Goal: Task Accomplishment & Management: Use online tool/utility

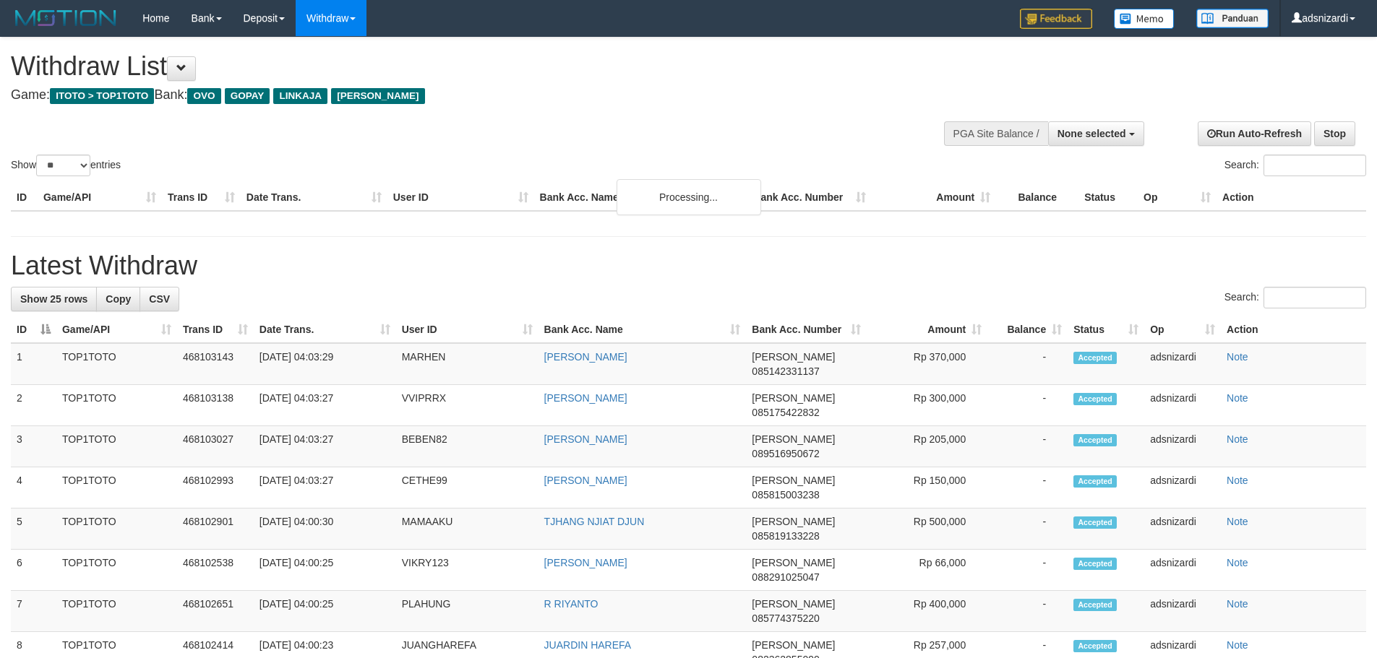
select select
select select "**"
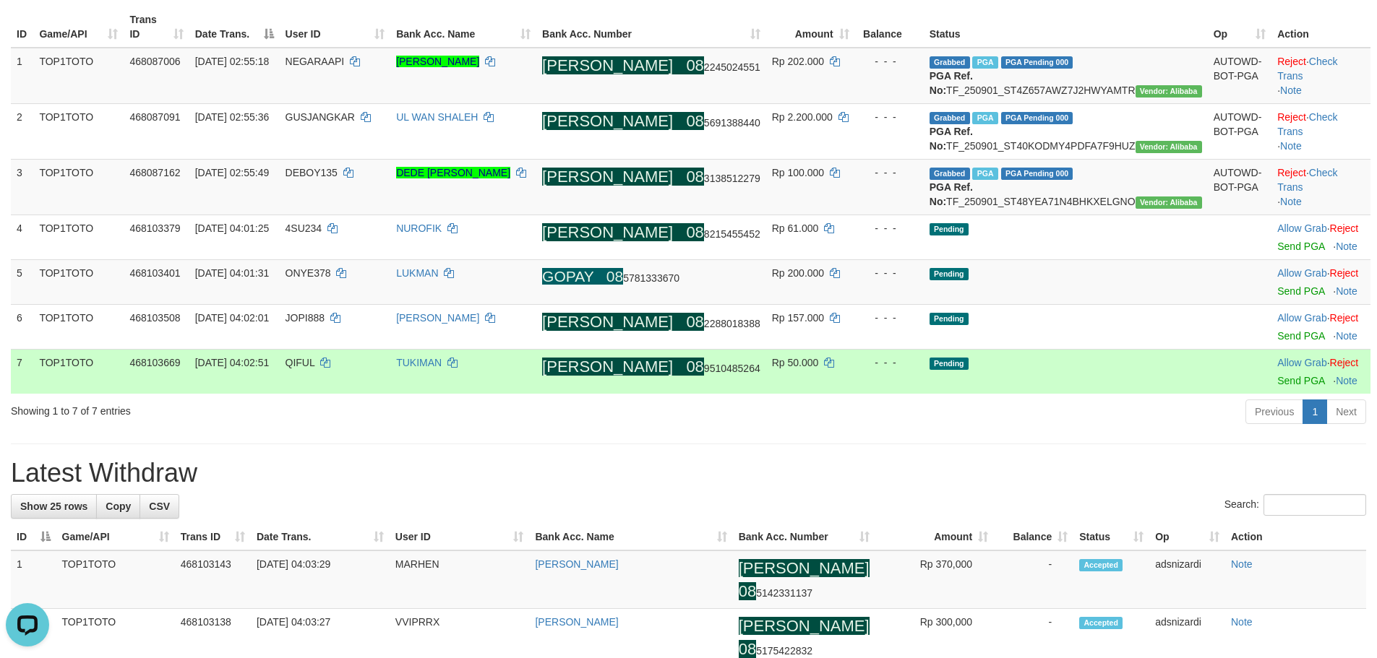
click at [649, 376] on ah_el_jm_1754079848546 "[PERSON_NAME]" at bounding box center [607, 367] width 131 height 18
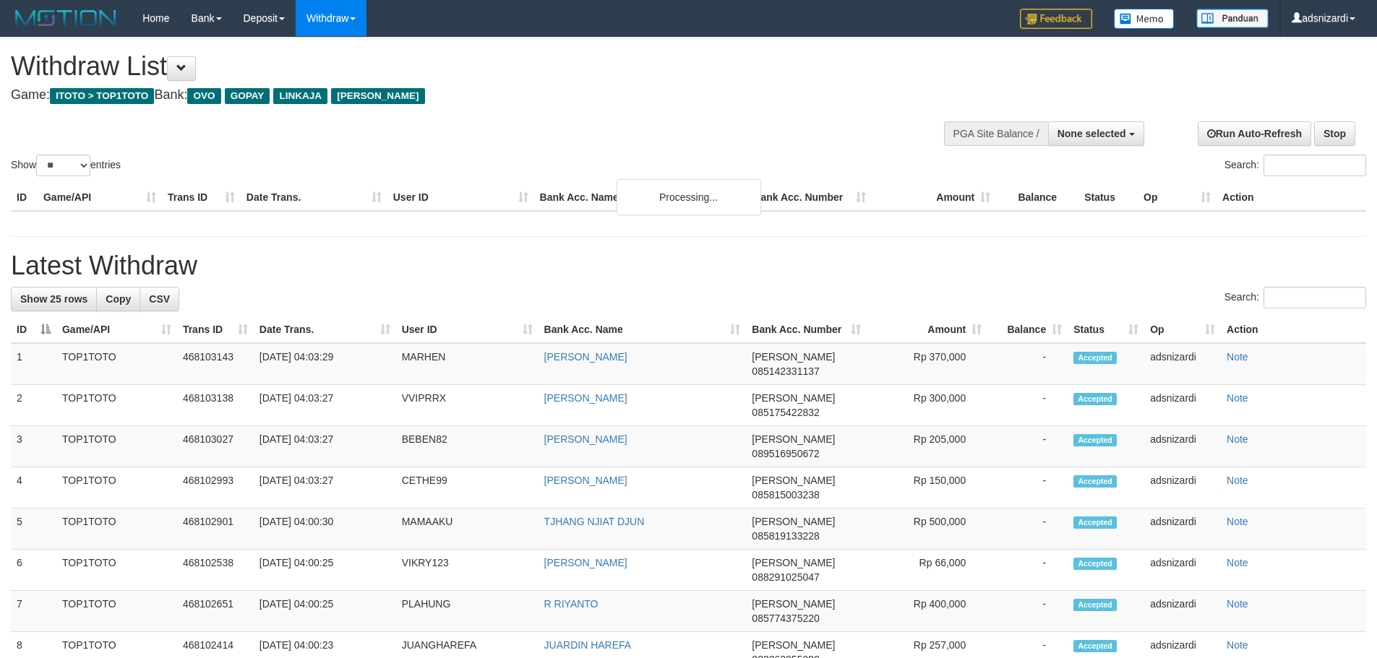
select select
select select "**"
select select
select select "**"
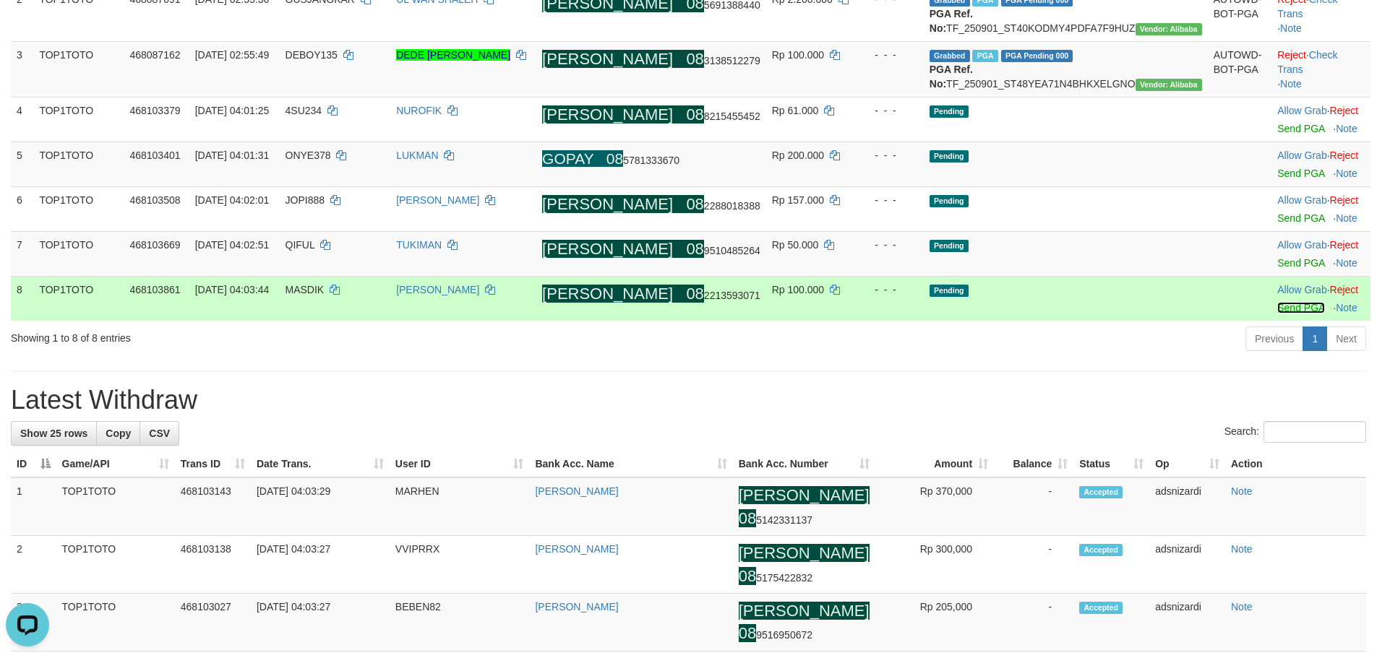
click at [1277, 314] on link "Send PGA" at bounding box center [1300, 308] width 47 height 12
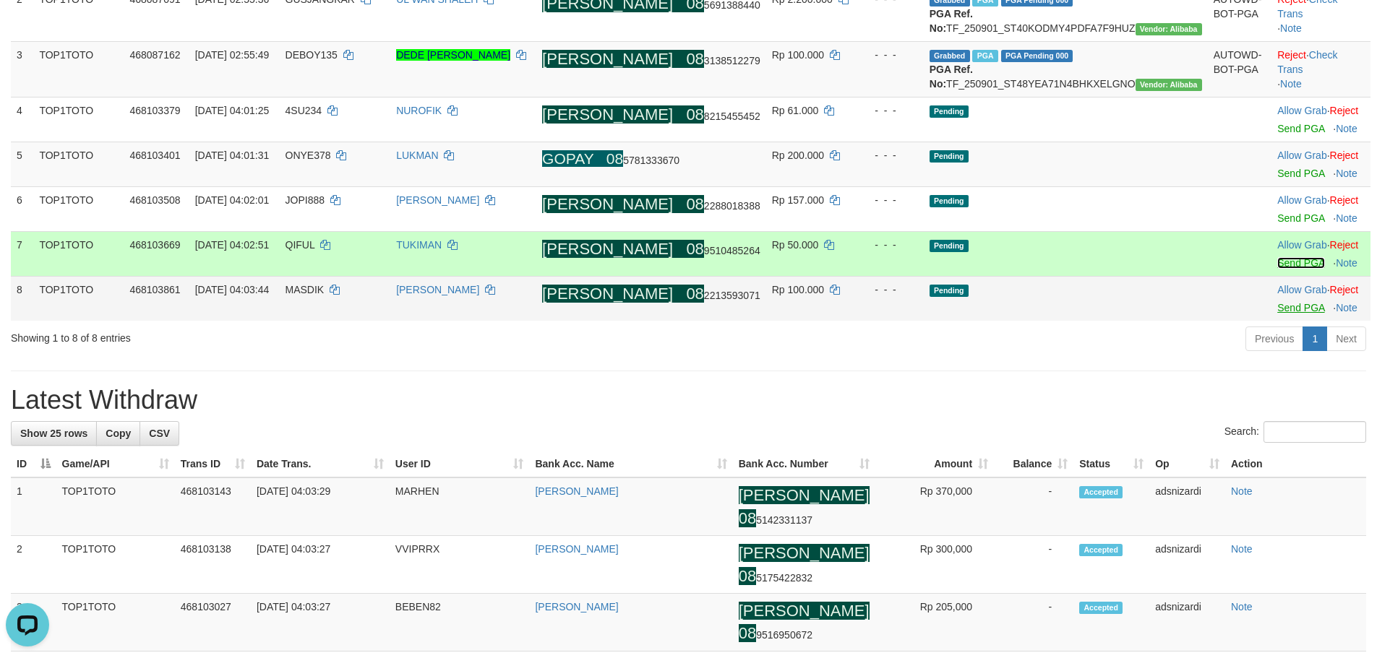
click at [1277, 269] on link "Send PGA" at bounding box center [1300, 263] width 47 height 12
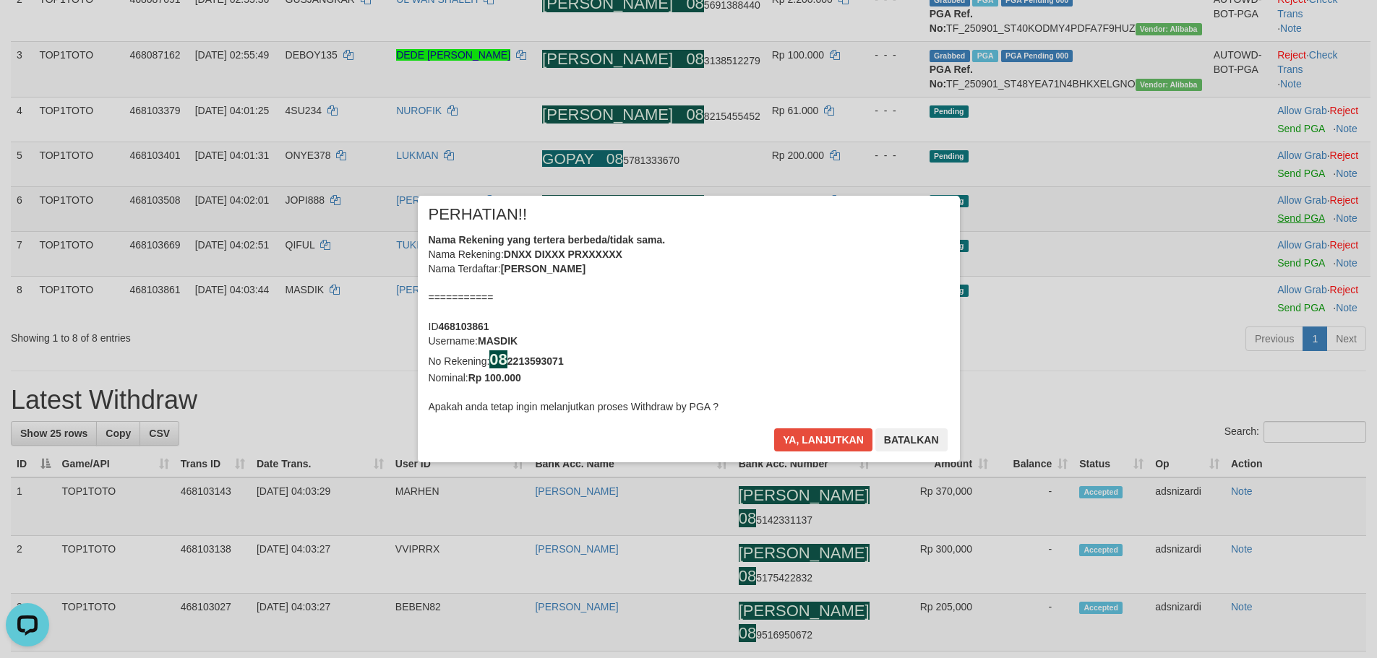
click at [1260, 246] on div "× PERHATIAN!! Nama Rekening yang tertera berbeda/tidak sama. Nama Rekening: DNX…" at bounding box center [688, 329] width 1377 height 325
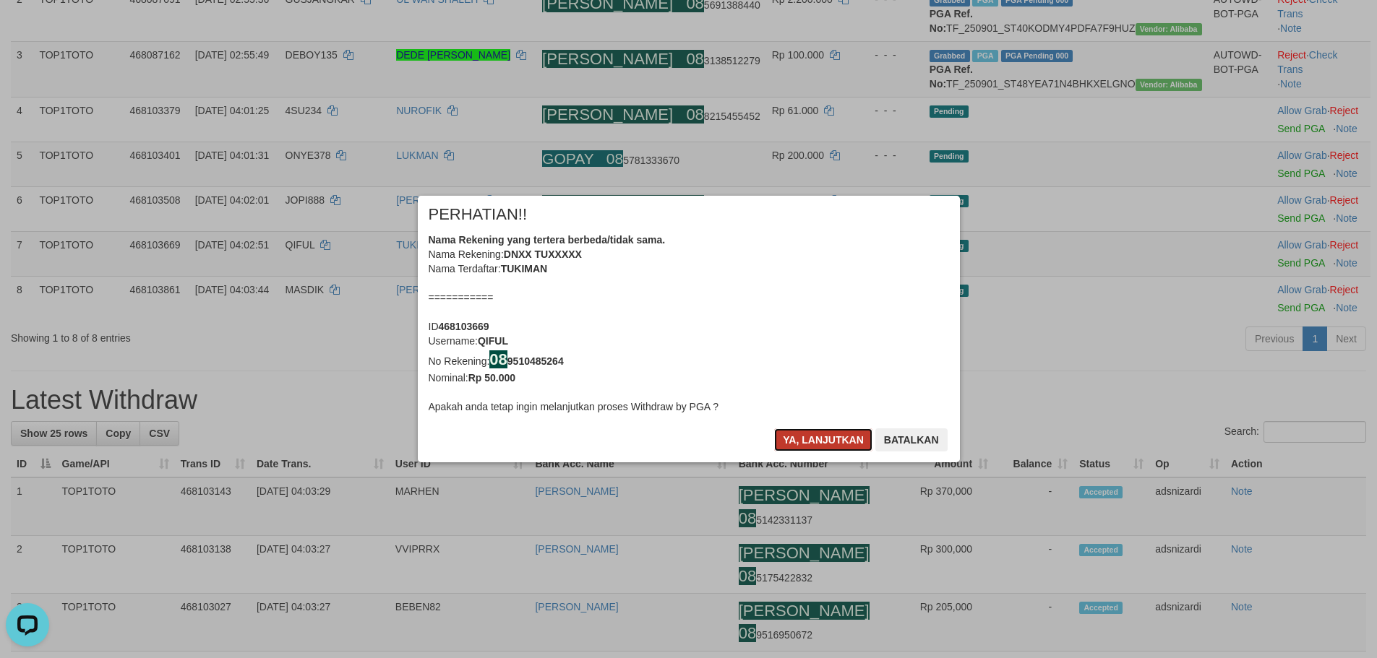
click at [824, 438] on button "Ya, lanjutkan" at bounding box center [823, 440] width 98 height 23
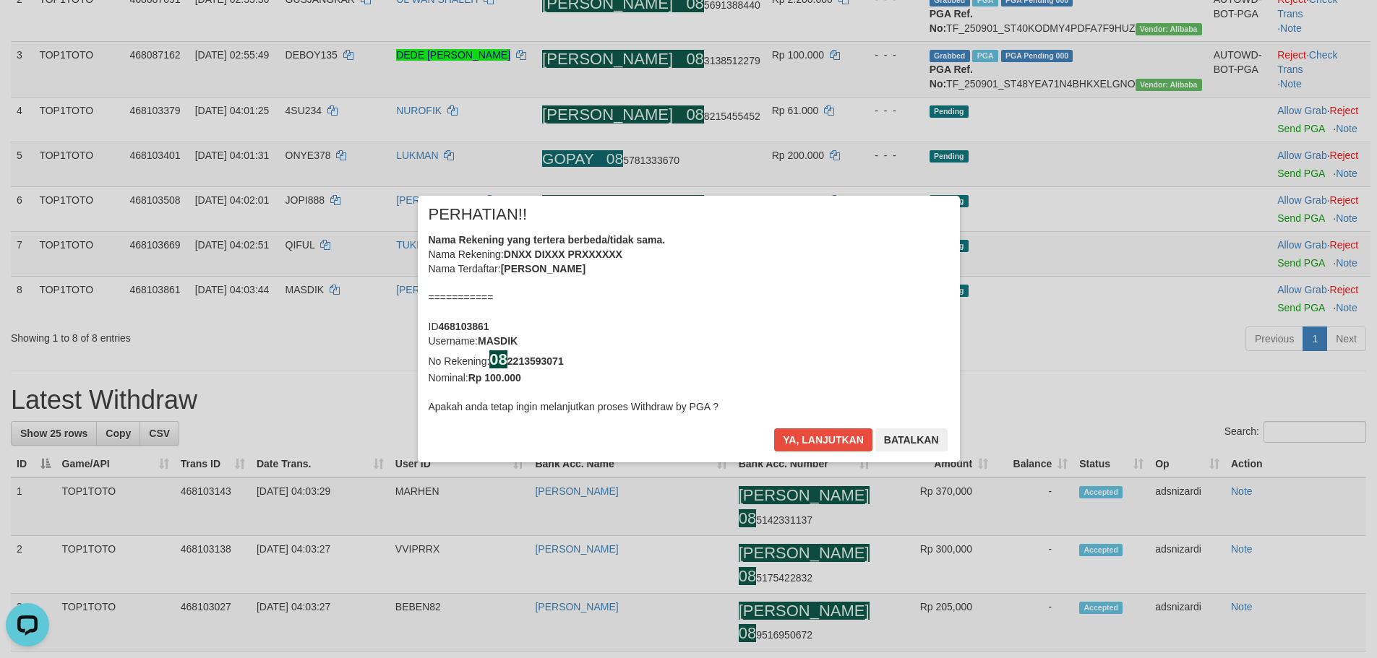
scroll to position [286, 0]
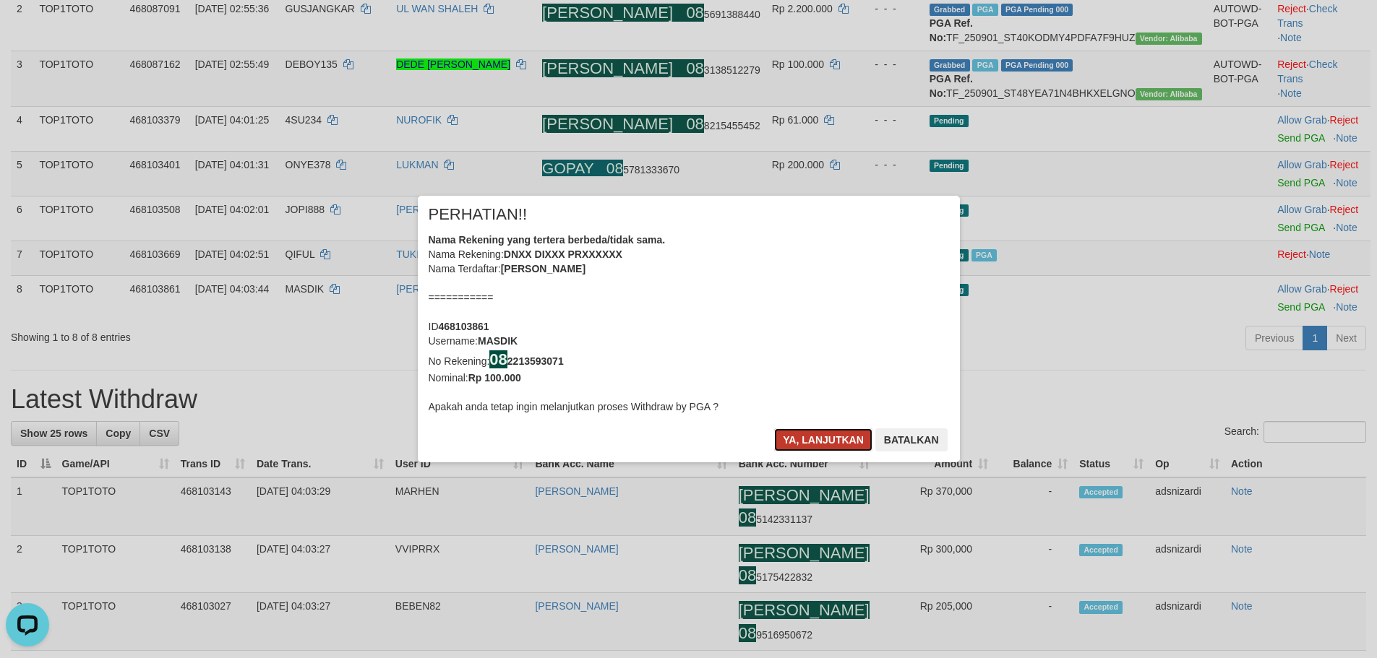
click at [824, 437] on button "Ya, lanjutkan" at bounding box center [823, 440] width 98 height 23
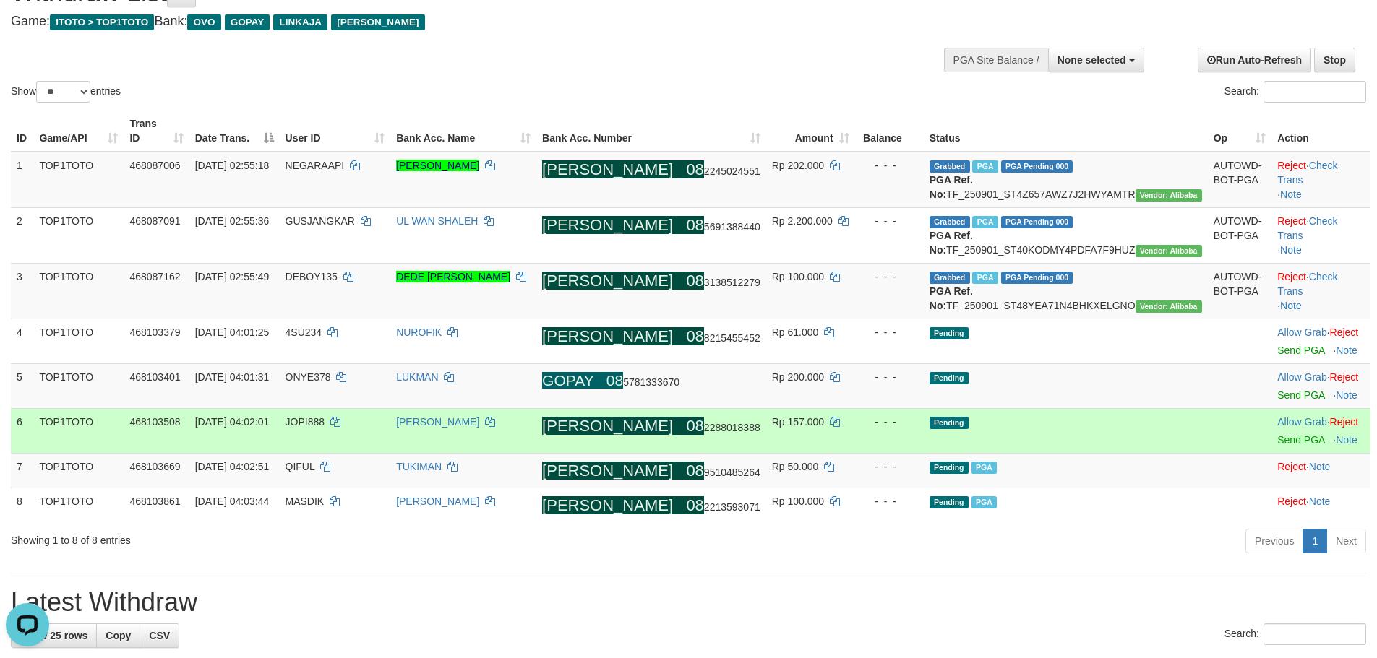
scroll to position [66, 0]
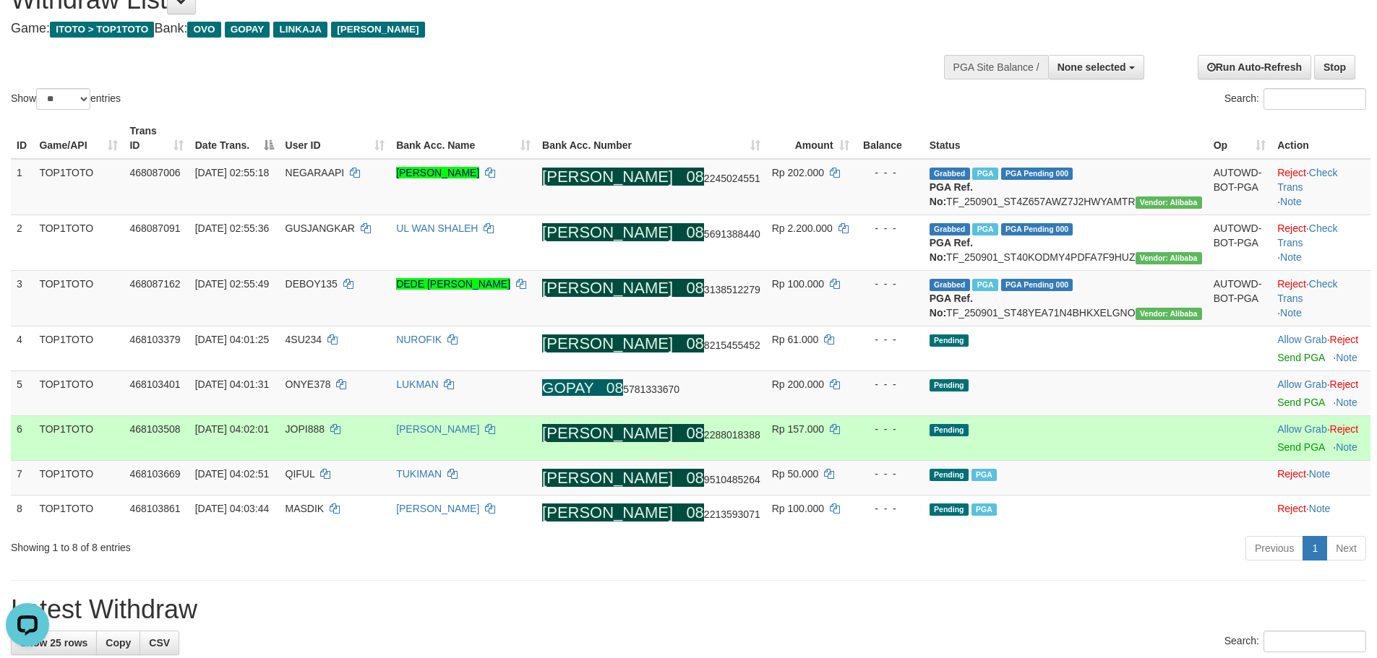
click at [1277, 440] on div at bounding box center [1320, 439] width 87 height 4
click at [1277, 453] on link "Send PGA" at bounding box center [1300, 448] width 47 height 12
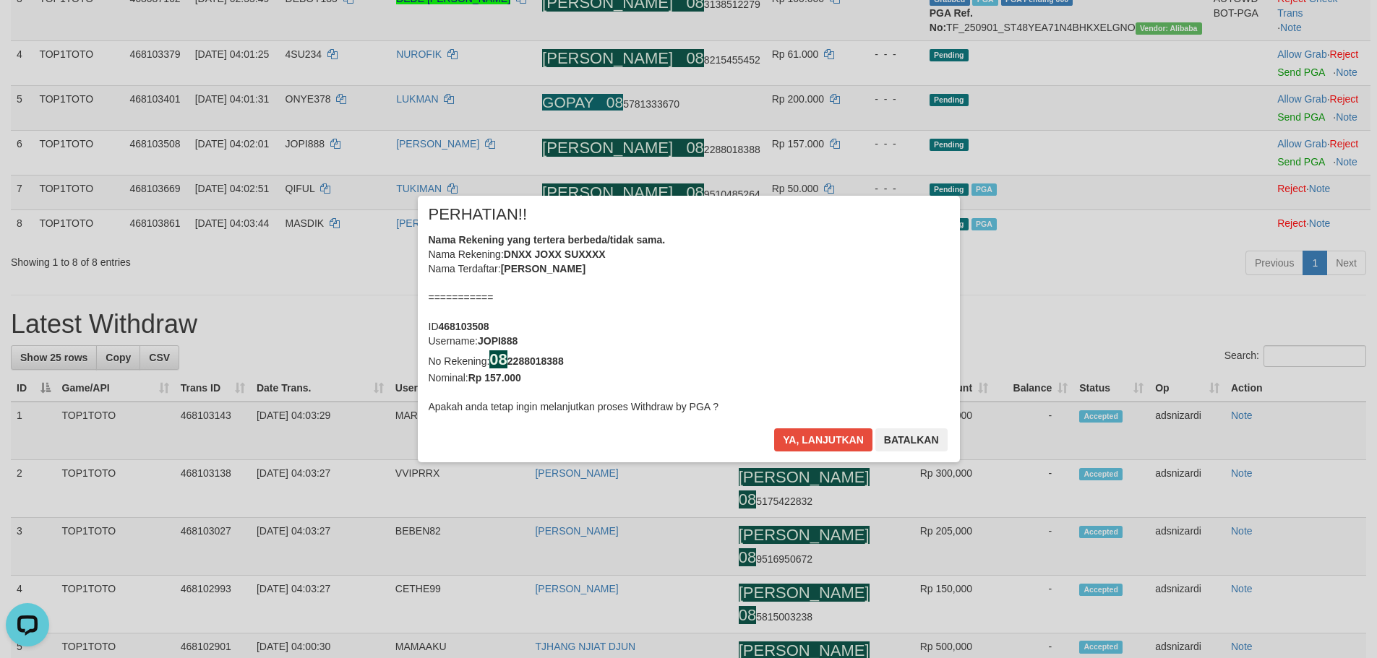
scroll to position [281, 0]
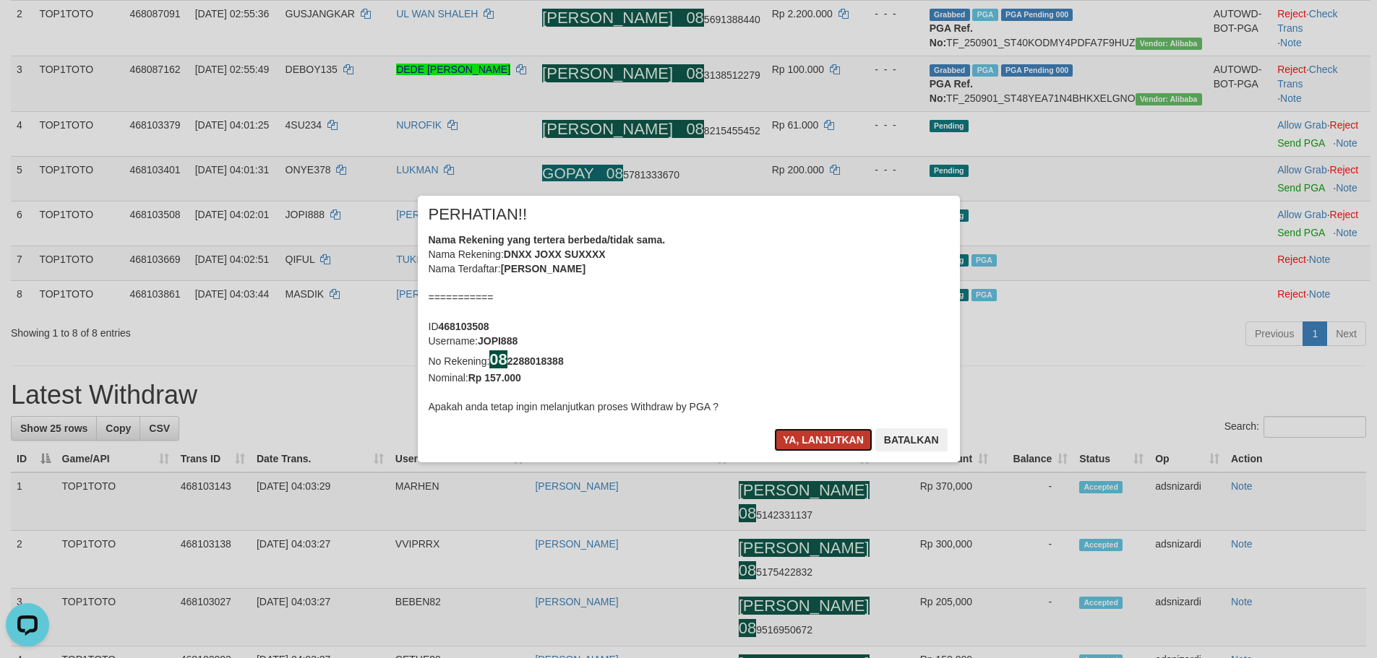
click at [822, 445] on button "Ya, lanjutkan" at bounding box center [823, 440] width 98 height 23
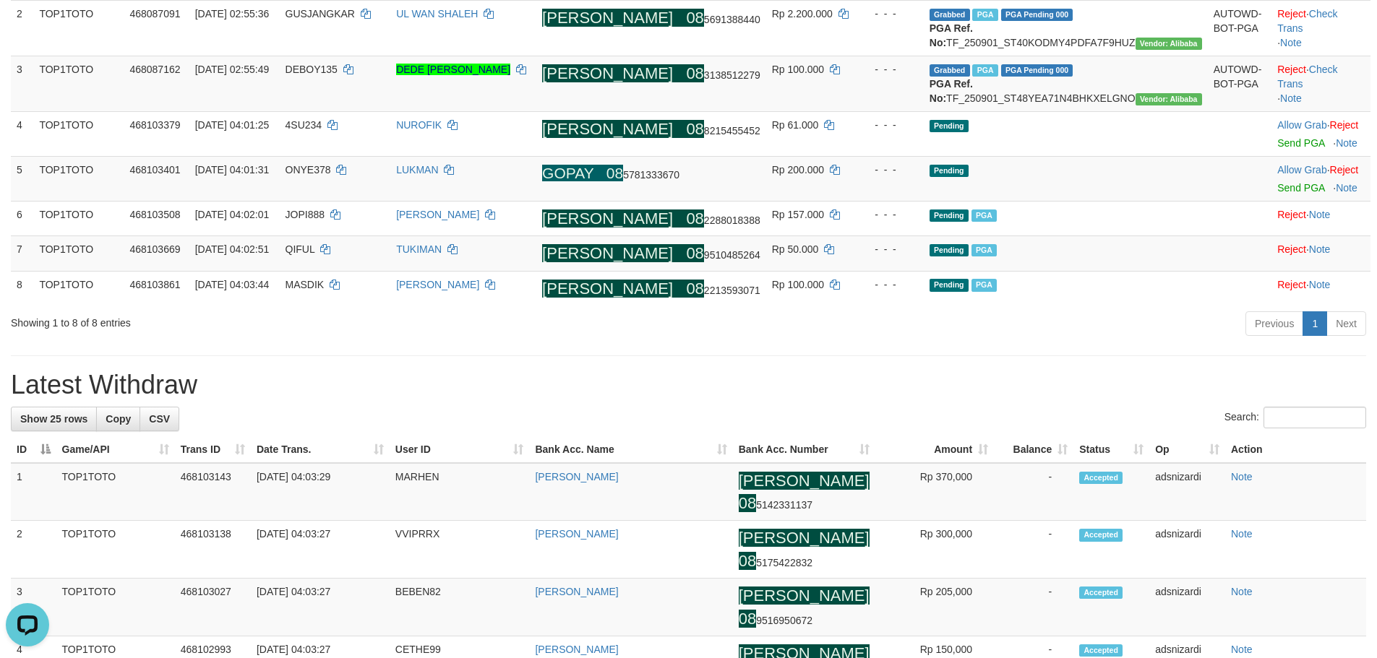
scroll to position [271, 0]
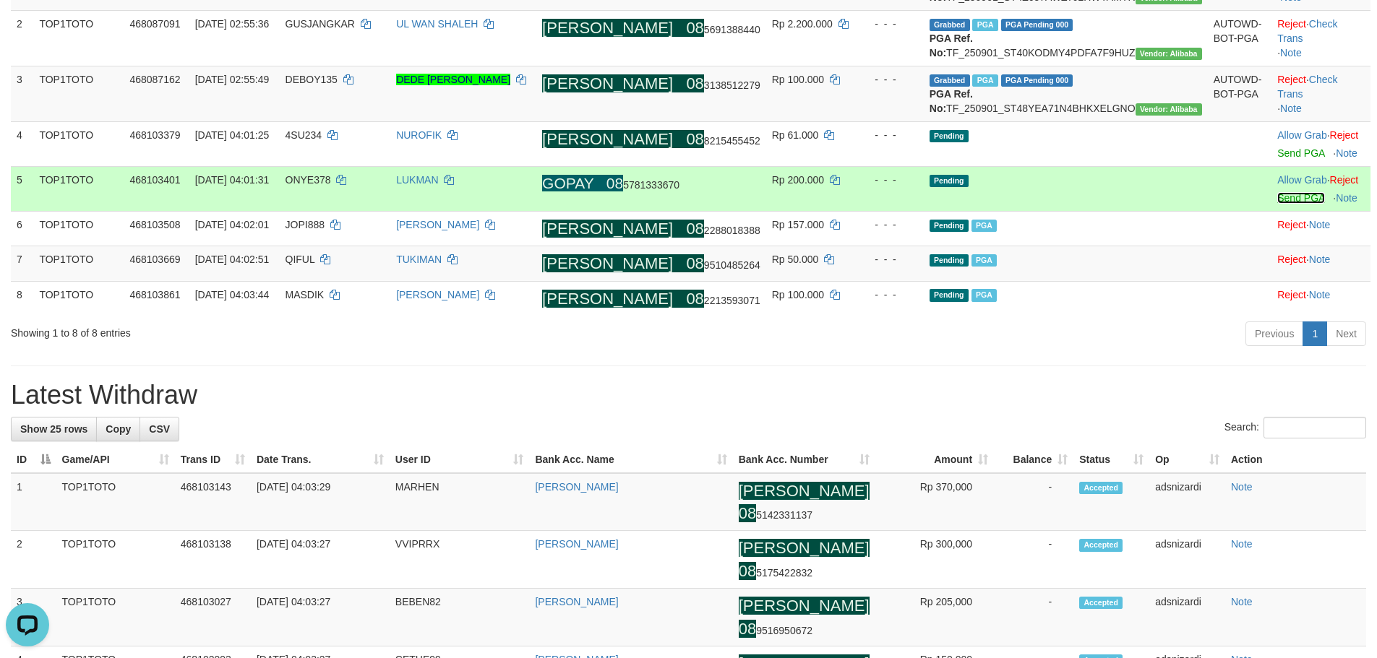
click at [1277, 204] on link "Send PGA" at bounding box center [1300, 198] width 47 height 12
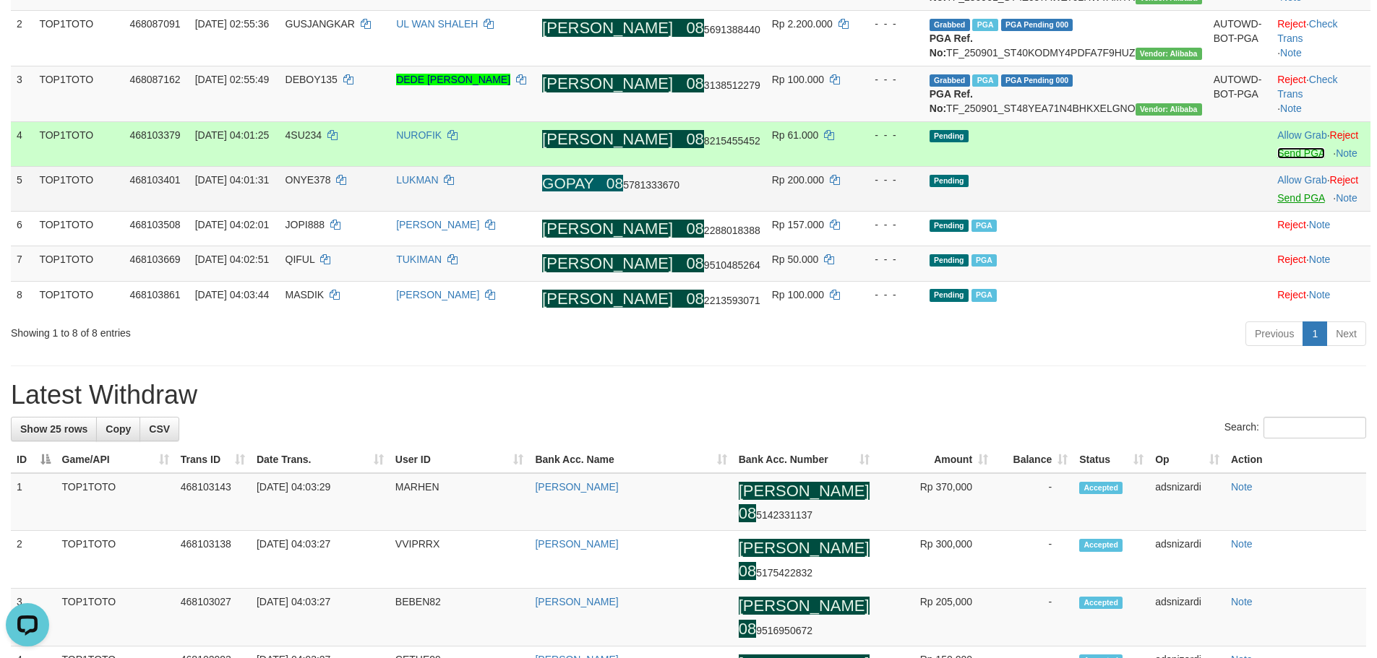
click at [1277, 159] on link "Send PGA" at bounding box center [1300, 153] width 47 height 12
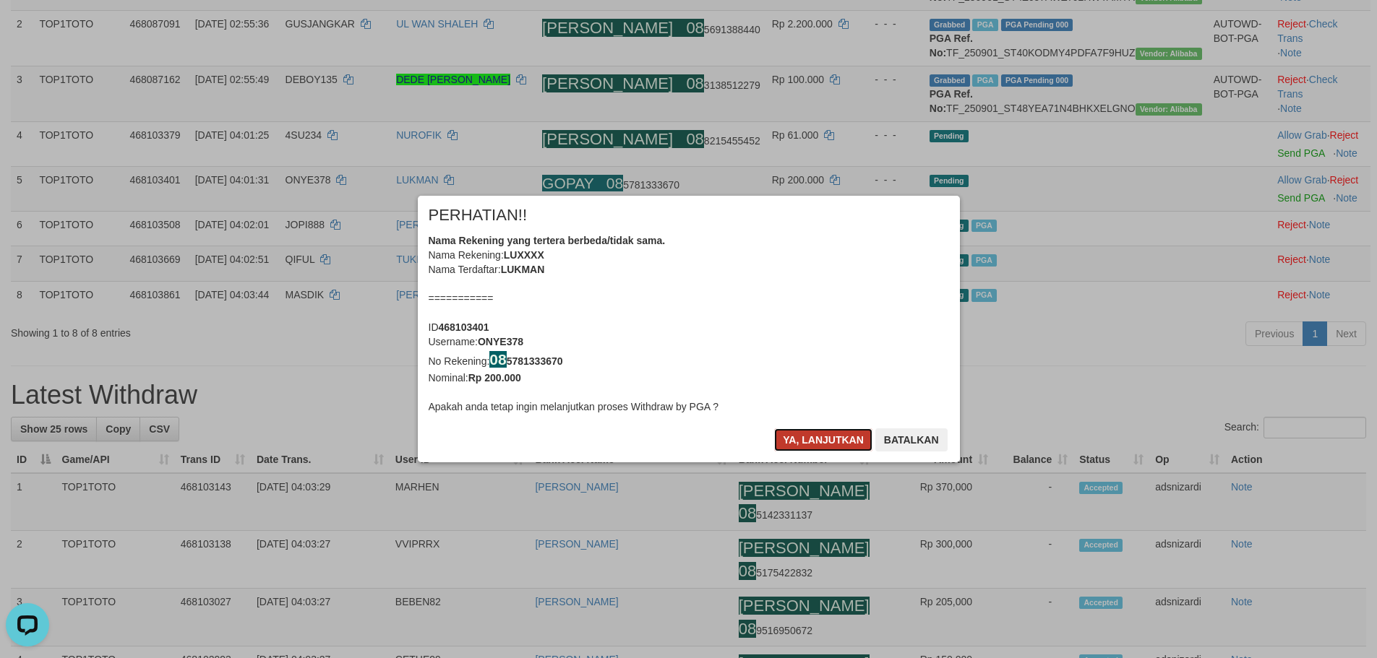
click at [812, 439] on button "Ya, lanjutkan" at bounding box center [823, 440] width 98 height 23
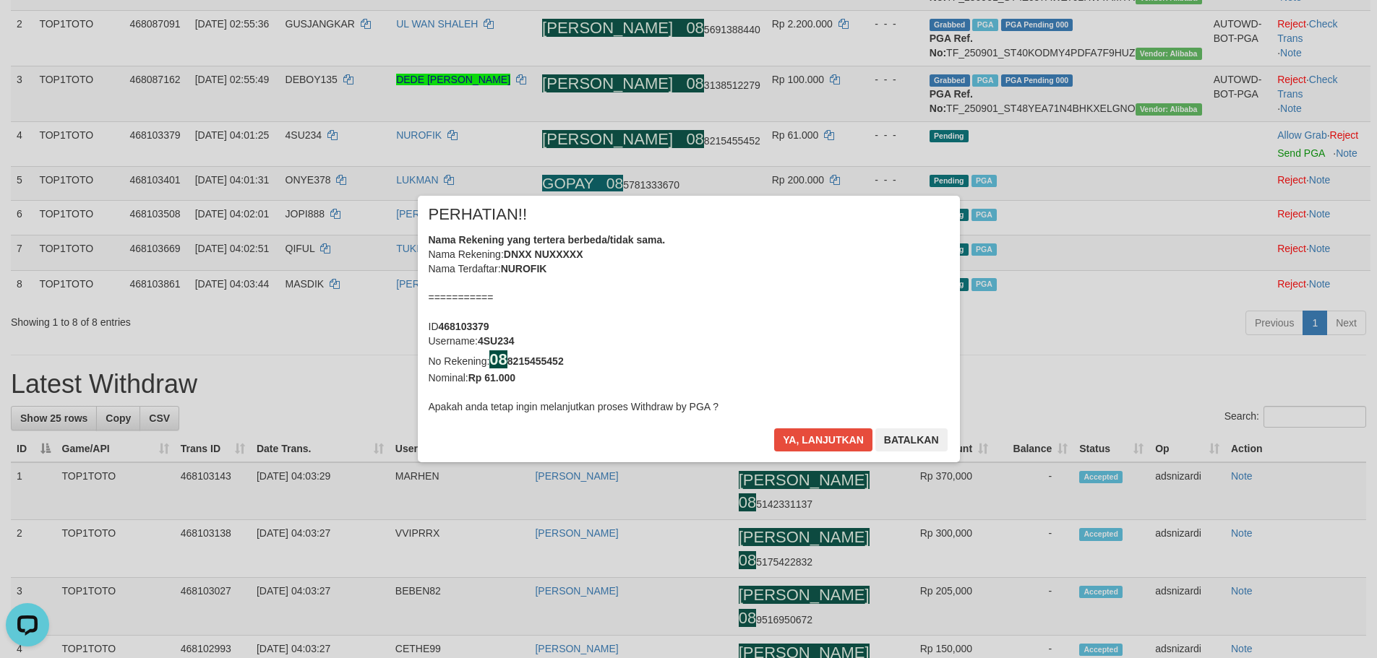
scroll to position [260, 0]
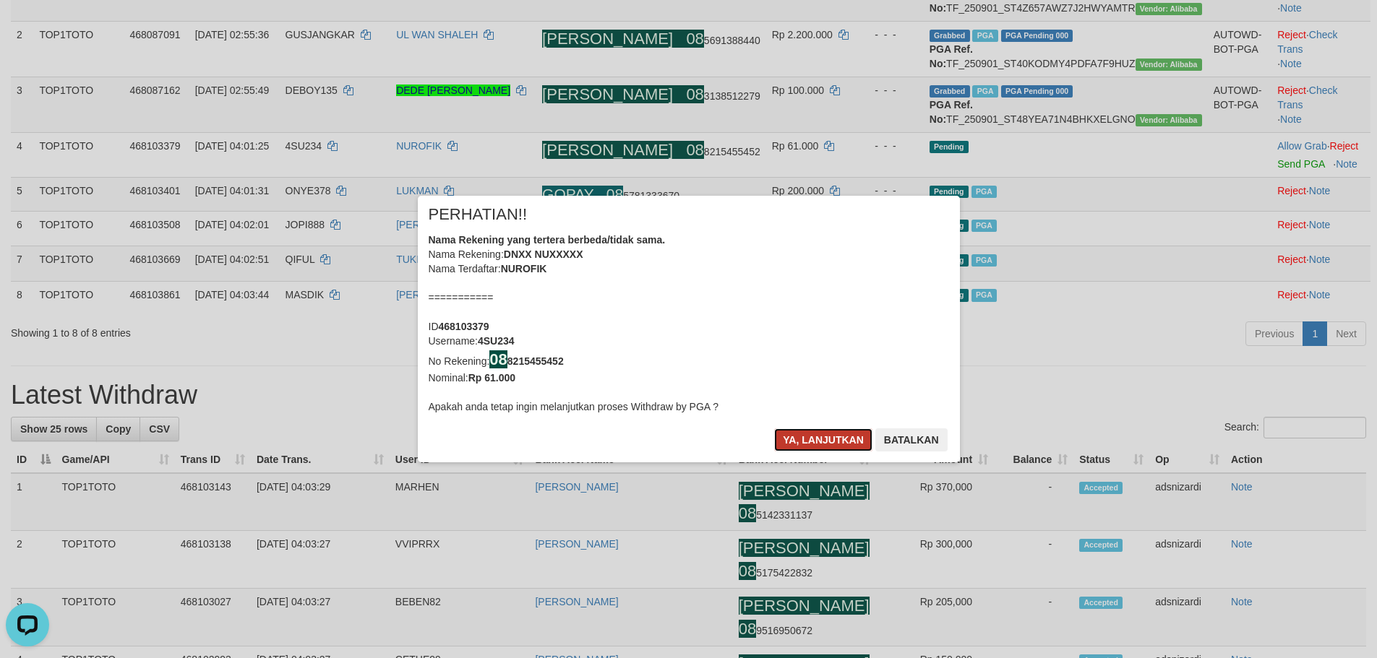
click at [815, 429] on button "Ya, lanjutkan" at bounding box center [823, 440] width 98 height 23
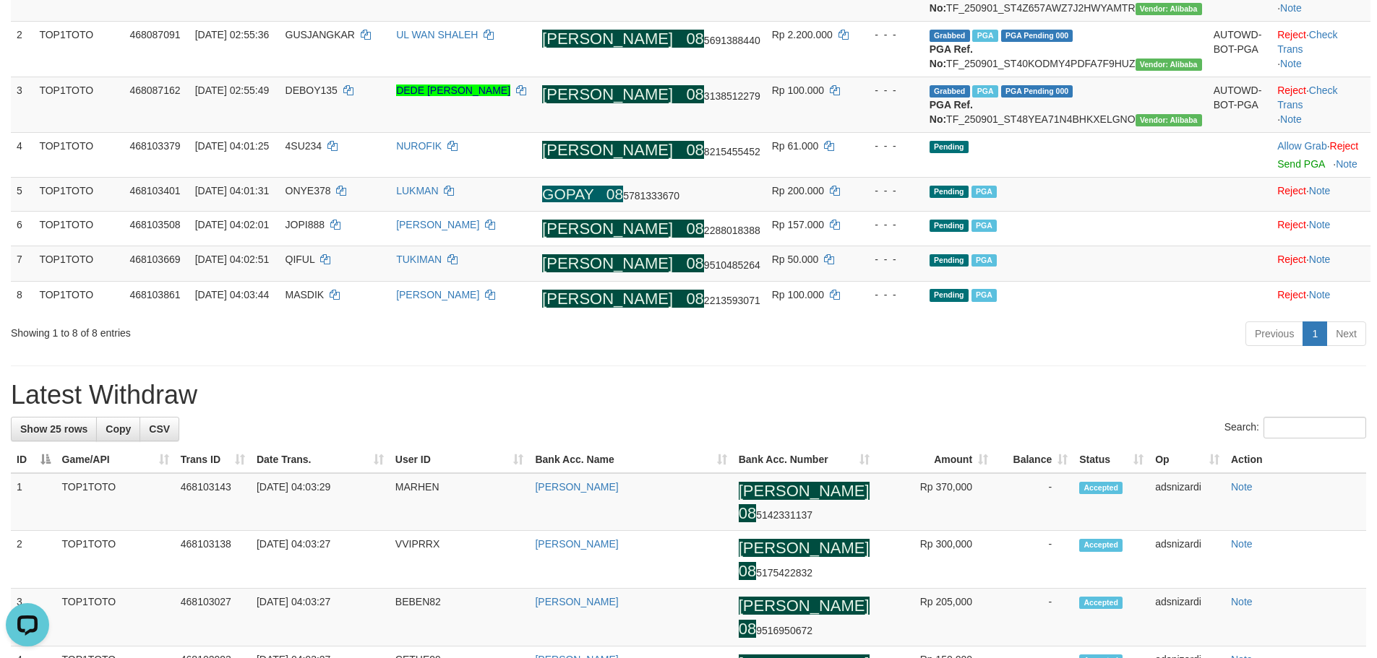
scroll to position [251, 0]
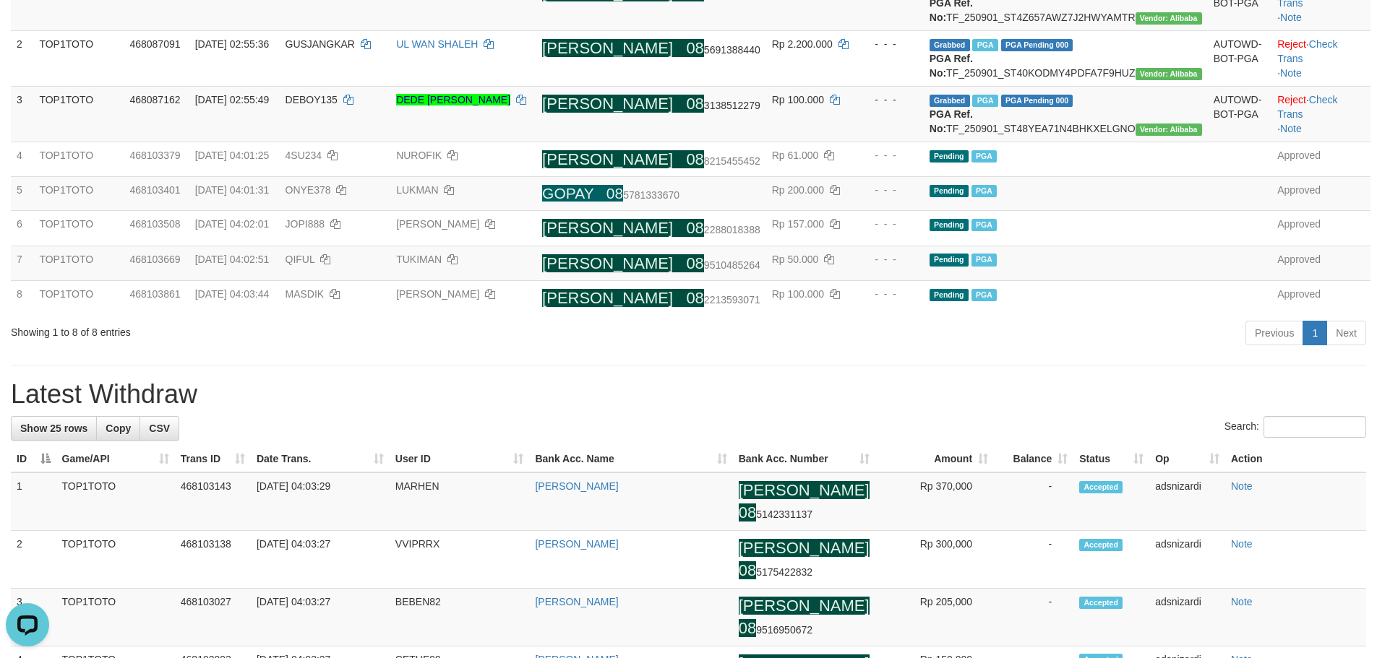
click at [848, 409] on h1 "Latest Withdraw" at bounding box center [688, 394] width 1355 height 29
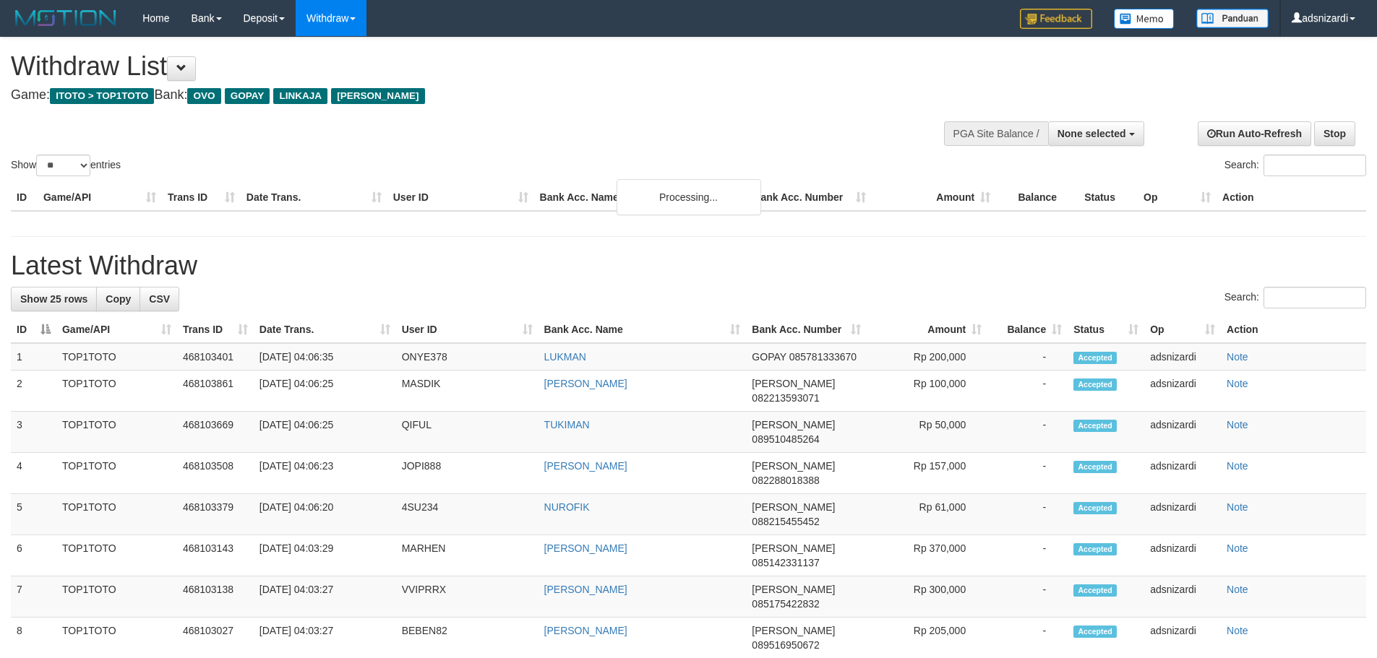
select select
select select "**"
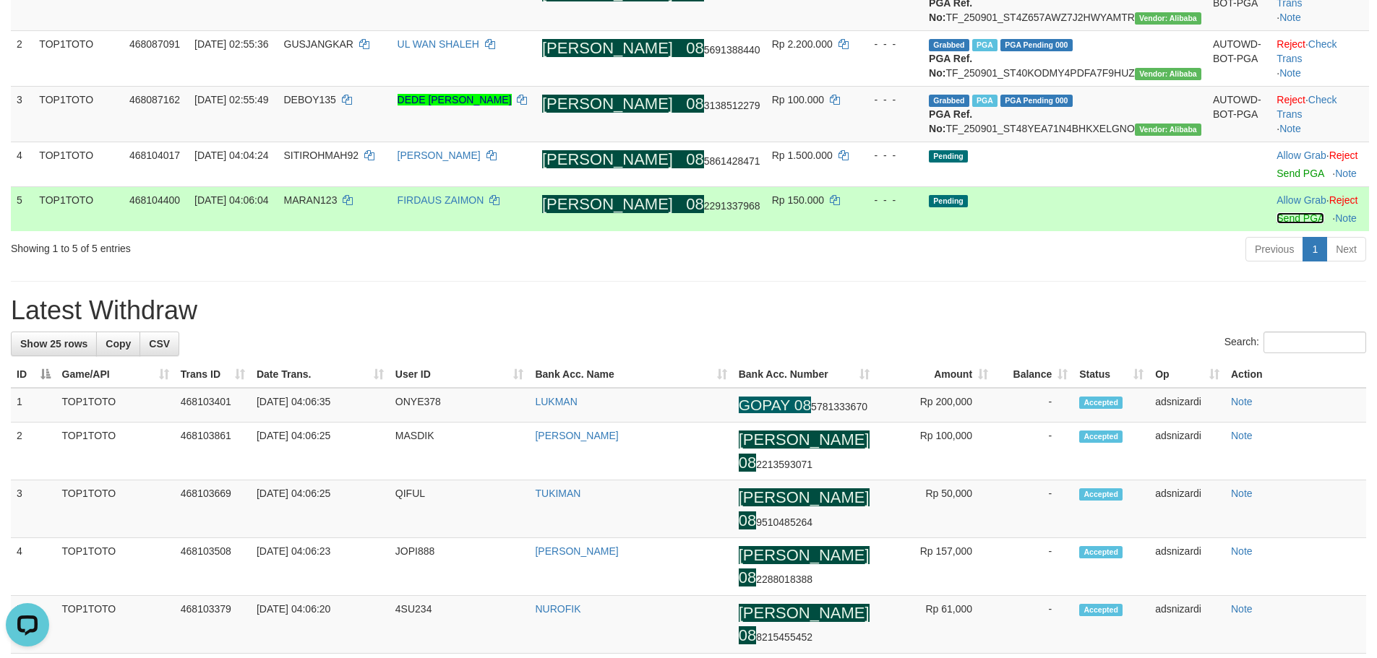
click at [1276, 224] on link "Send PGA" at bounding box center [1299, 218] width 47 height 12
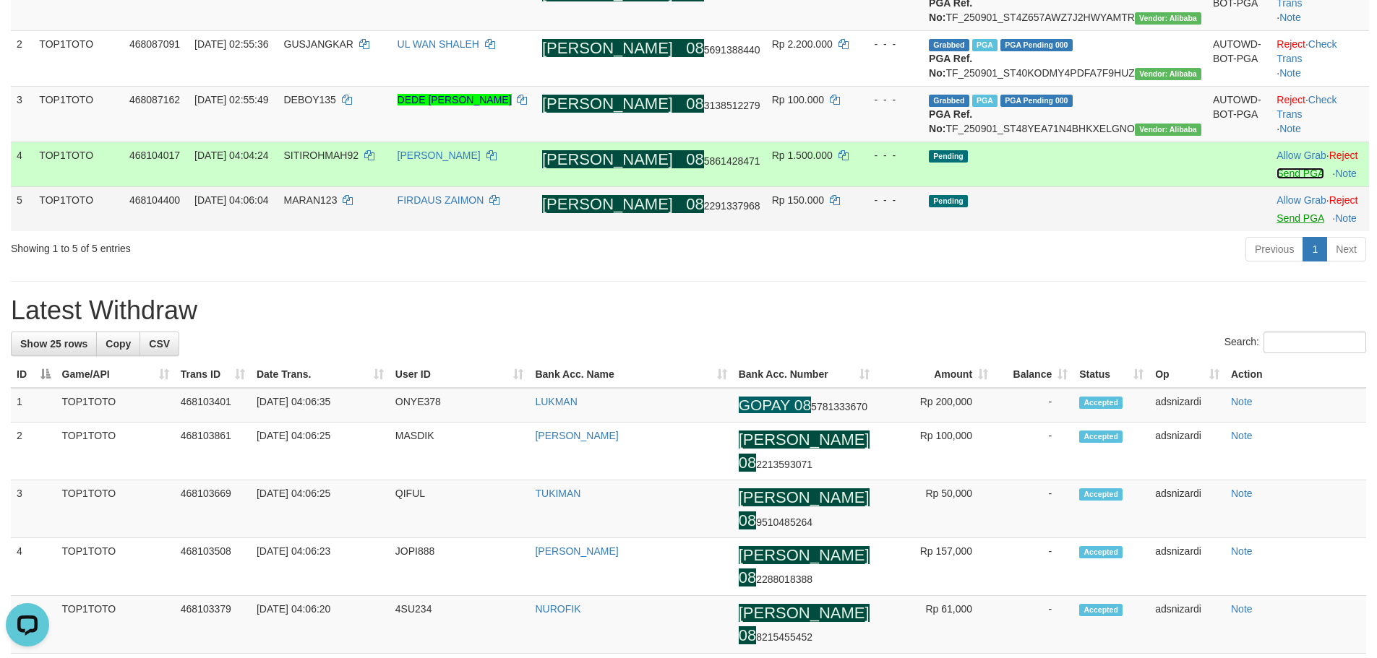
click at [1276, 179] on link "Send PGA" at bounding box center [1299, 174] width 47 height 12
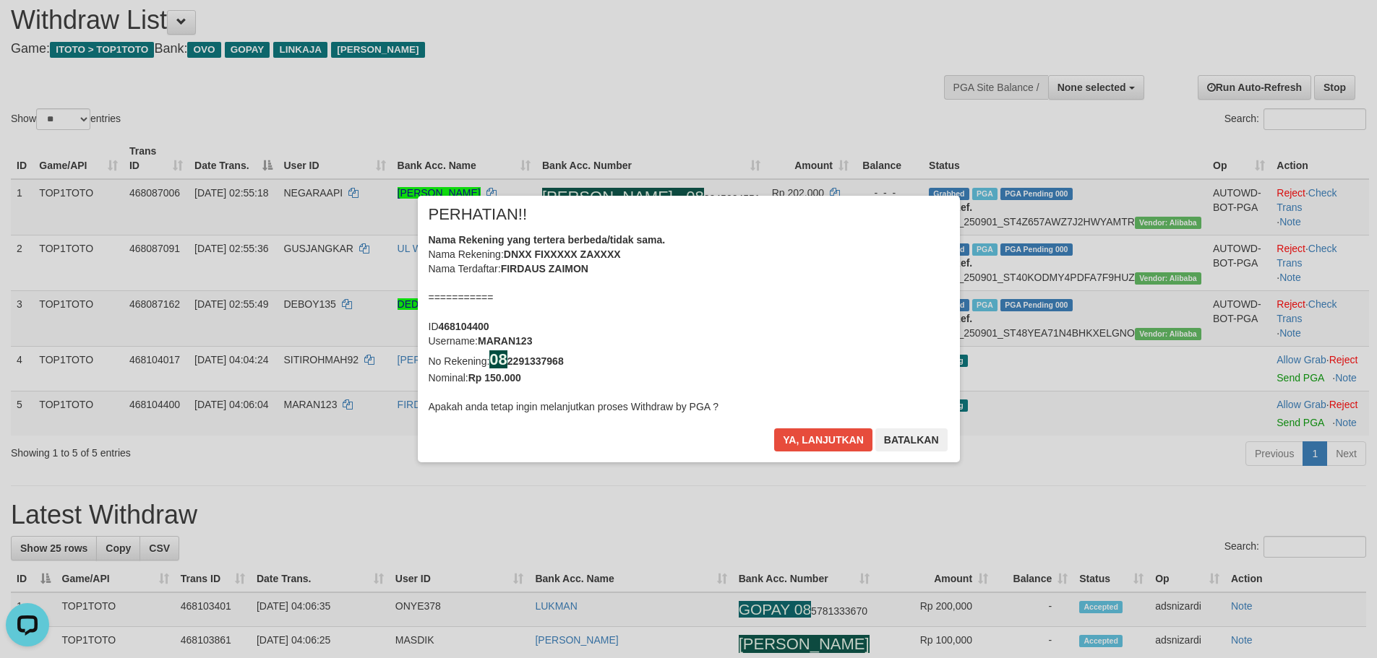
scroll to position [34, 0]
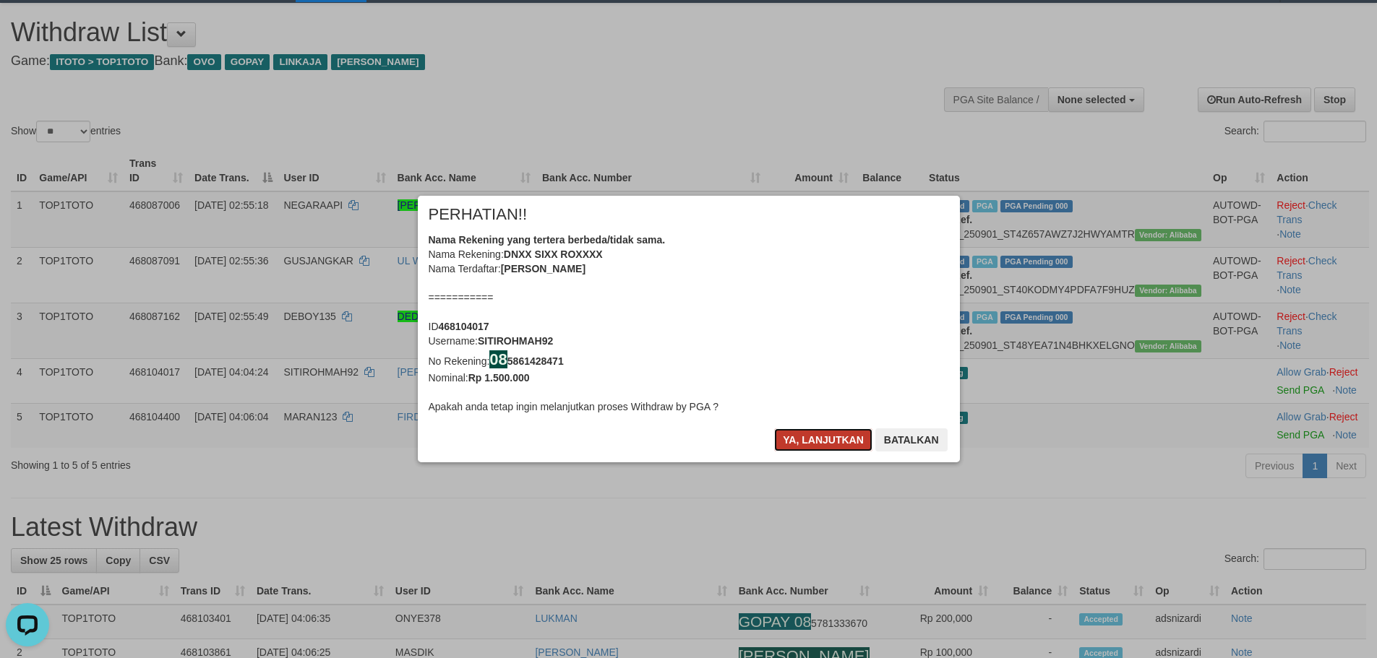
click at [820, 436] on button "Ya, lanjutkan" at bounding box center [823, 440] width 98 height 23
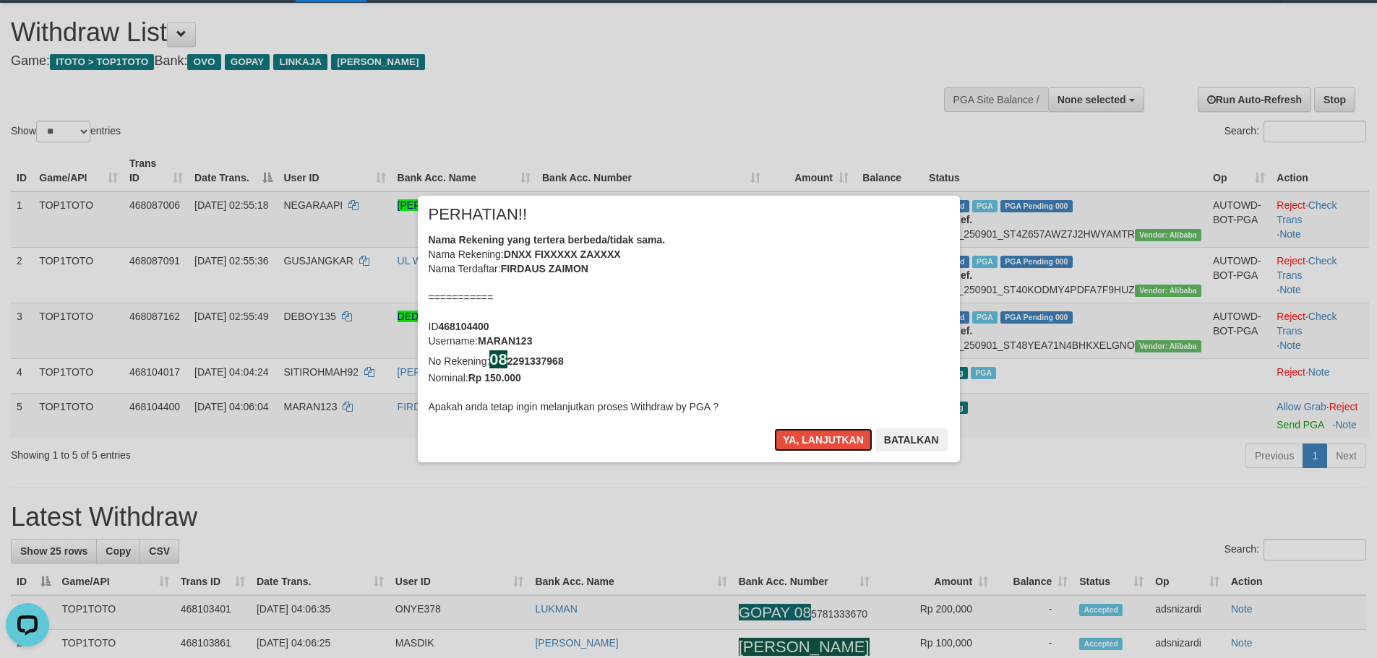
click at [820, 436] on button "Ya, lanjutkan" at bounding box center [823, 440] width 98 height 23
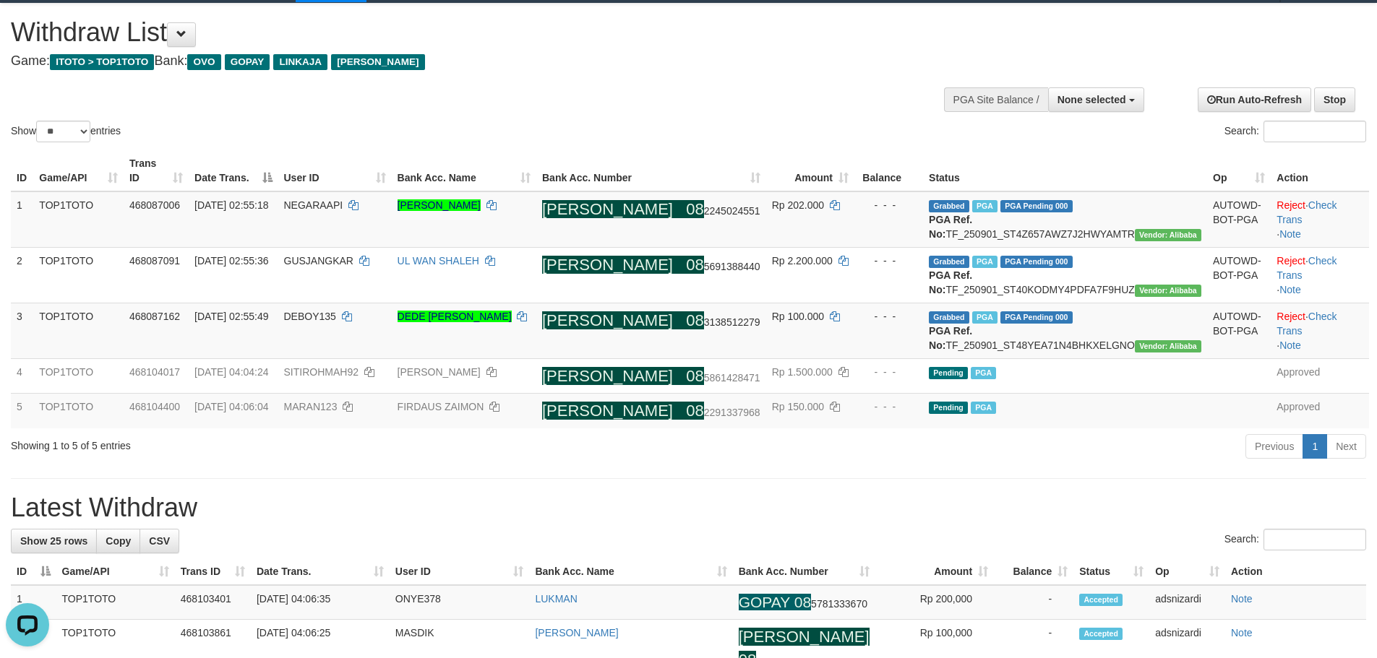
click at [495, 554] on div "Search:" at bounding box center [688, 541] width 1355 height 25
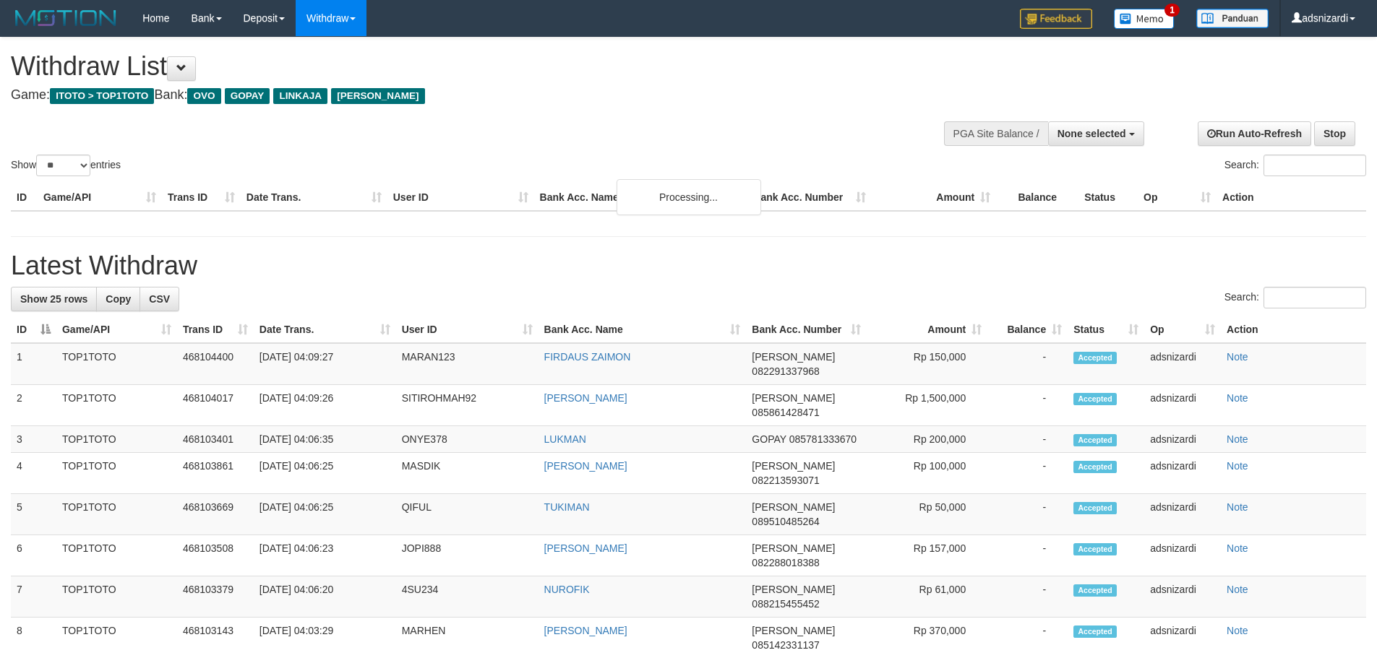
select select
select select "**"
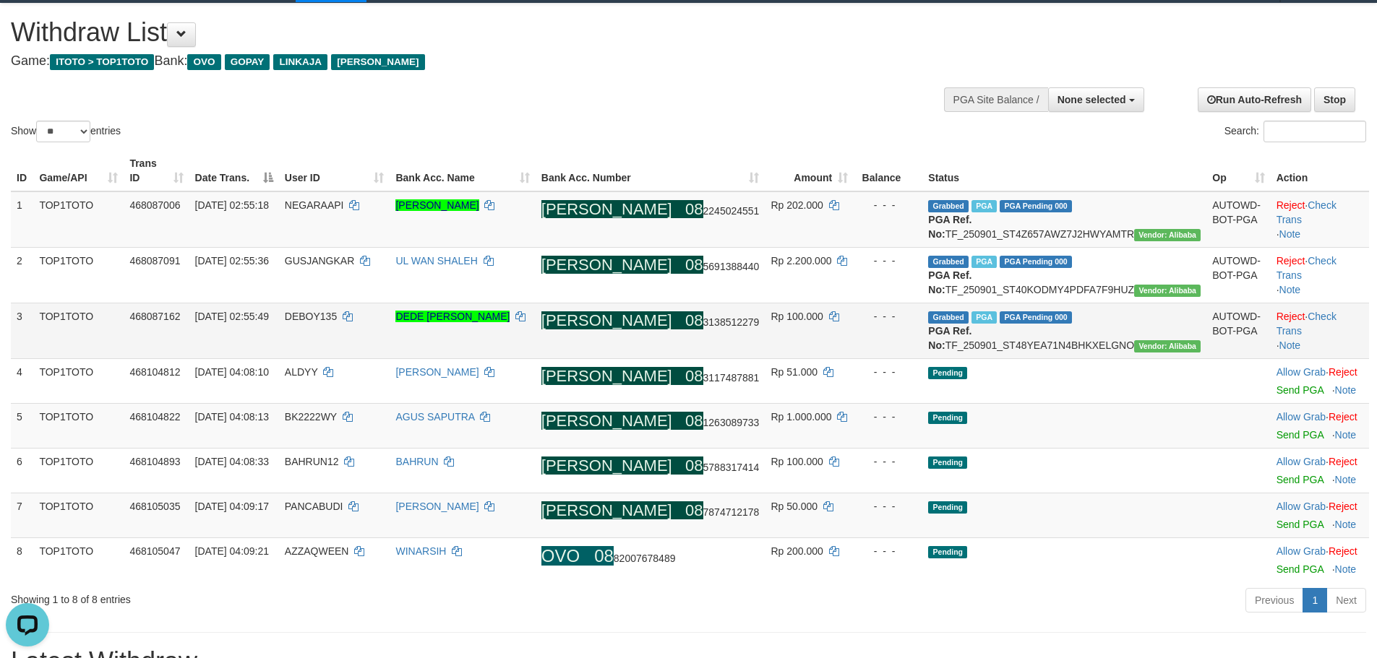
click at [337, 322] on span "DEBOY135" at bounding box center [311, 317] width 52 height 12
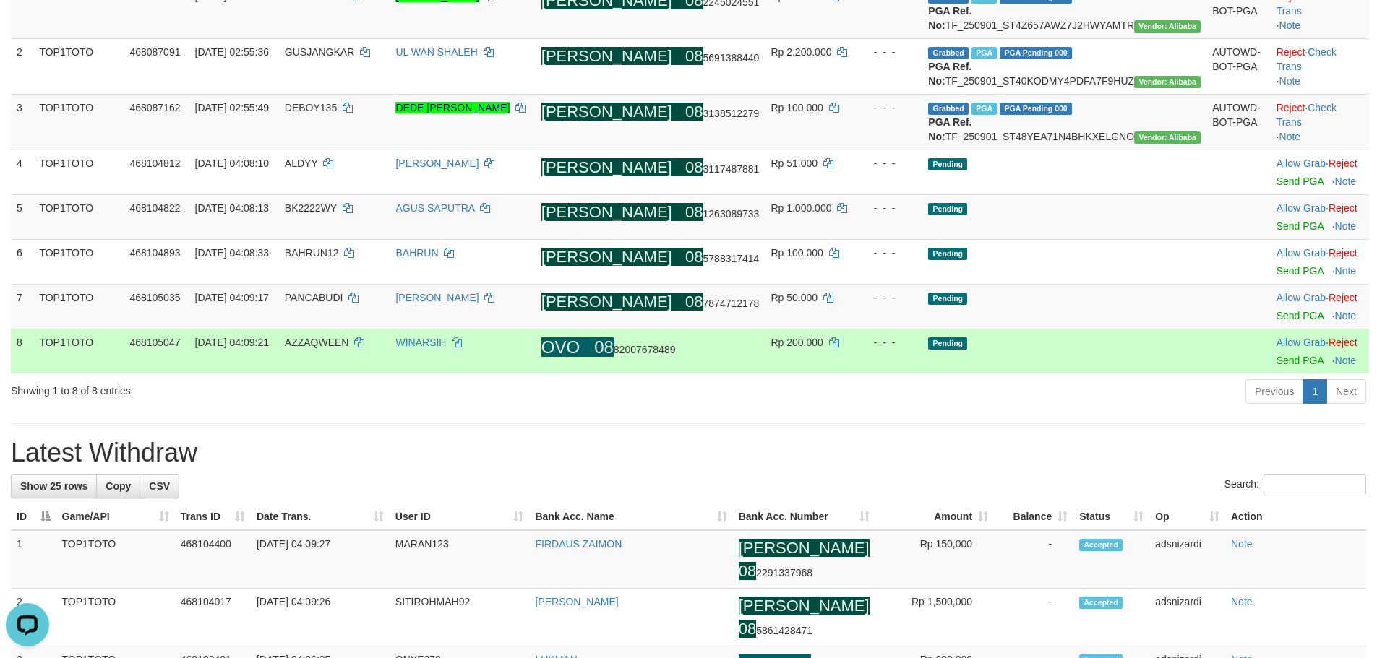
scroll to position [251, 0]
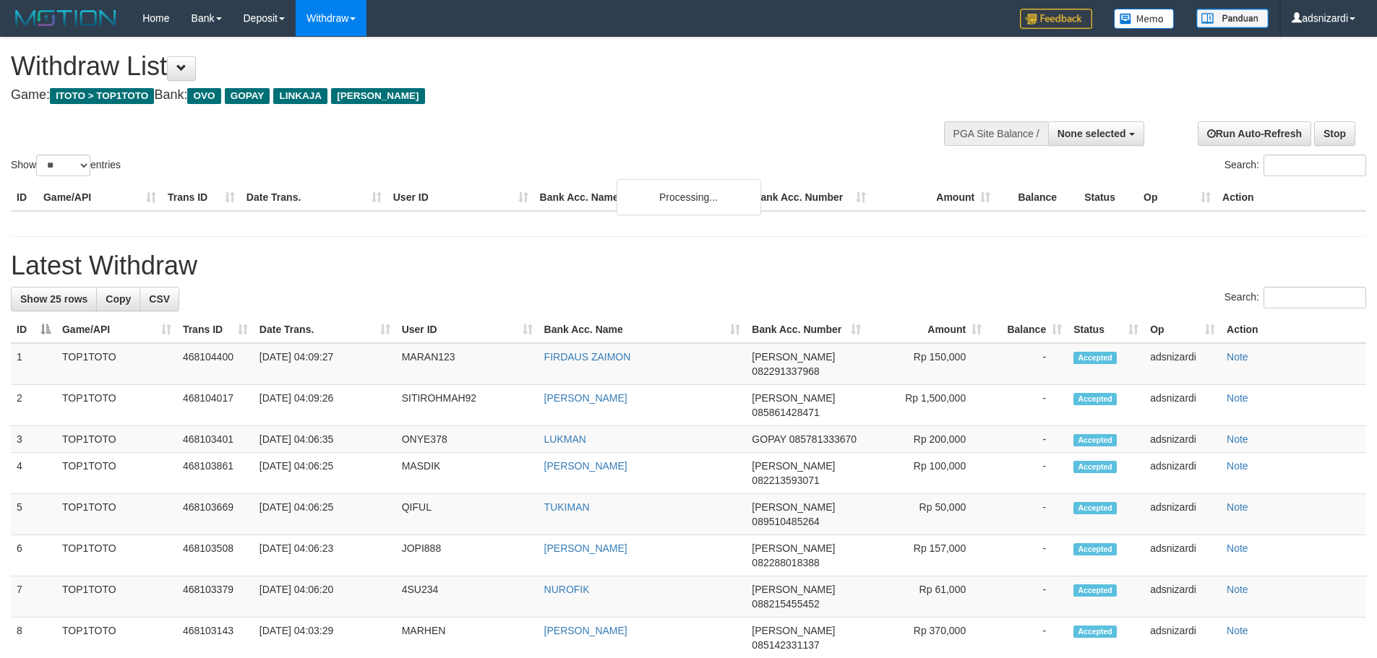
select select
select select "**"
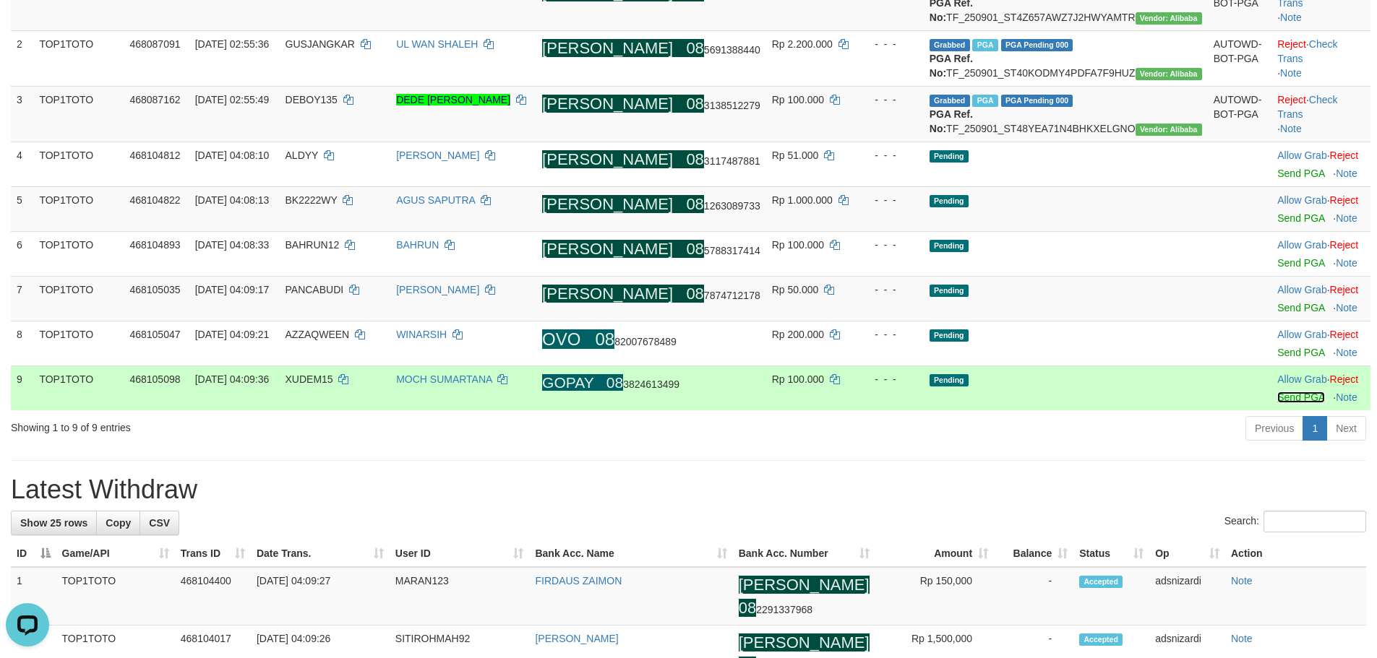
click at [1277, 403] on link "Send PGA" at bounding box center [1300, 398] width 47 height 12
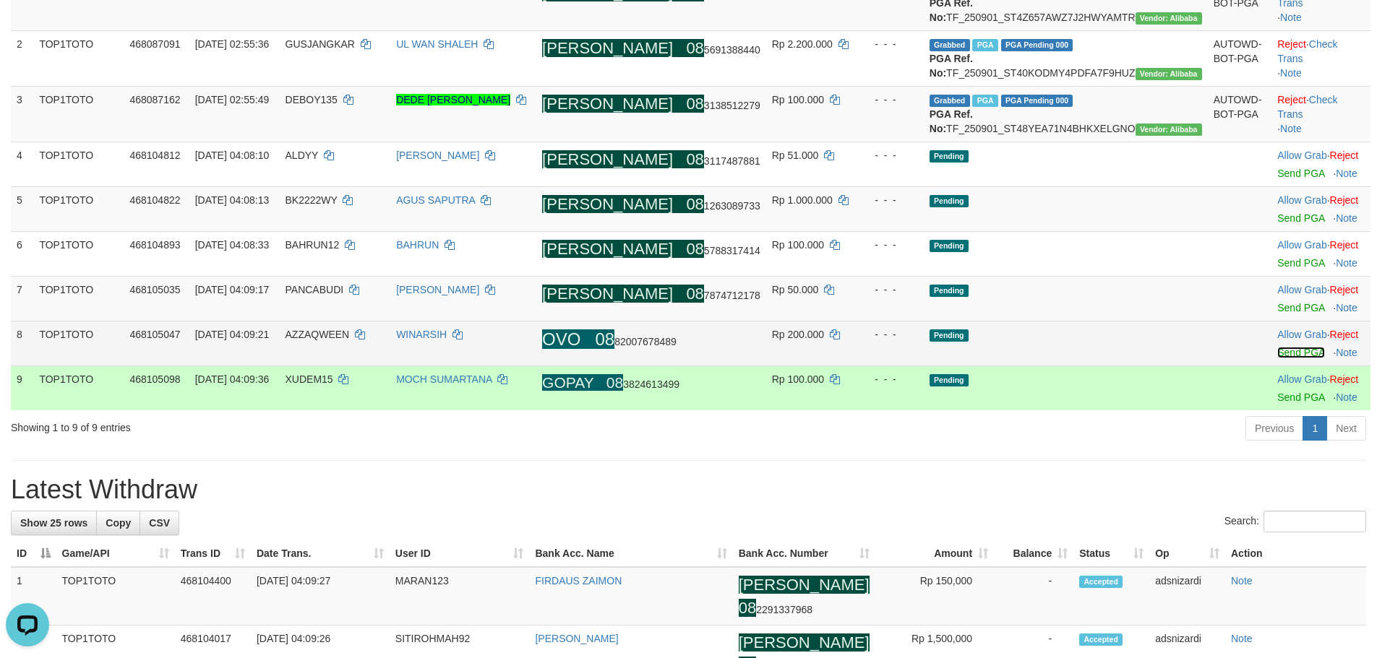
click at [1277, 359] on link "Send PGA" at bounding box center [1300, 353] width 47 height 12
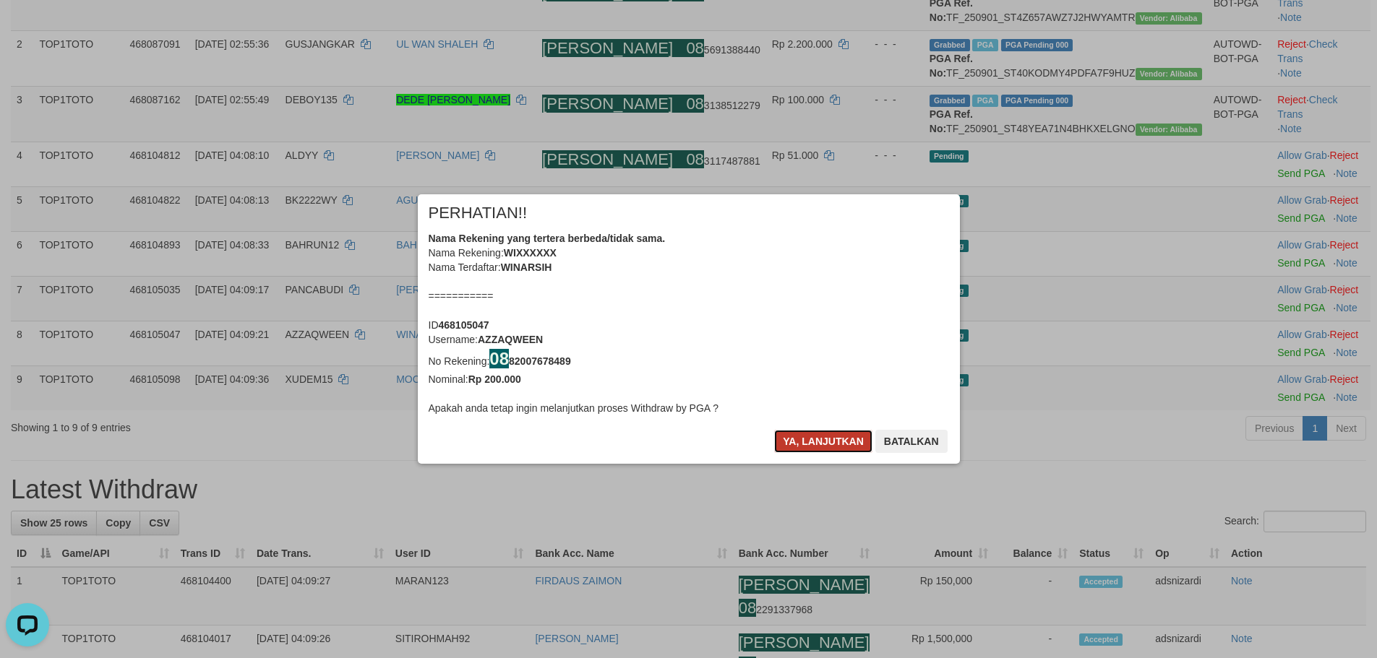
click at [811, 442] on button "Ya, lanjutkan" at bounding box center [823, 441] width 98 height 23
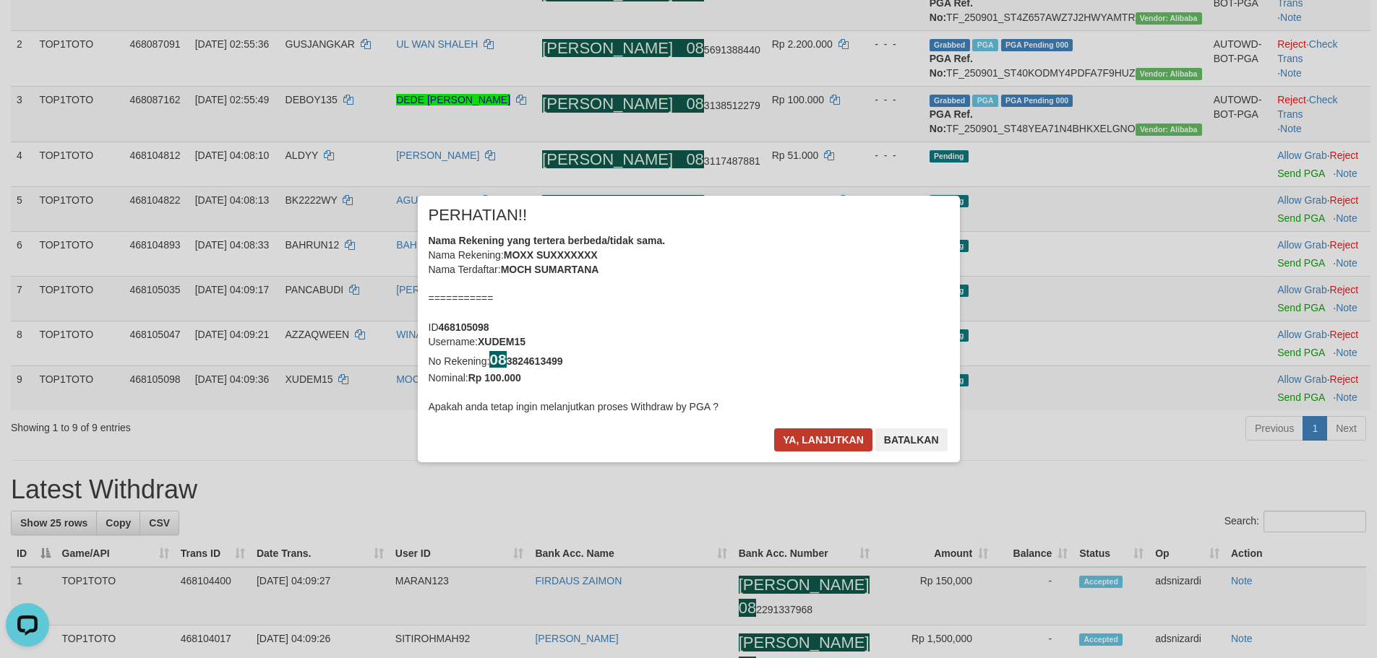
scroll to position [244, 0]
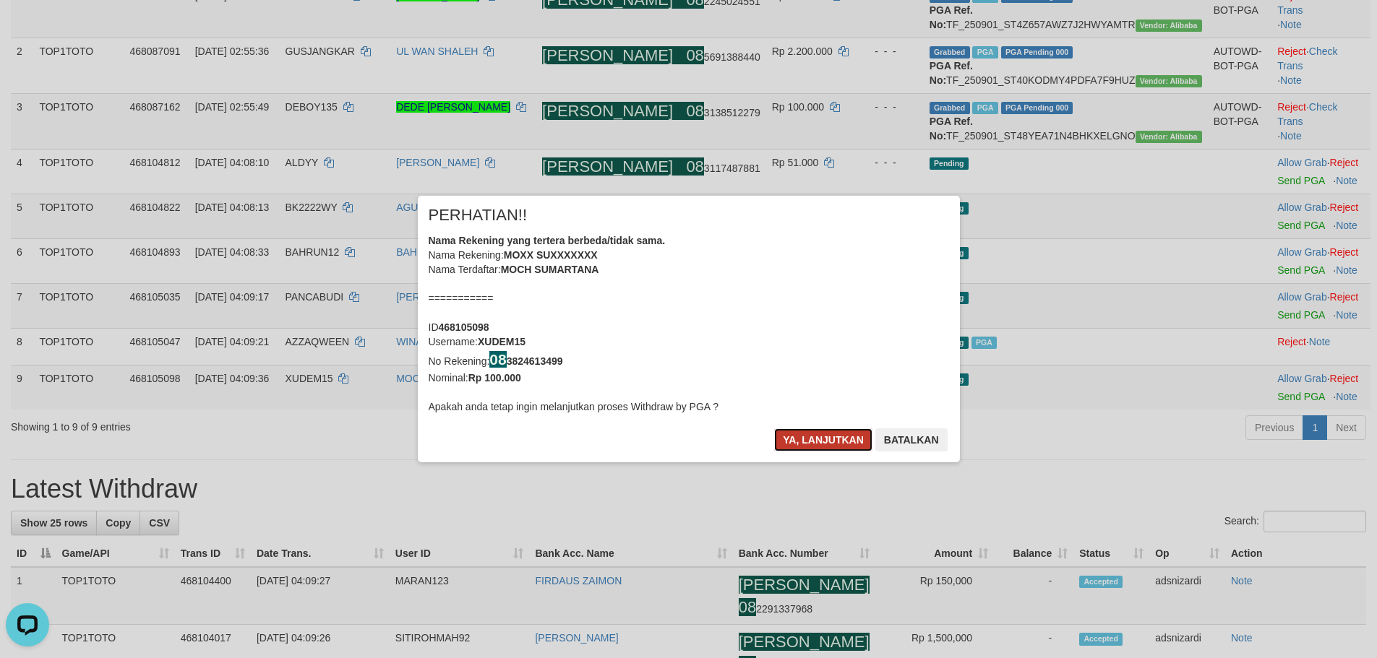
click at [815, 440] on button "Ya, lanjutkan" at bounding box center [823, 440] width 98 height 23
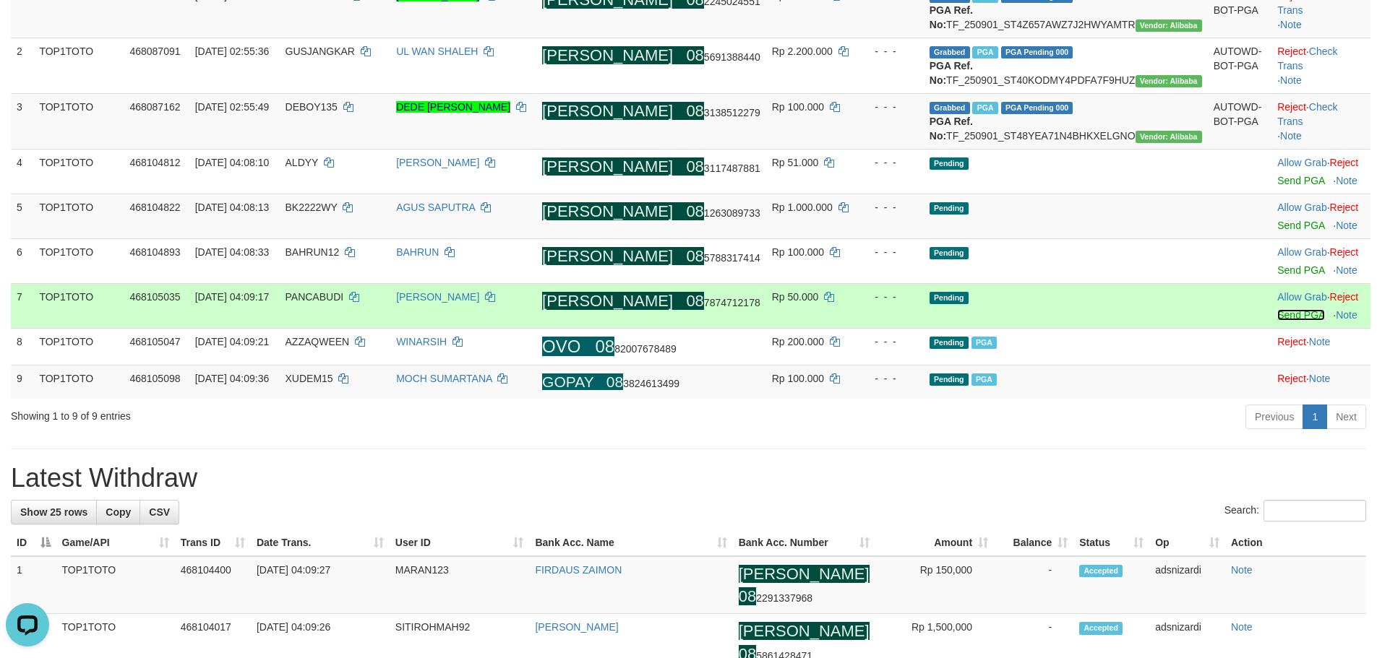
click at [1277, 321] on link "Send PGA" at bounding box center [1300, 315] width 47 height 12
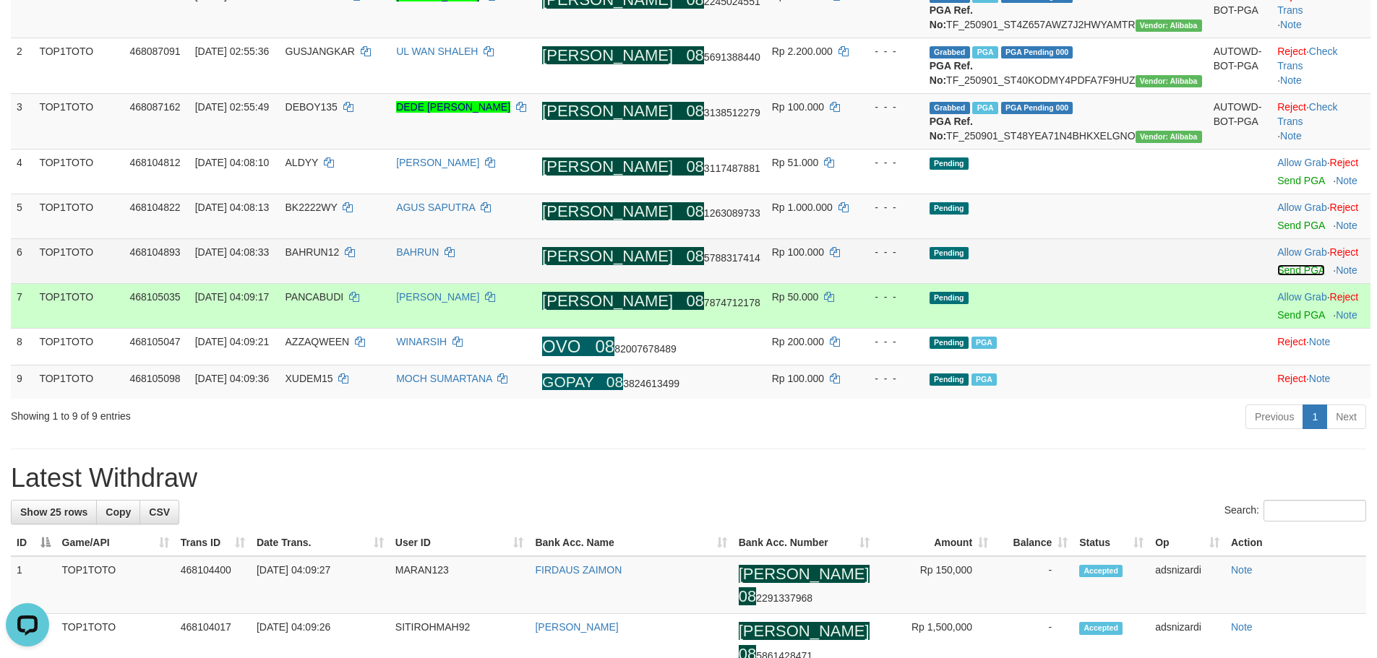
click at [1277, 276] on link "Send PGA" at bounding box center [1300, 271] width 47 height 12
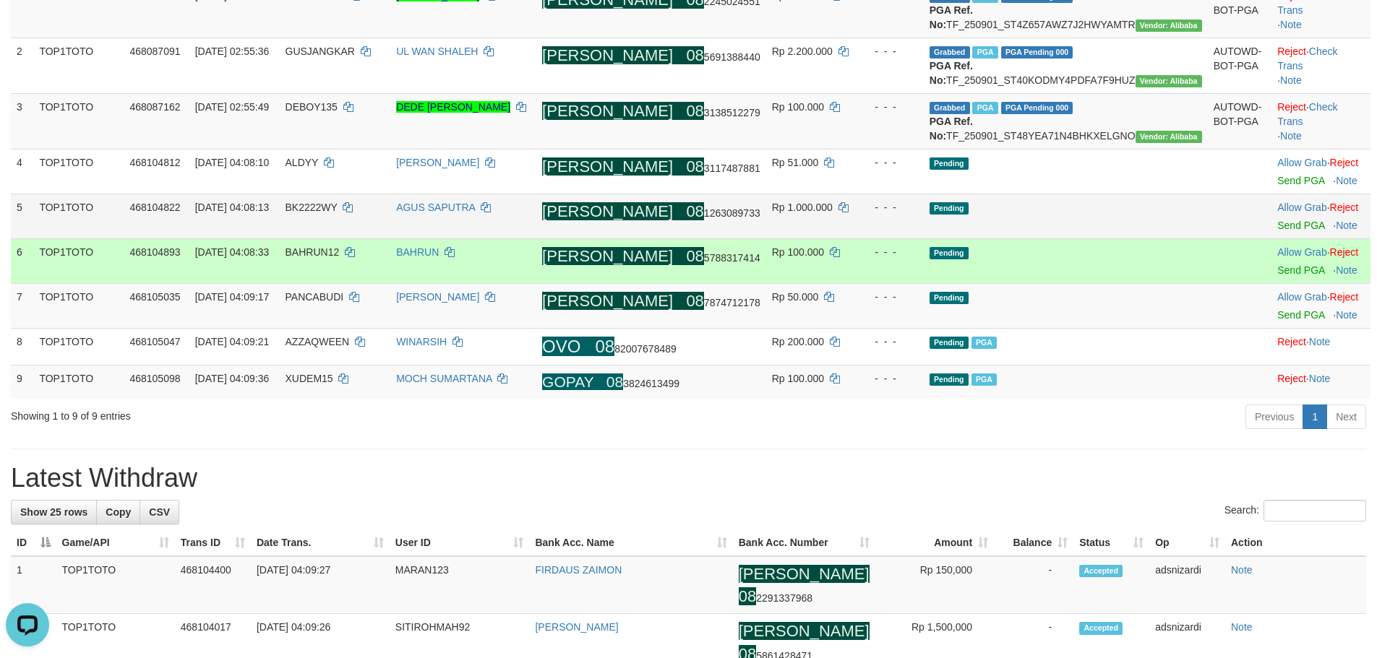
click at [1271, 239] on td "Allow Grab · Reject Send PGA · Note" at bounding box center [1320, 216] width 99 height 45
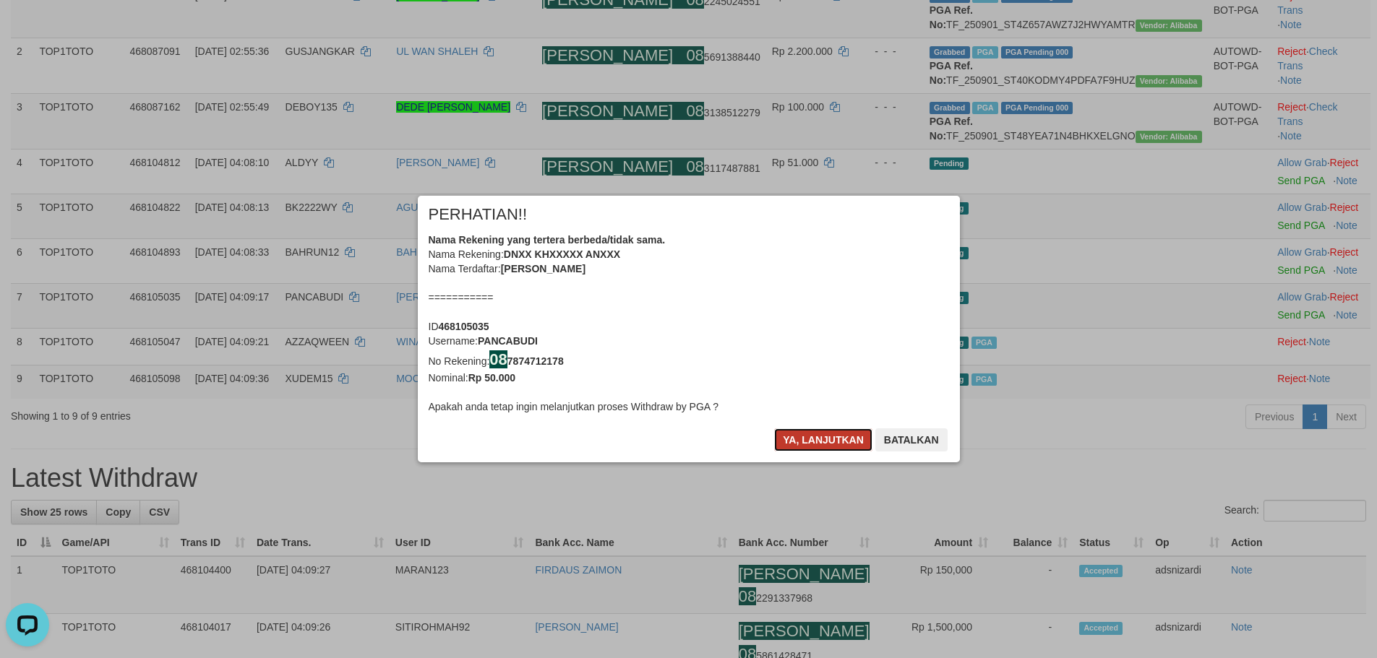
click at [803, 441] on button "Ya, lanjutkan" at bounding box center [823, 440] width 98 height 23
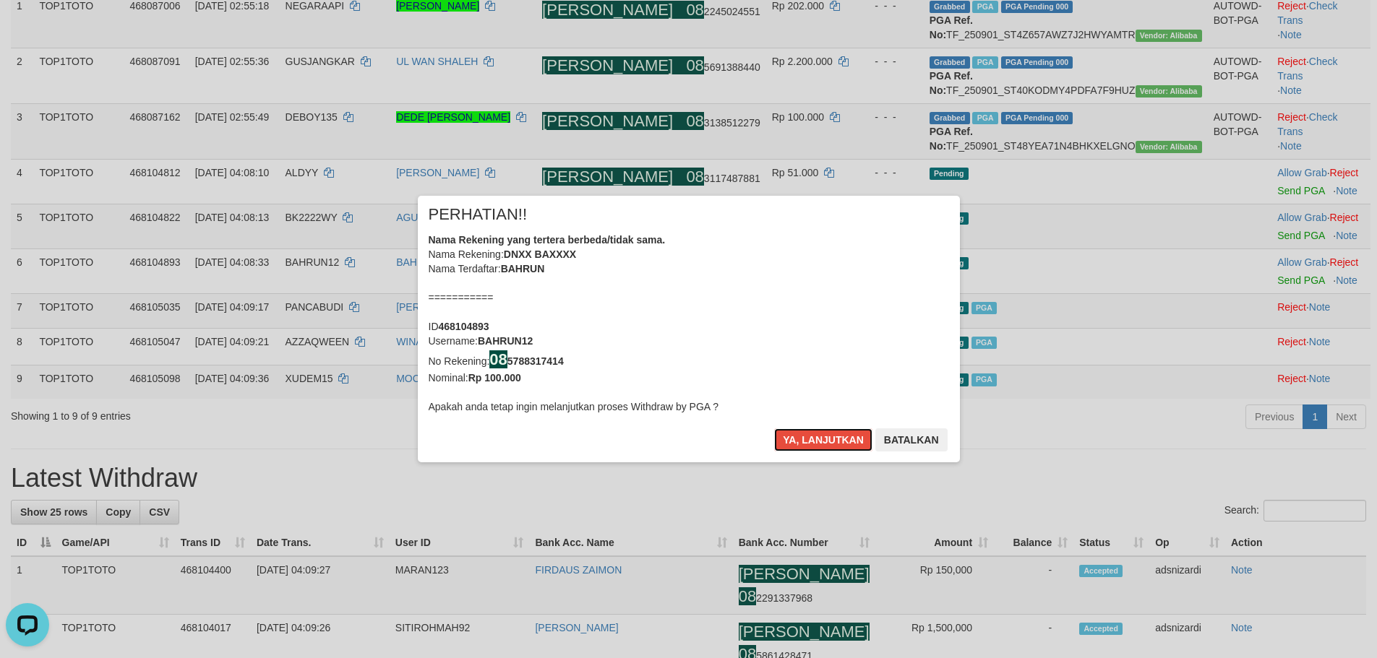
click at [803, 441] on button "Ya, lanjutkan" at bounding box center [823, 440] width 98 height 23
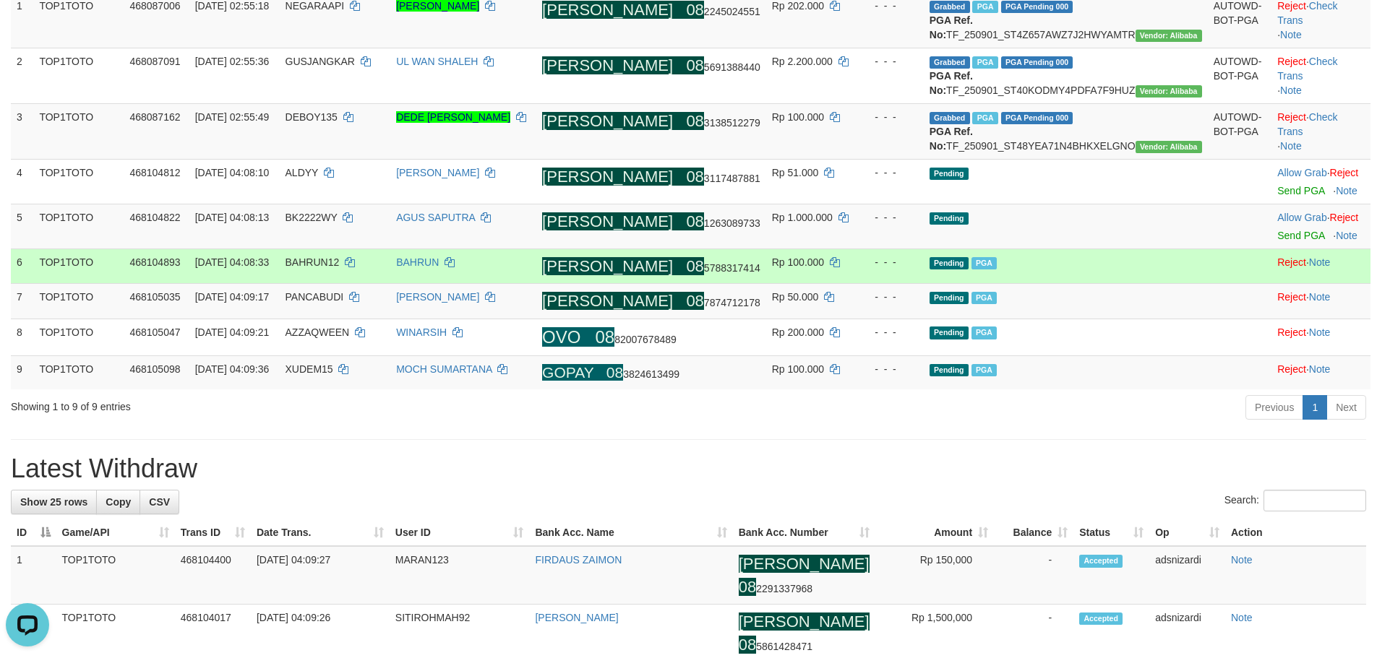
scroll to position [223, 0]
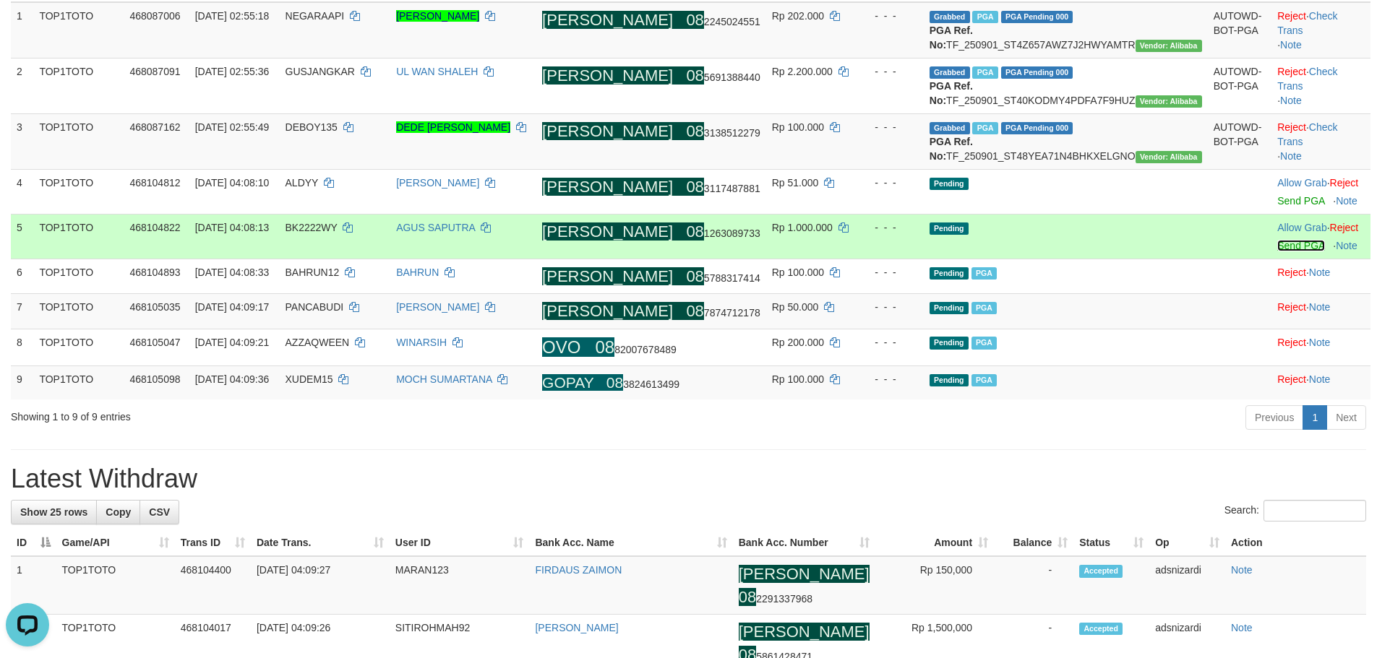
click at [1277, 252] on link "Send PGA" at bounding box center [1300, 246] width 47 height 12
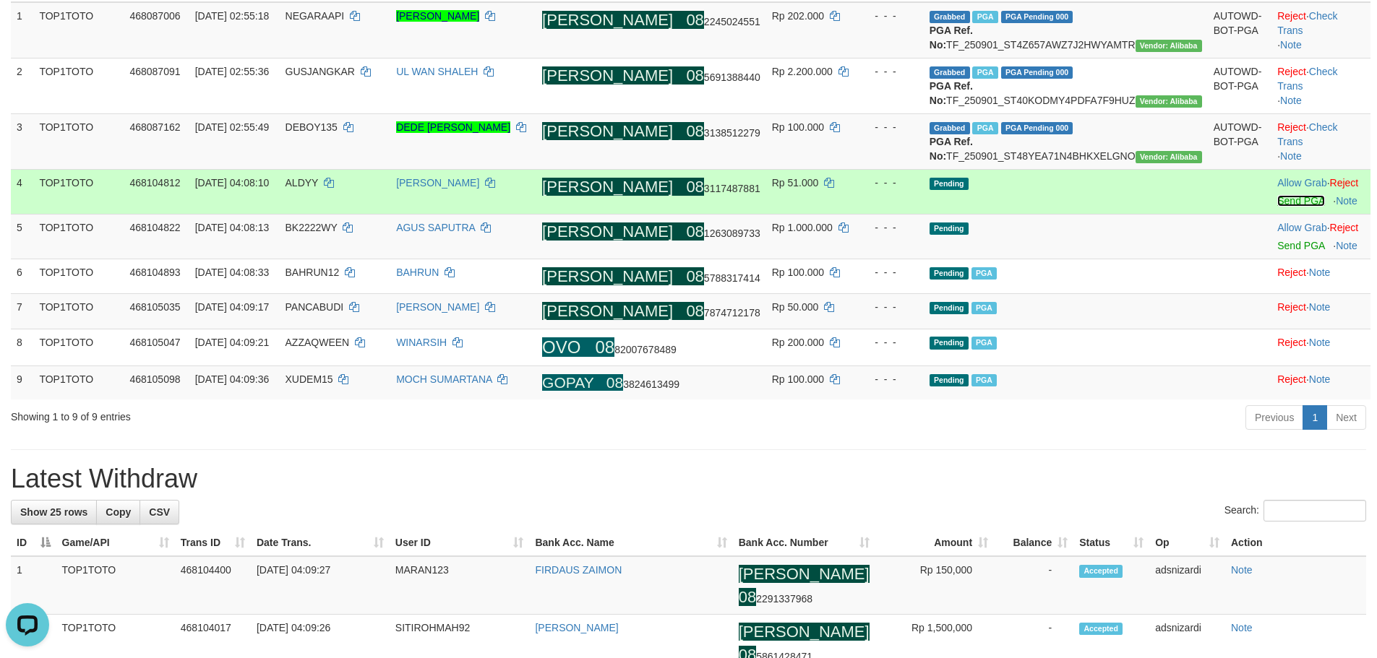
click at [1277, 207] on link "Send PGA" at bounding box center [1300, 201] width 47 height 12
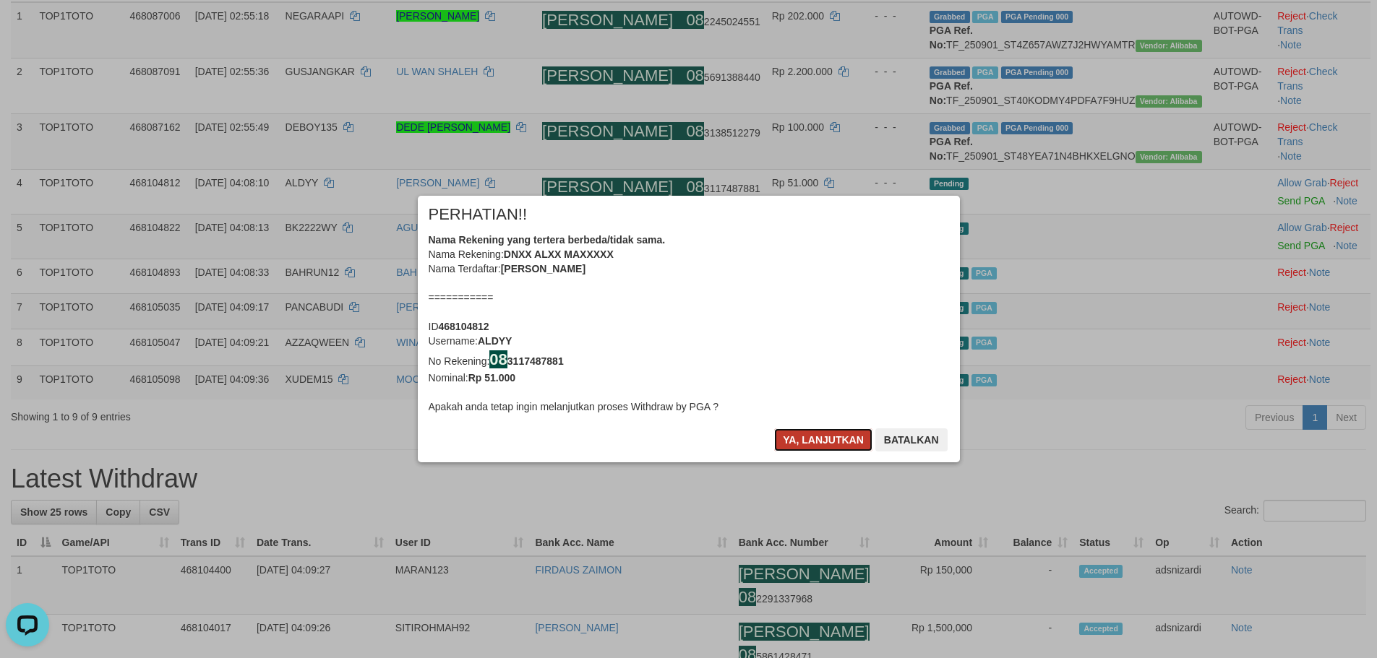
click at [813, 439] on button "Ya, lanjutkan" at bounding box center [823, 440] width 98 height 23
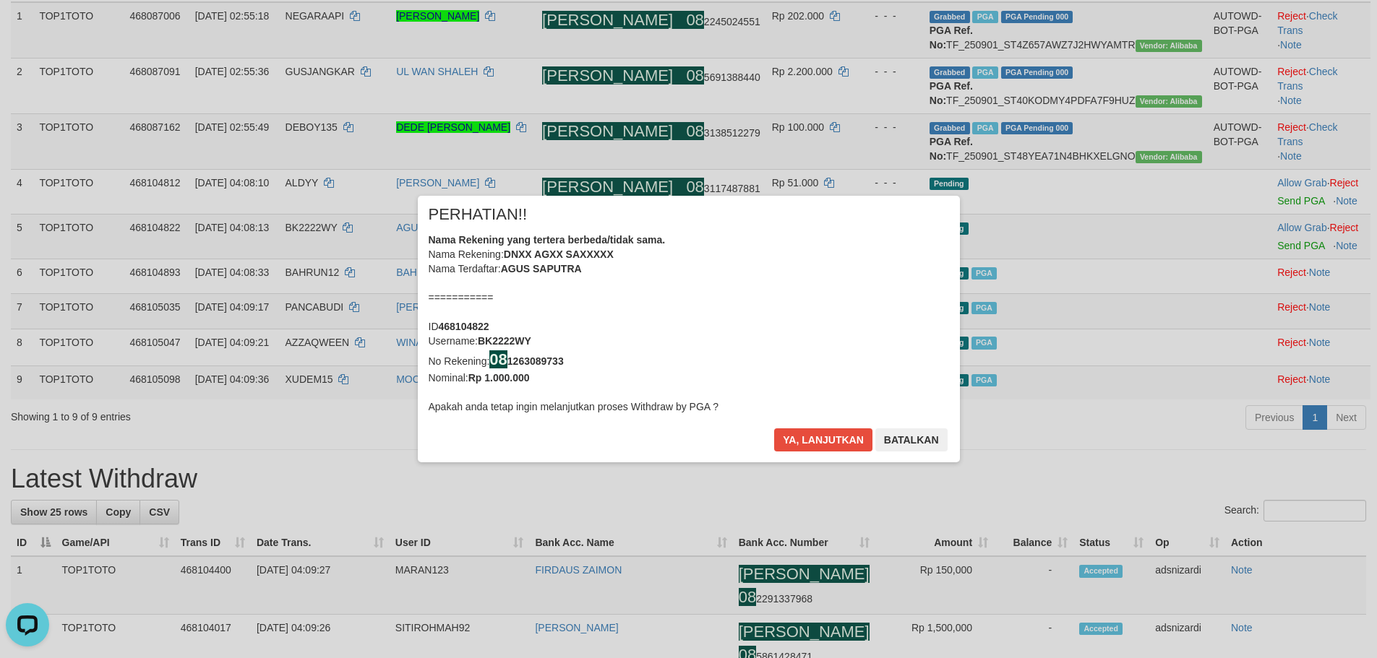
scroll to position [214, 0]
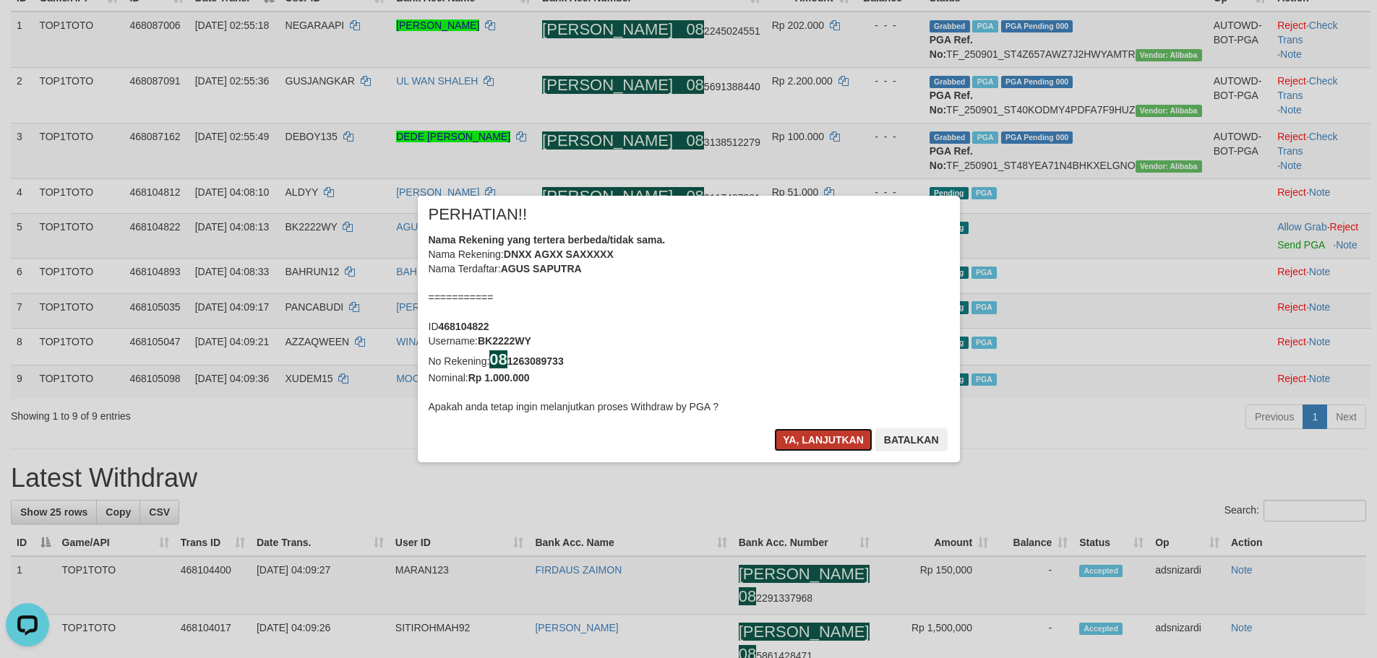
click at [812, 435] on button "Ya, lanjutkan" at bounding box center [823, 440] width 98 height 23
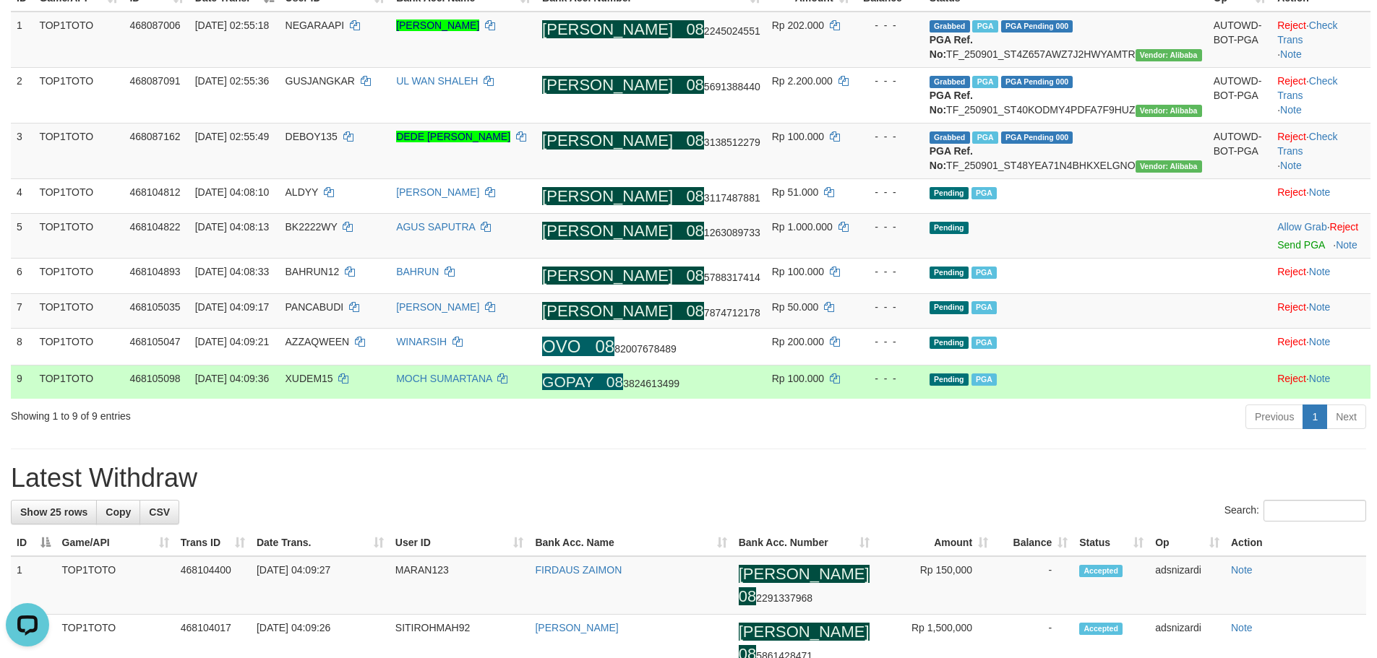
scroll to position [204, 0]
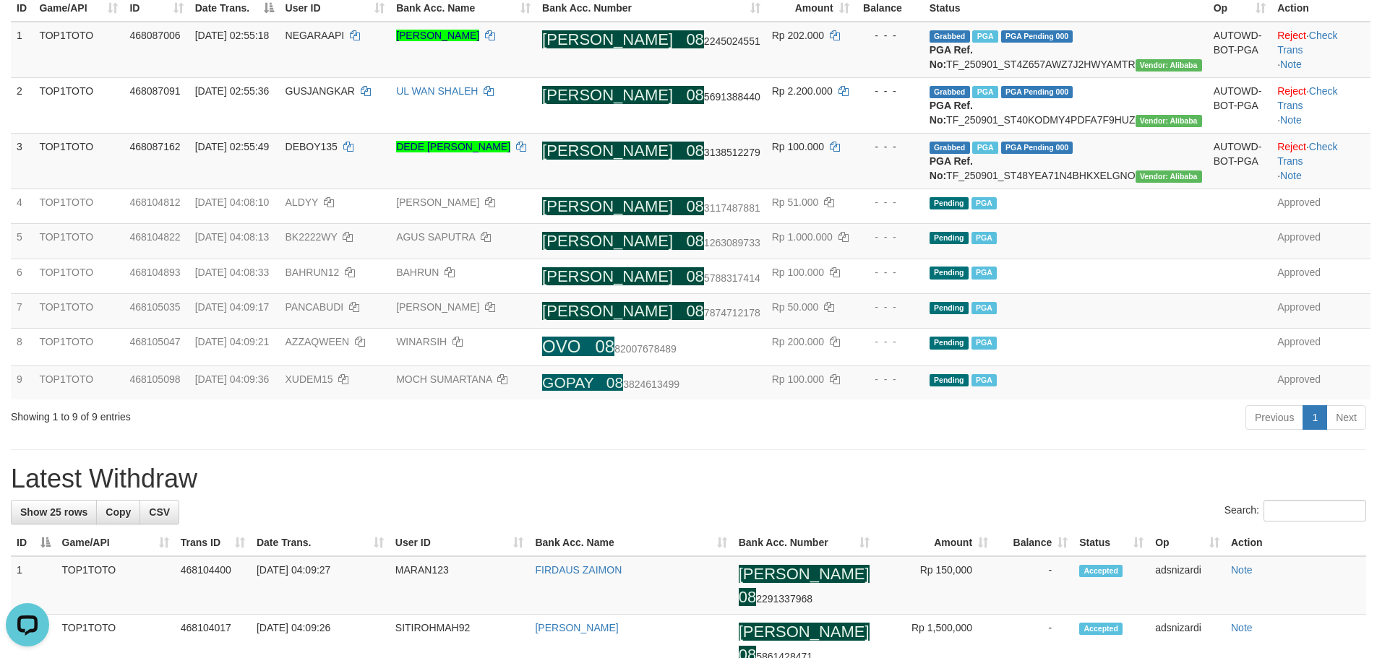
click at [789, 435] on div "Previous 1 Next" at bounding box center [975, 419] width 781 height 31
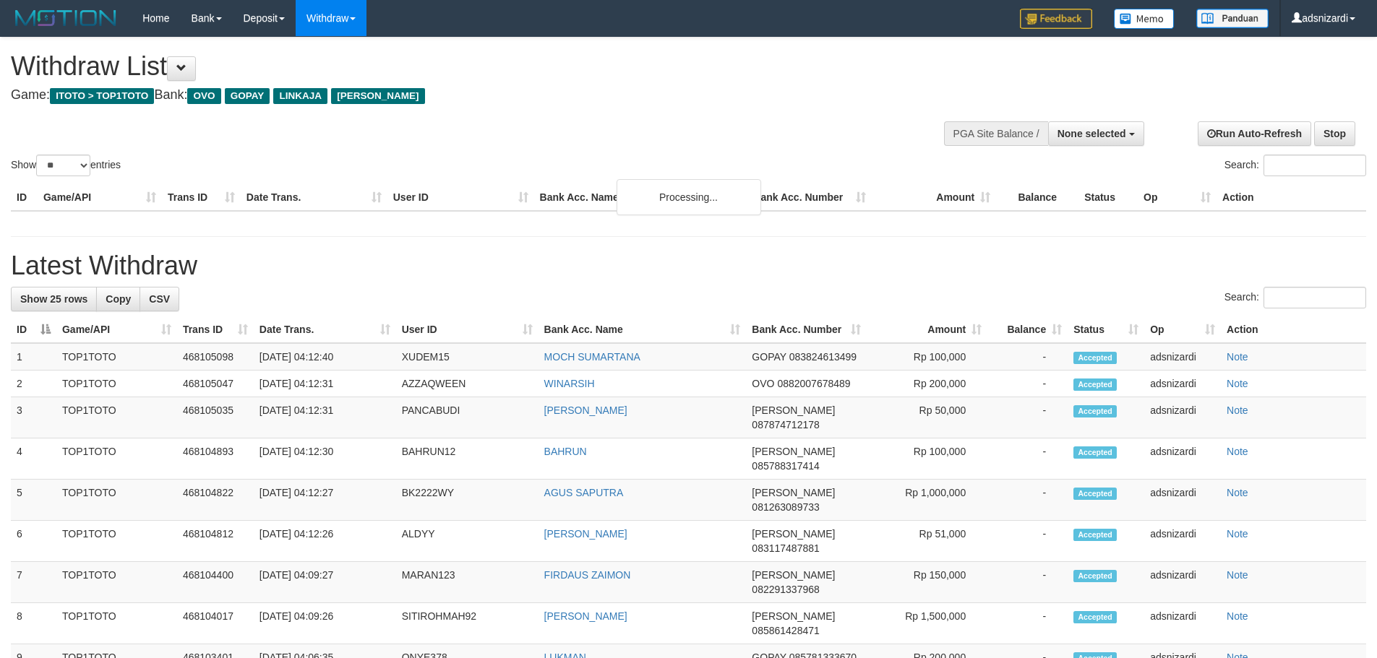
select select
select select "**"
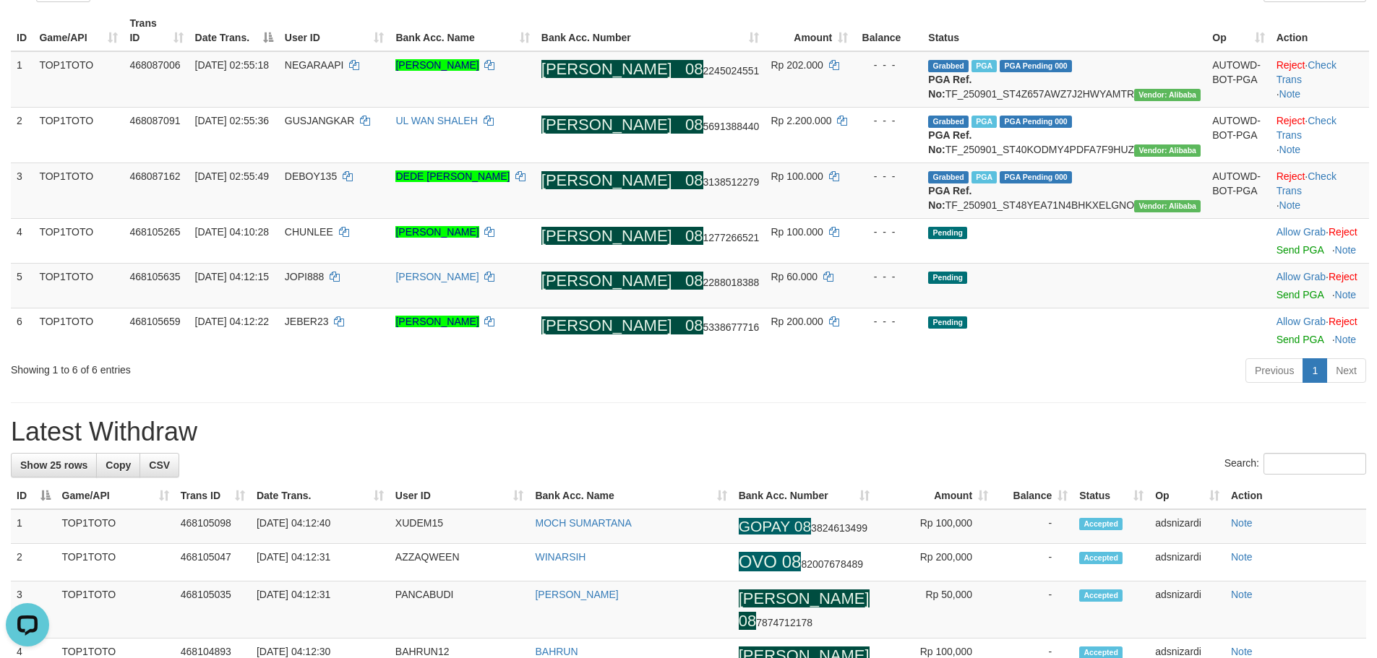
click at [804, 388] on div "Previous 1 Next" at bounding box center [975, 372] width 781 height 31
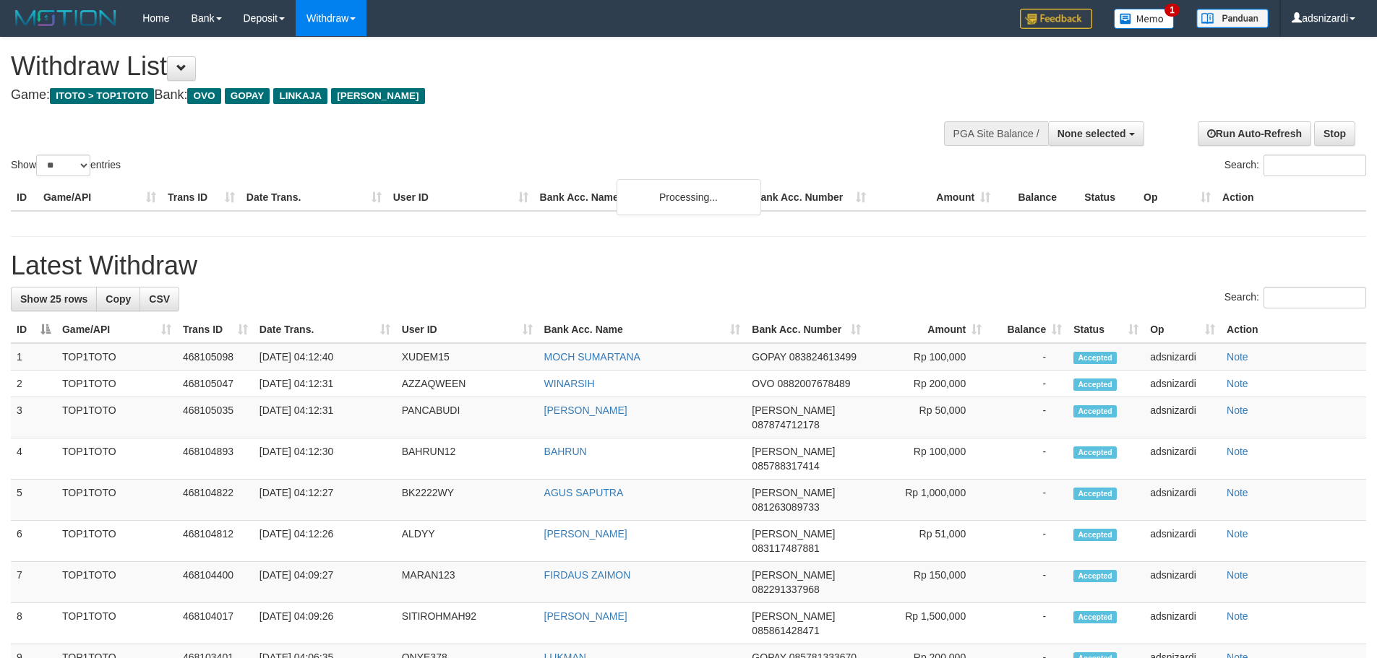
select select
select select "**"
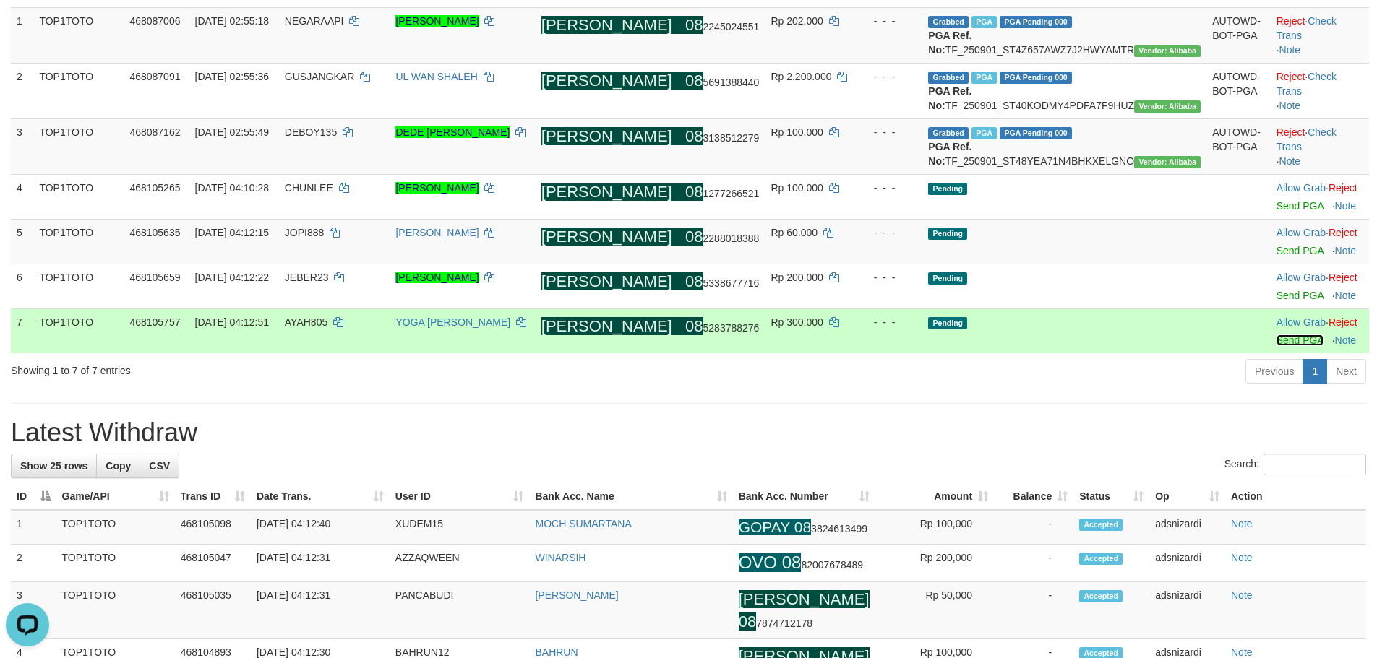
click at [1289, 346] on link "Send PGA" at bounding box center [1299, 341] width 47 height 12
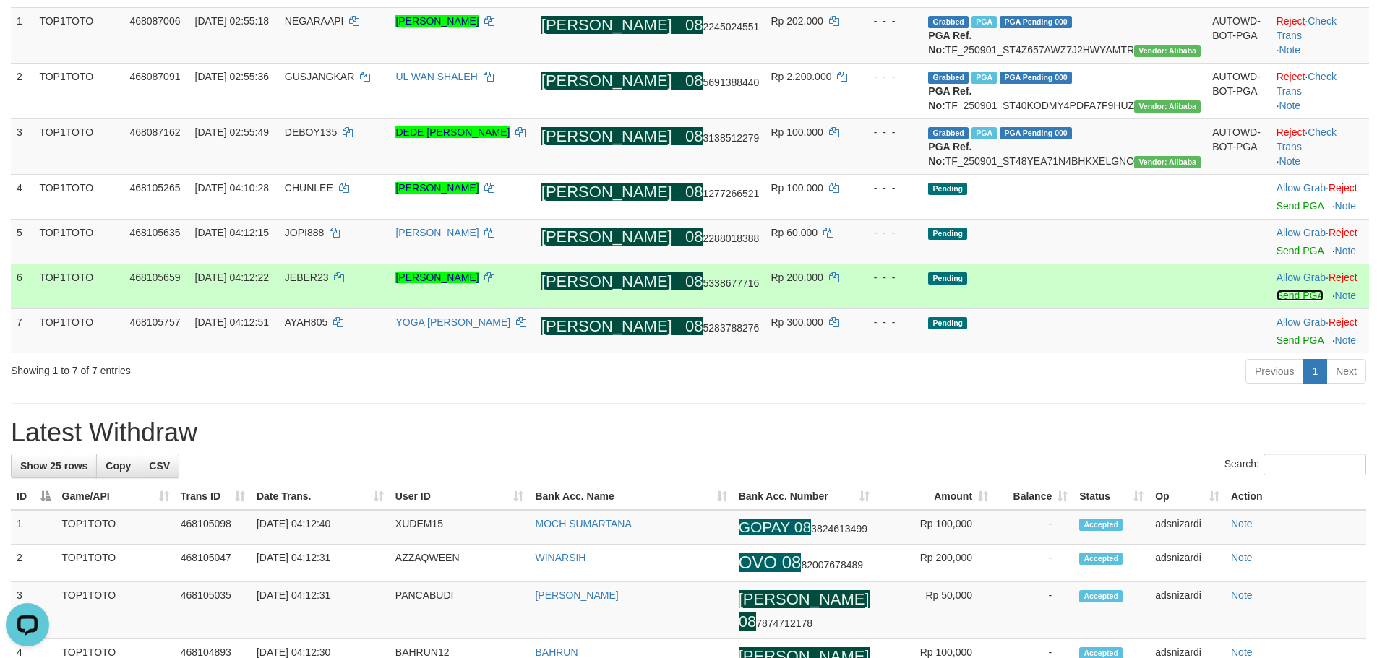
click at [1276, 301] on link "Send PGA" at bounding box center [1299, 296] width 47 height 12
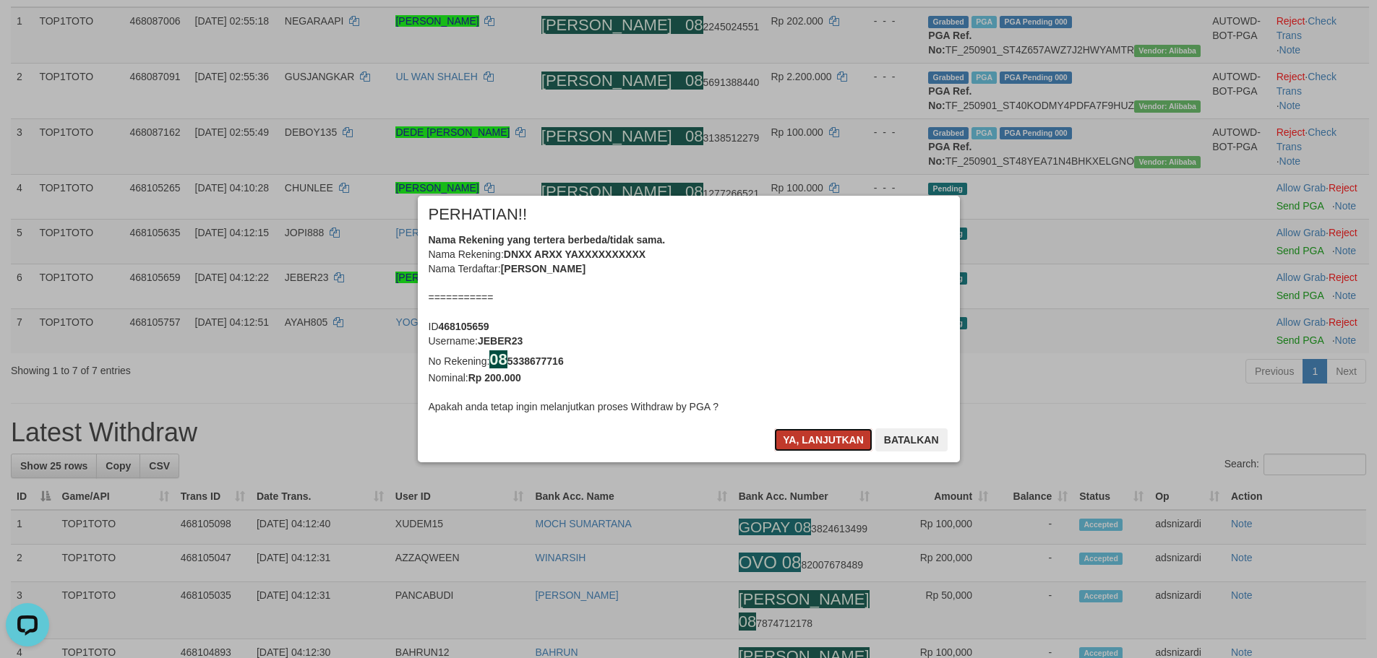
click at [807, 435] on button "Ya, lanjutkan" at bounding box center [823, 440] width 98 height 23
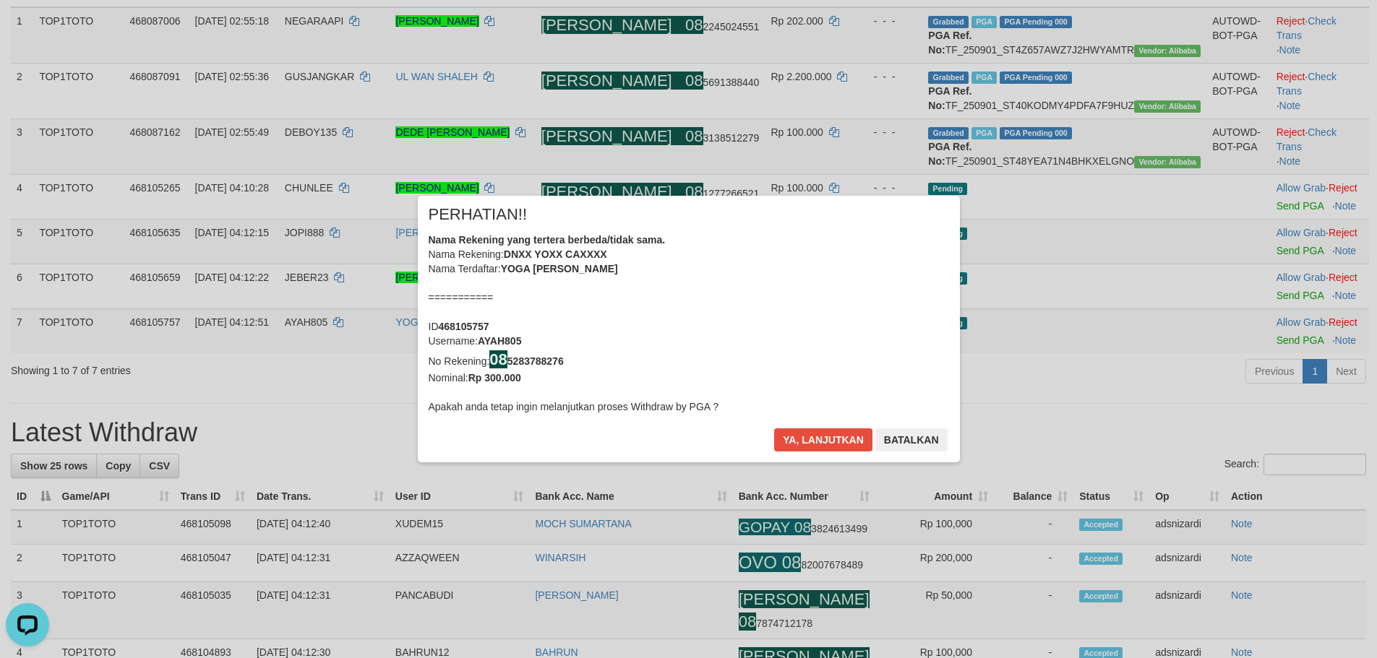
scroll to position [209, 0]
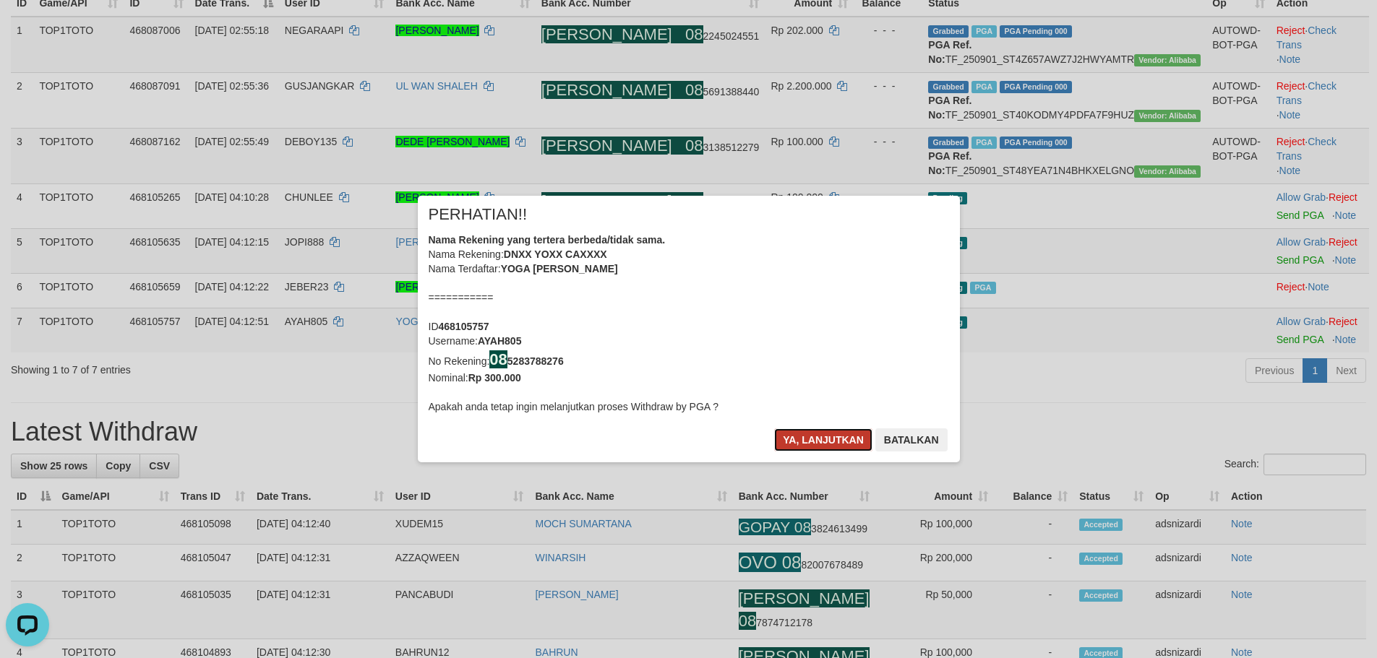
click at [815, 436] on button "Ya, lanjutkan" at bounding box center [823, 440] width 98 height 23
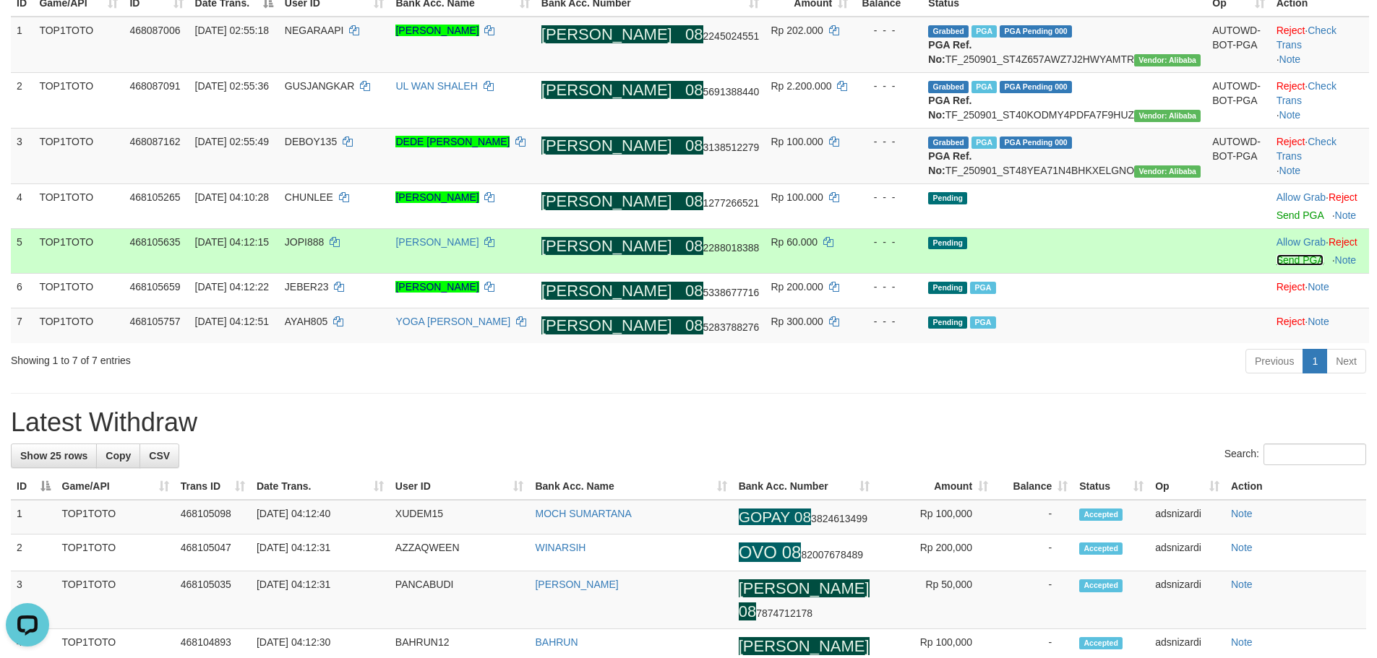
click at [1276, 266] on link "Send PGA" at bounding box center [1299, 260] width 47 height 12
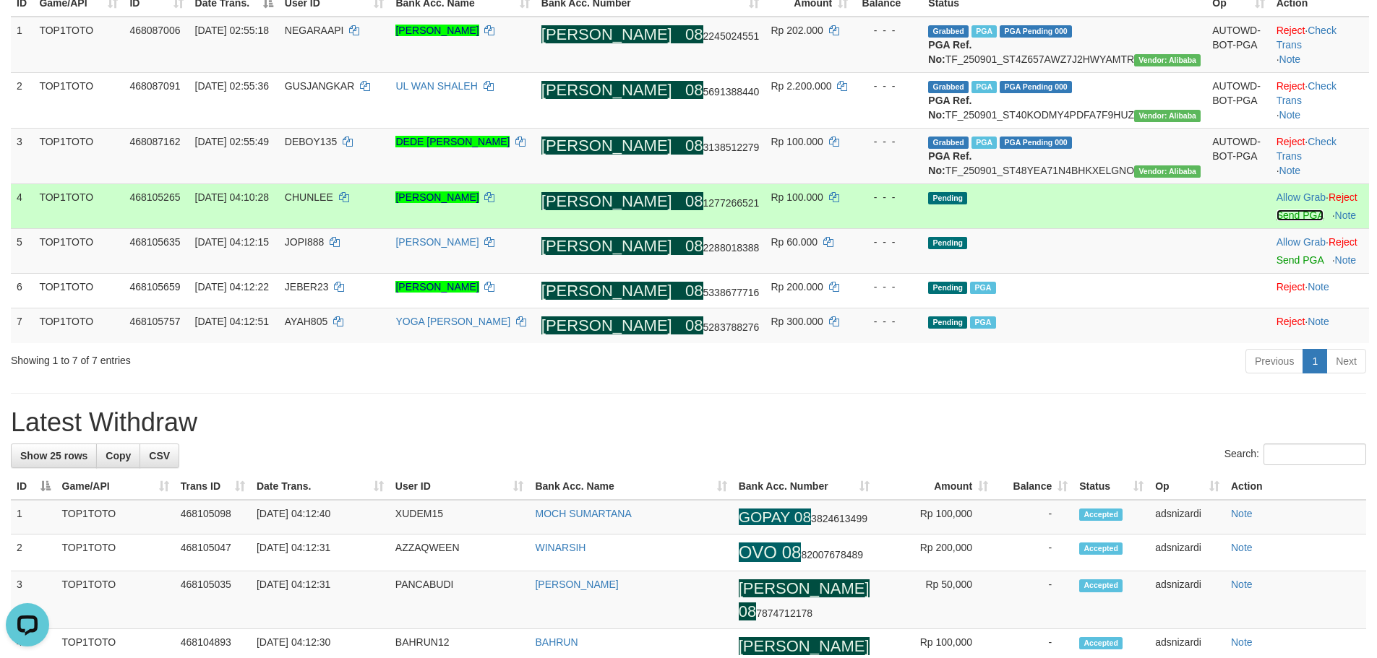
click at [1276, 221] on link "Send PGA" at bounding box center [1299, 216] width 47 height 12
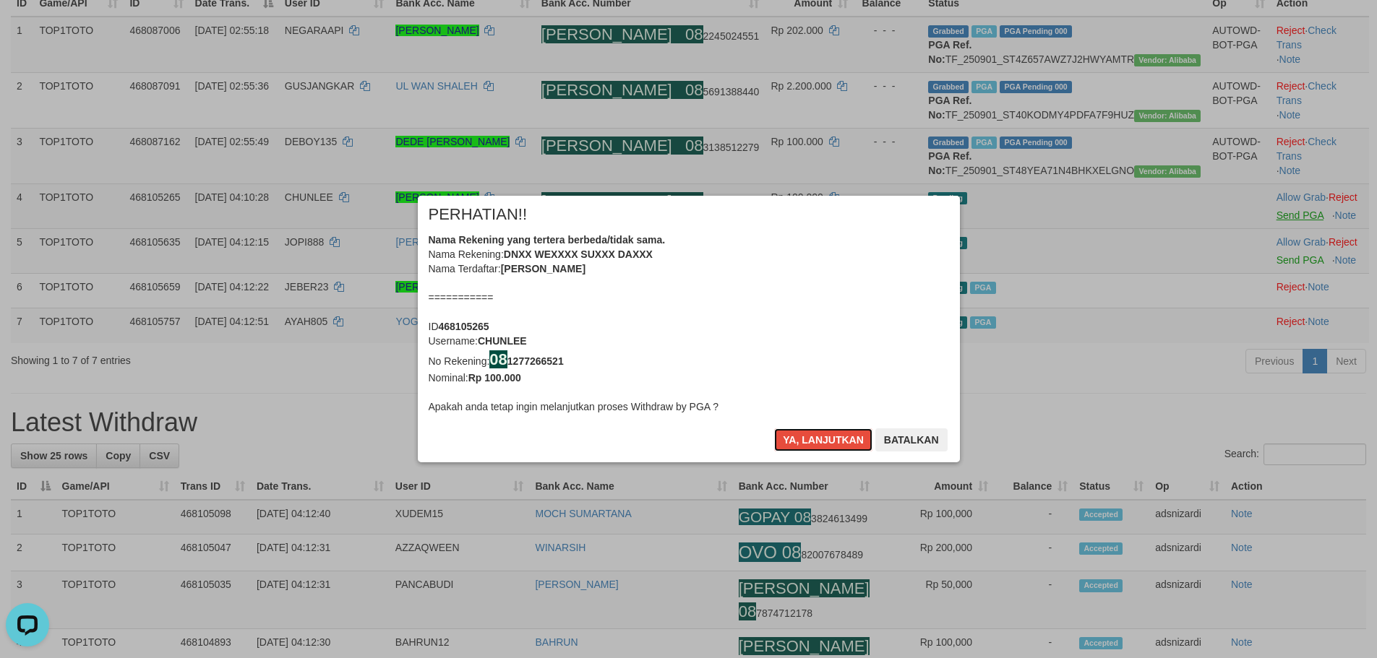
click at [774, 429] on button "Ya, lanjutkan" at bounding box center [823, 440] width 98 height 23
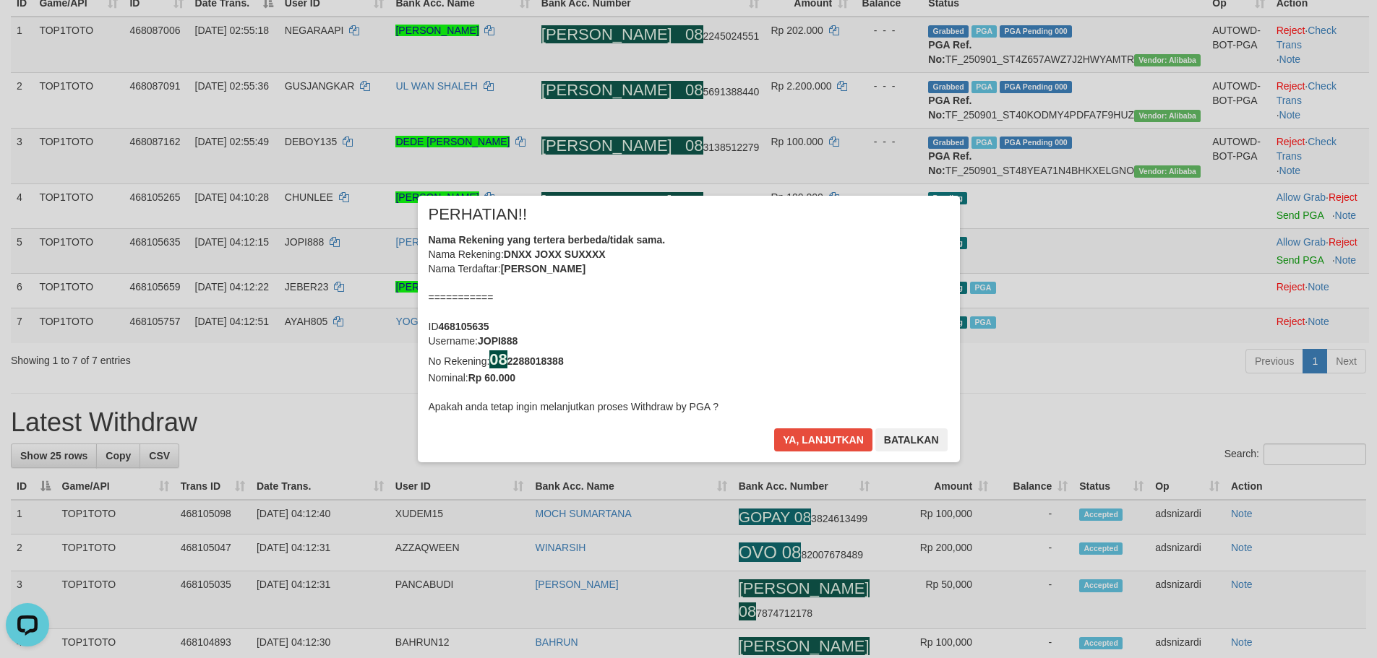
scroll to position [199, 0]
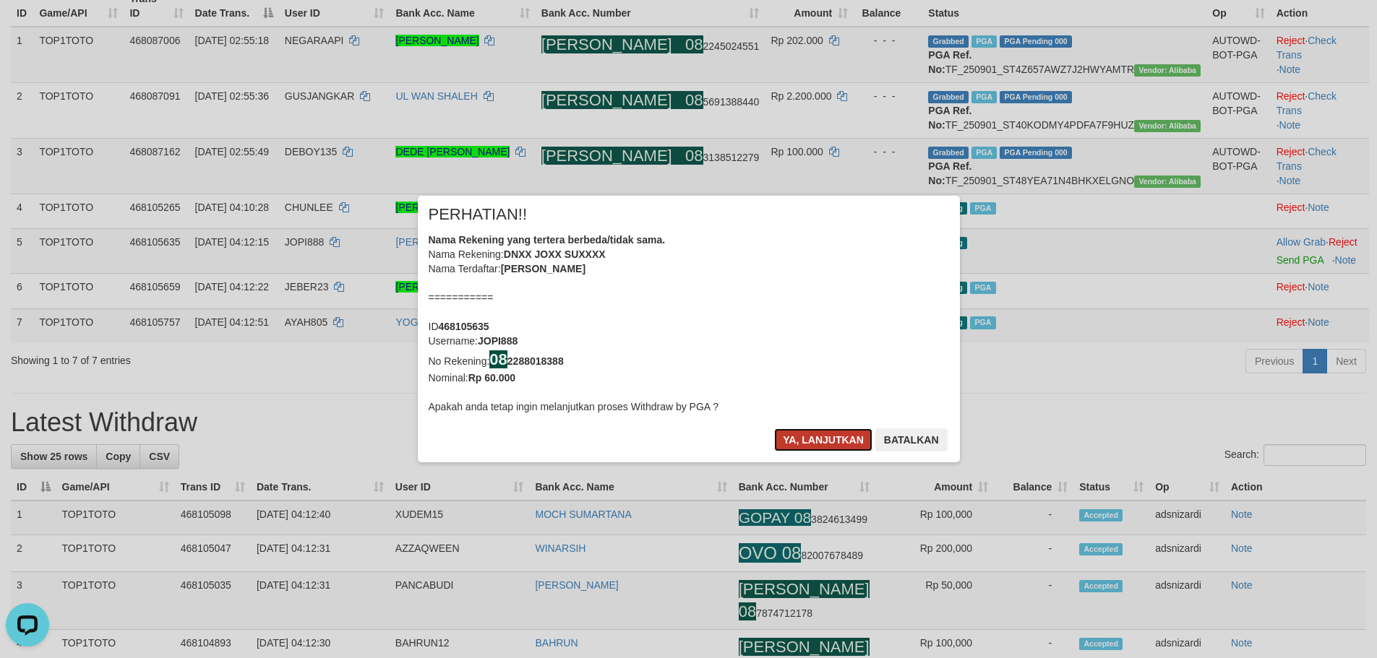
click at [828, 434] on button "Ya, lanjutkan" at bounding box center [823, 440] width 98 height 23
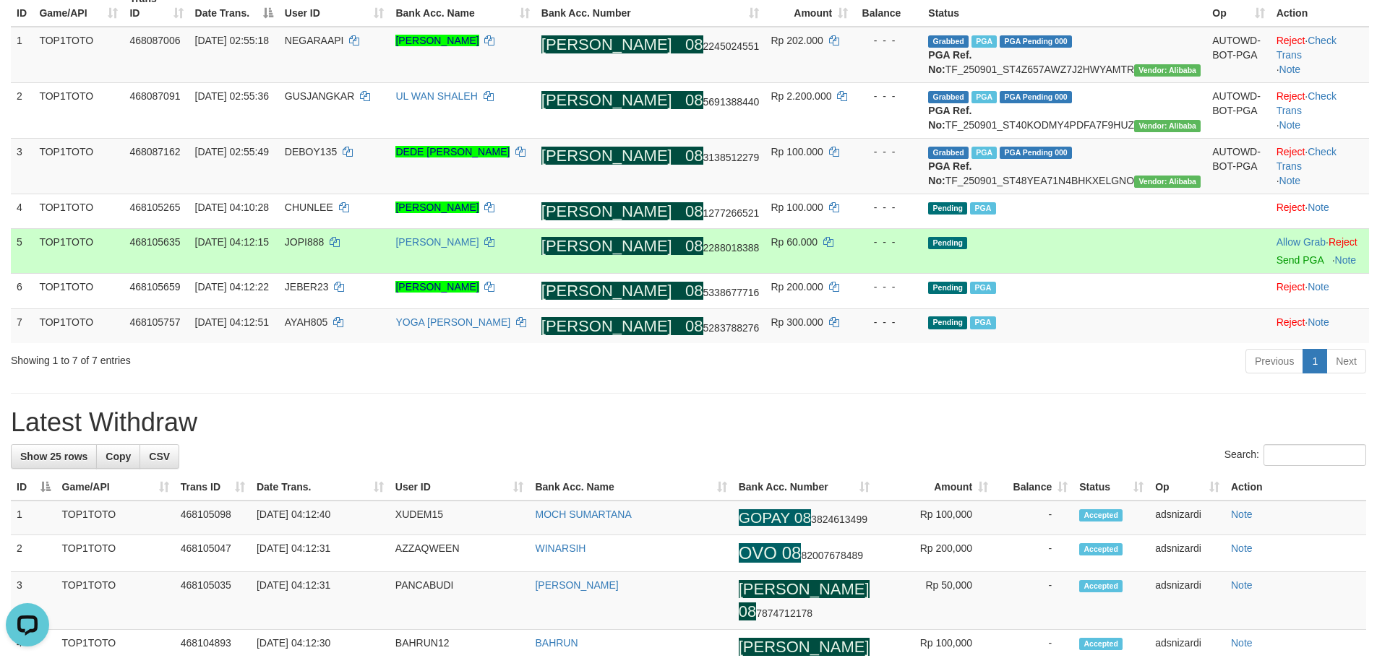
scroll to position [189, 0]
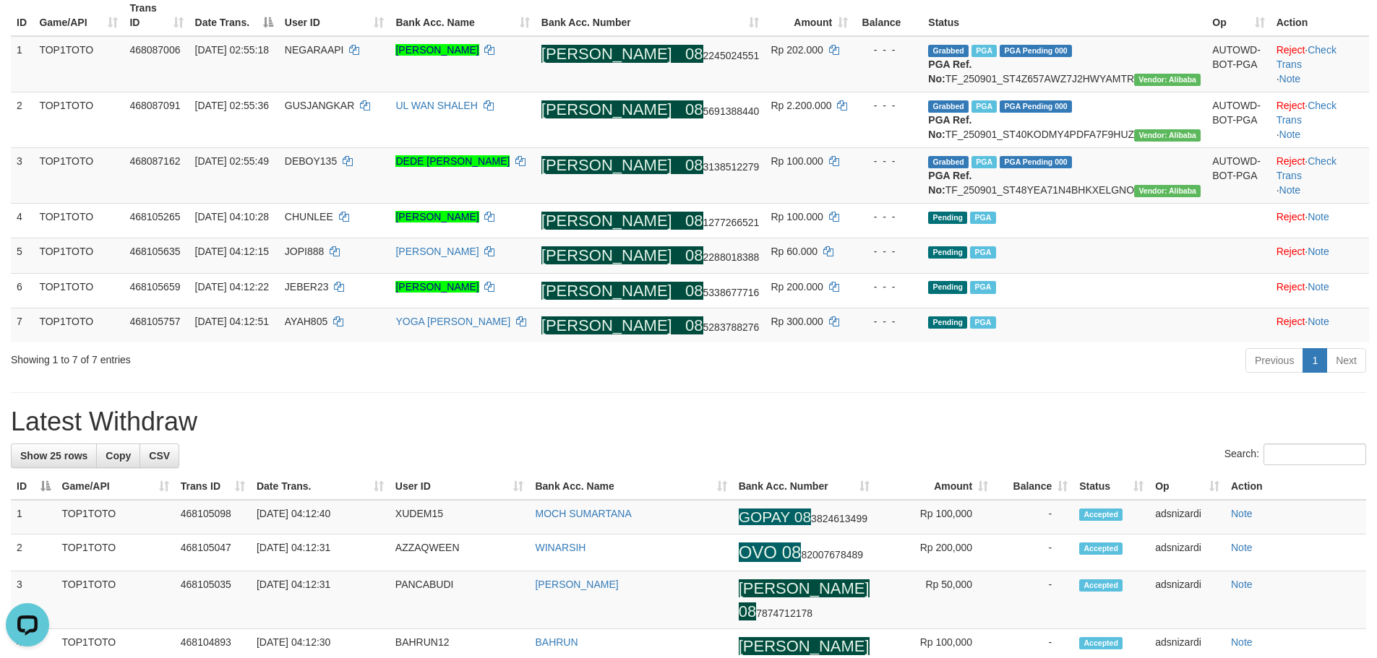
click at [898, 437] on h1 "Latest Withdraw" at bounding box center [688, 422] width 1355 height 29
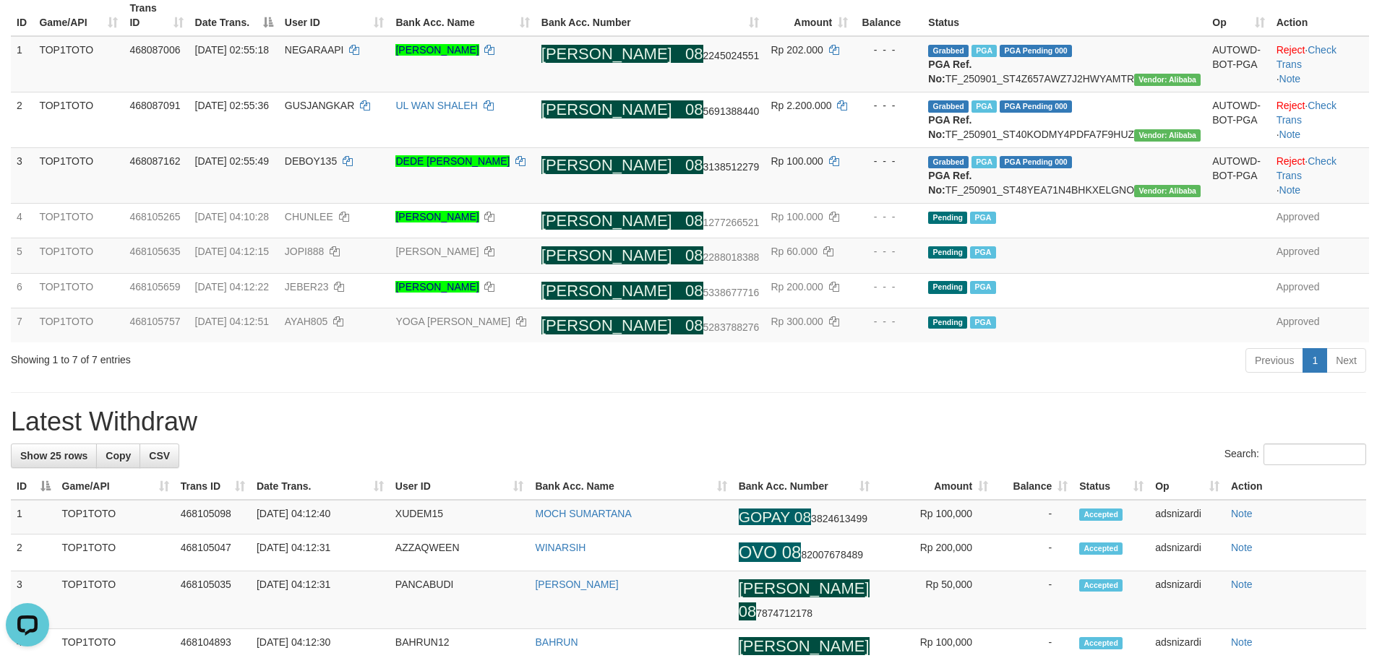
click at [898, 437] on h1 "Latest Withdraw" at bounding box center [688, 422] width 1355 height 29
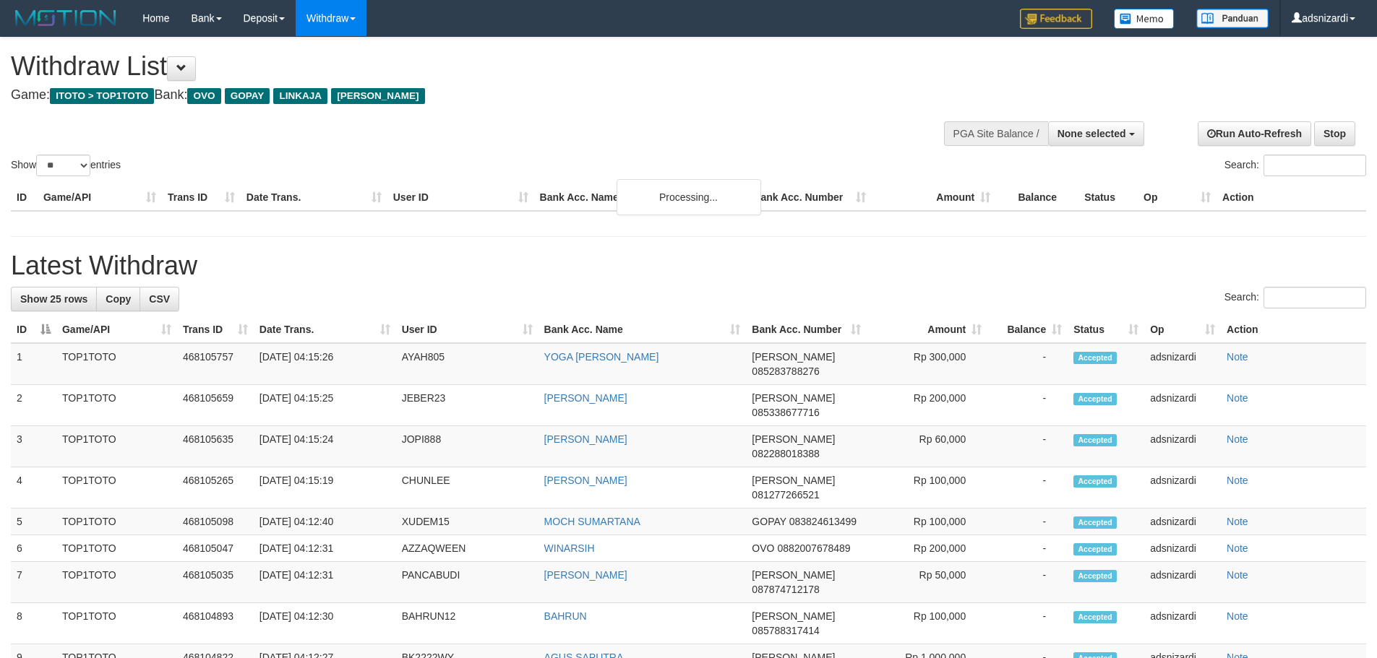
select select
select select "**"
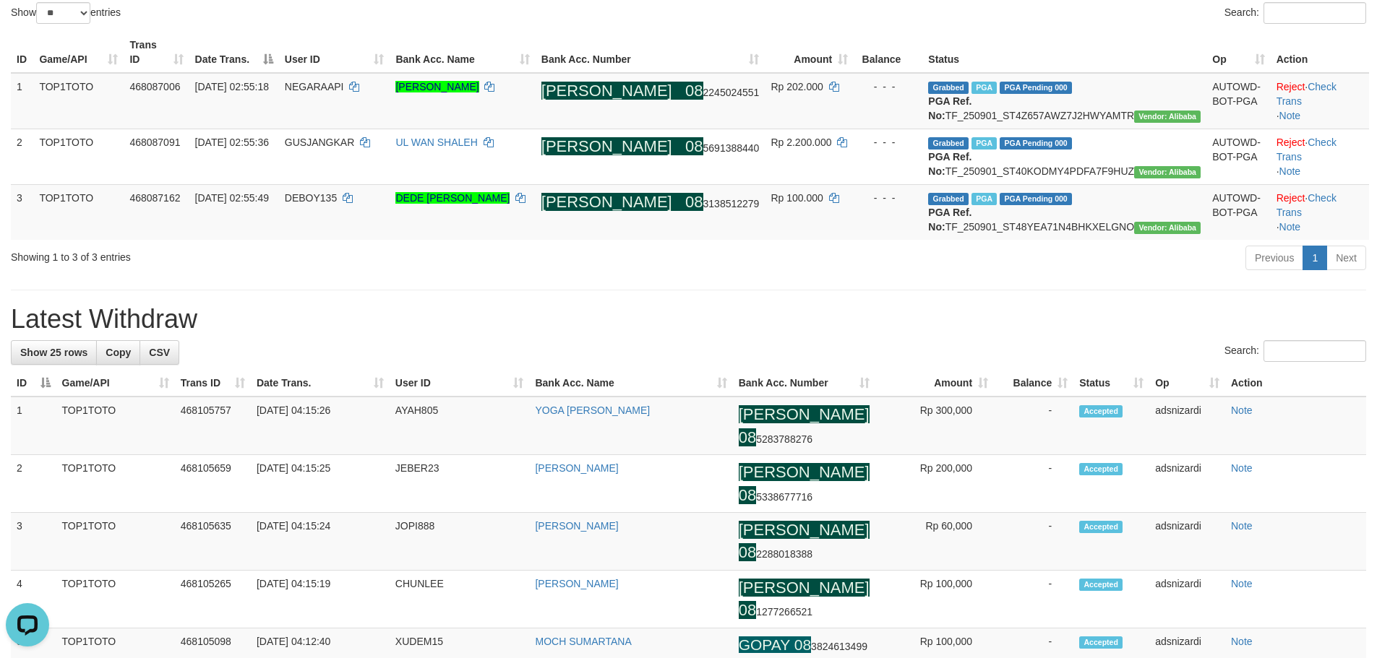
click at [617, 275] on div "Previous 1 Next" at bounding box center [975, 259] width 781 height 31
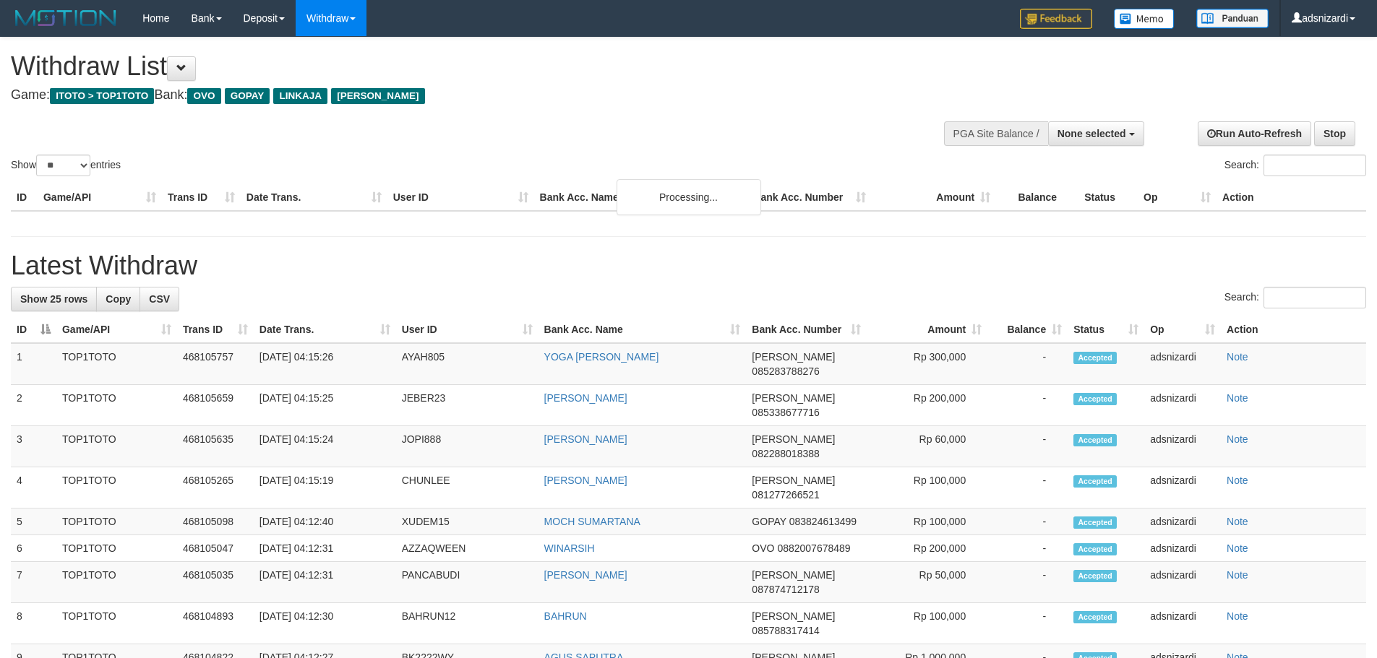
select select
select select "**"
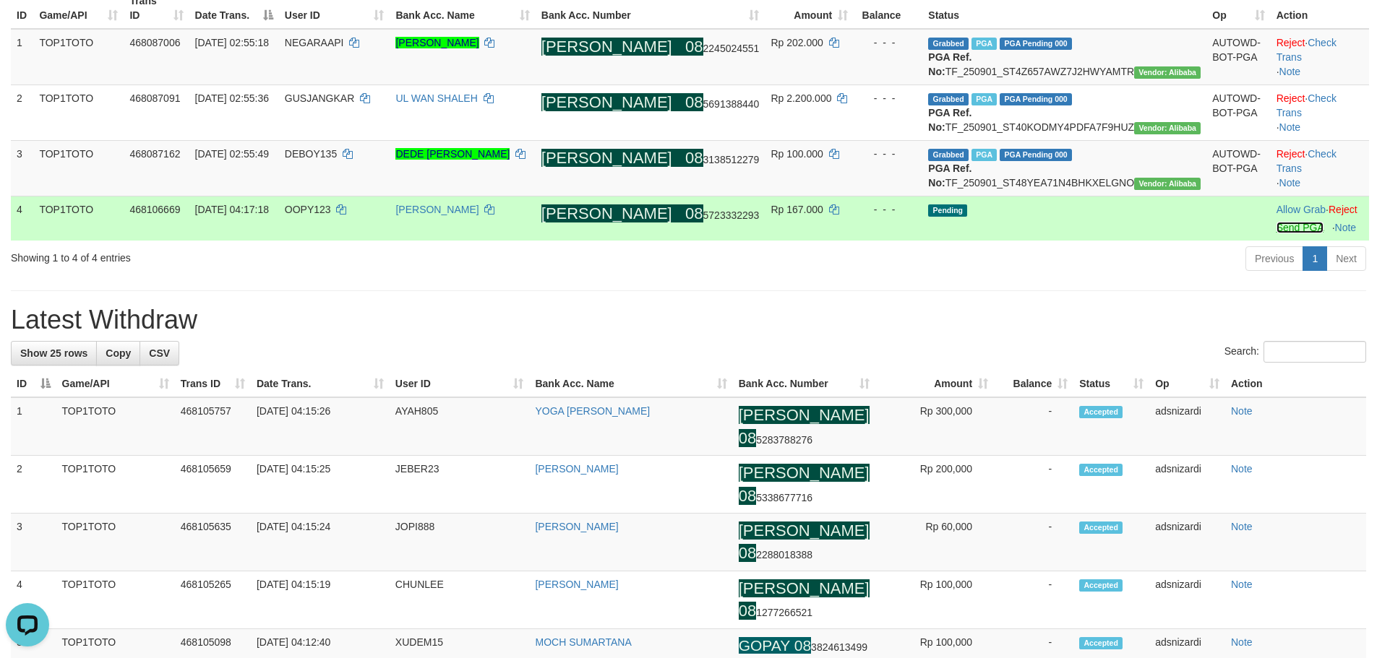
click at [1276, 233] on link "Send PGA" at bounding box center [1299, 228] width 47 height 12
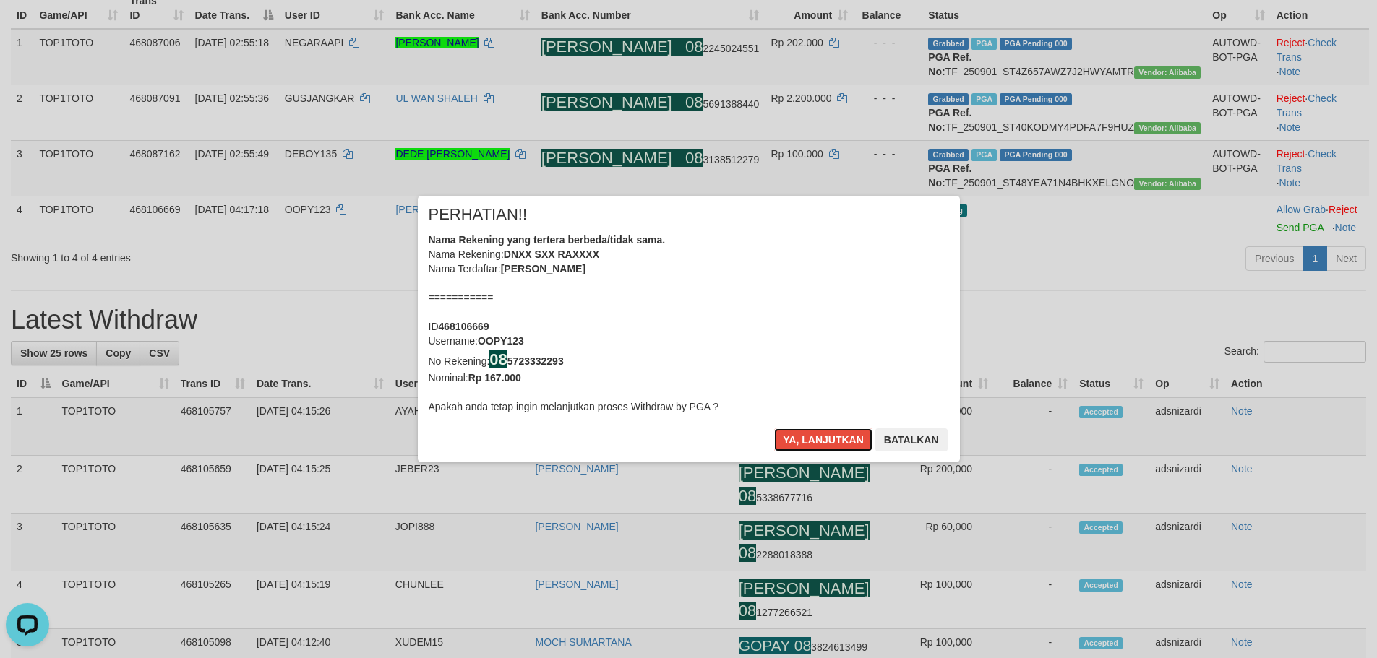
click at [774, 429] on button "Ya, lanjutkan" at bounding box center [823, 440] width 98 height 23
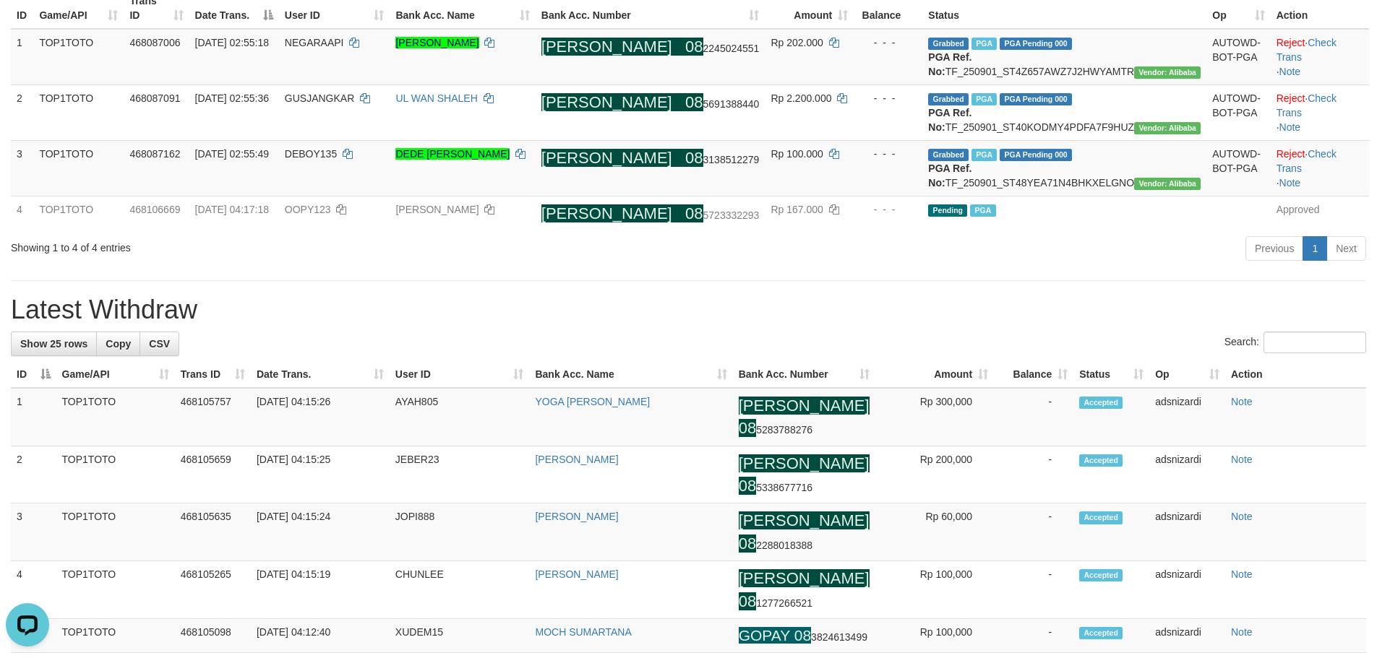
click at [734, 266] on div "Previous 1 Next" at bounding box center [975, 250] width 781 height 31
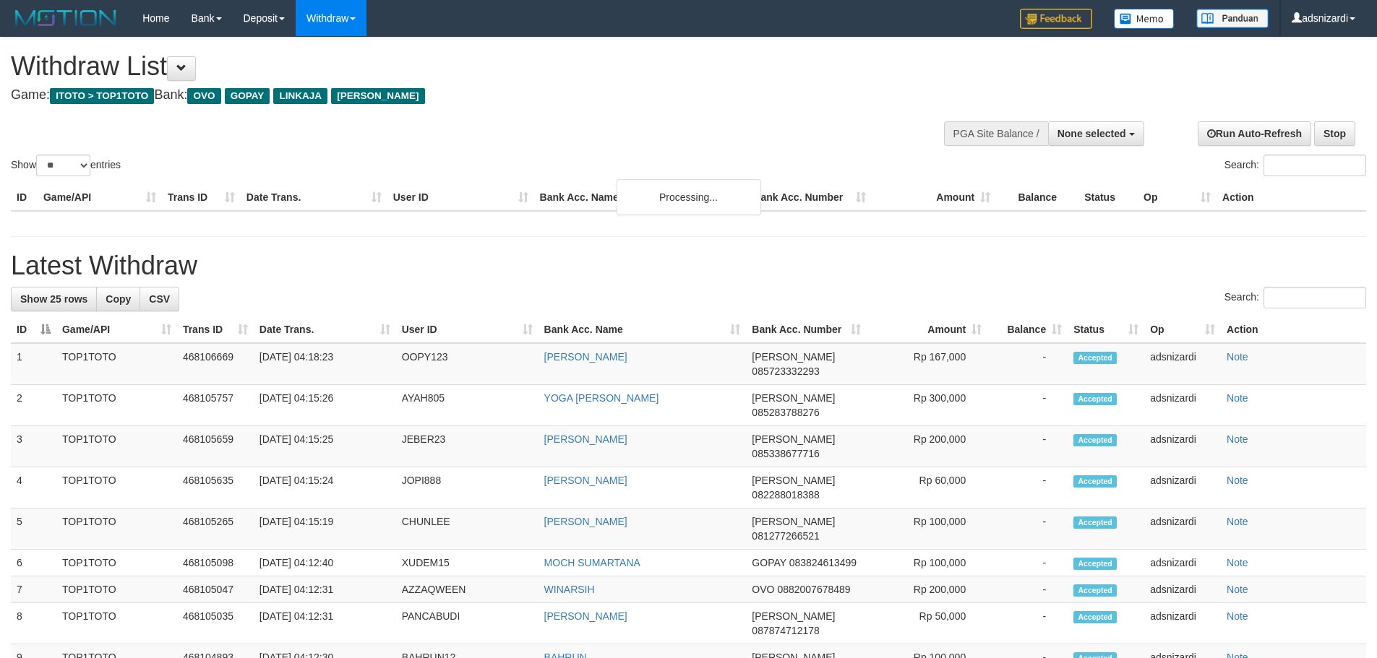
select select
select select "**"
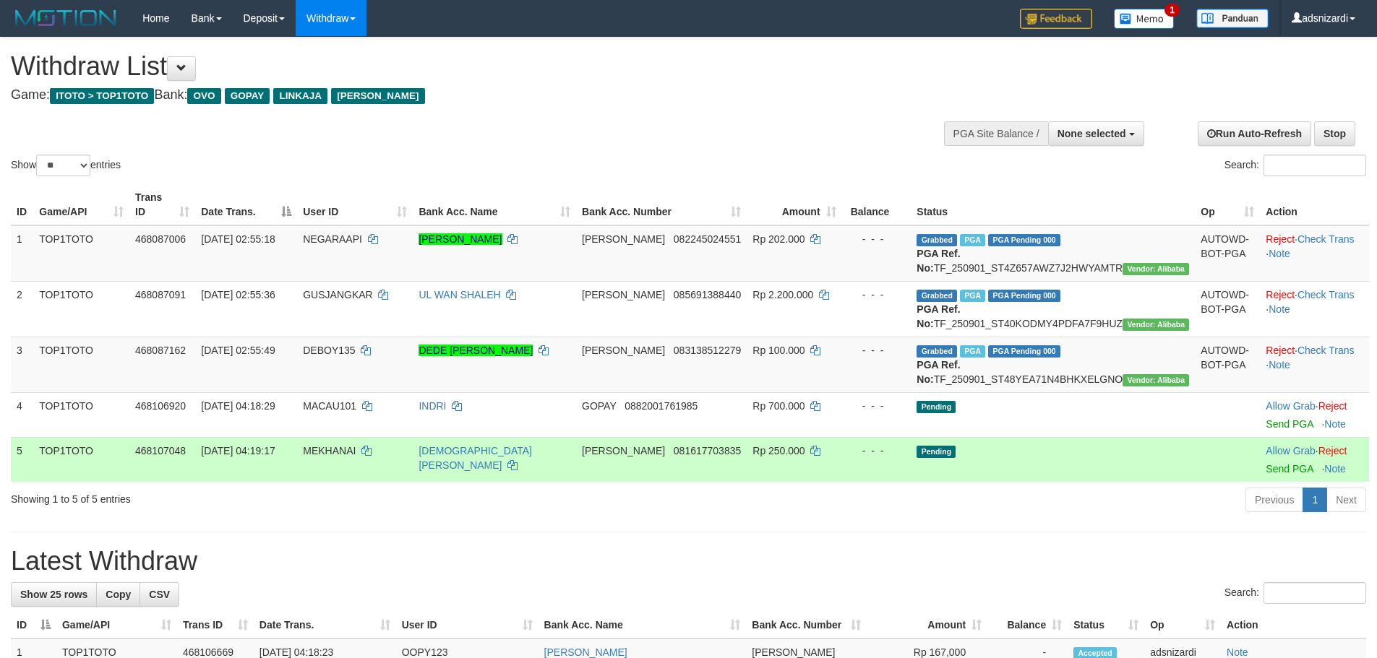
select select
select select "**"
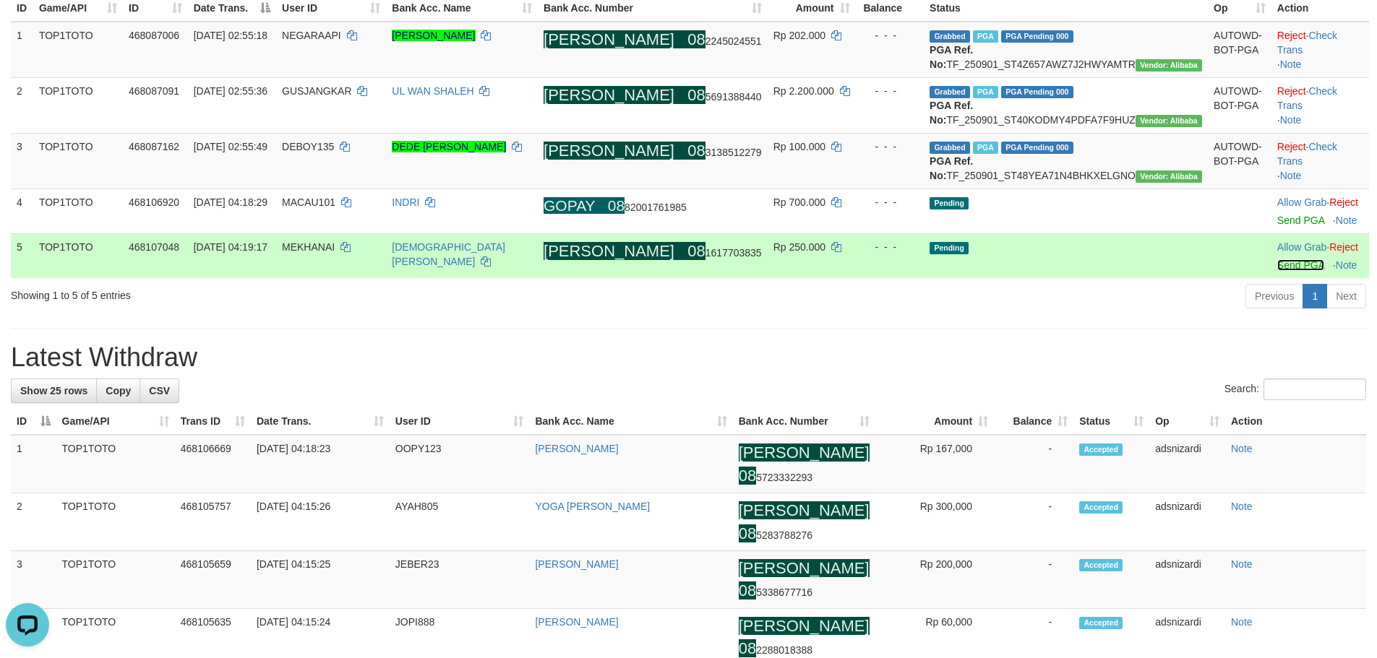
click at [1277, 271] on link "Send PGA" at bounding box center [1300, 265] width 47 height 12
click at [1277, 226] on link "Send PGA" at bounding box center [1300, 221] width 47 height 12
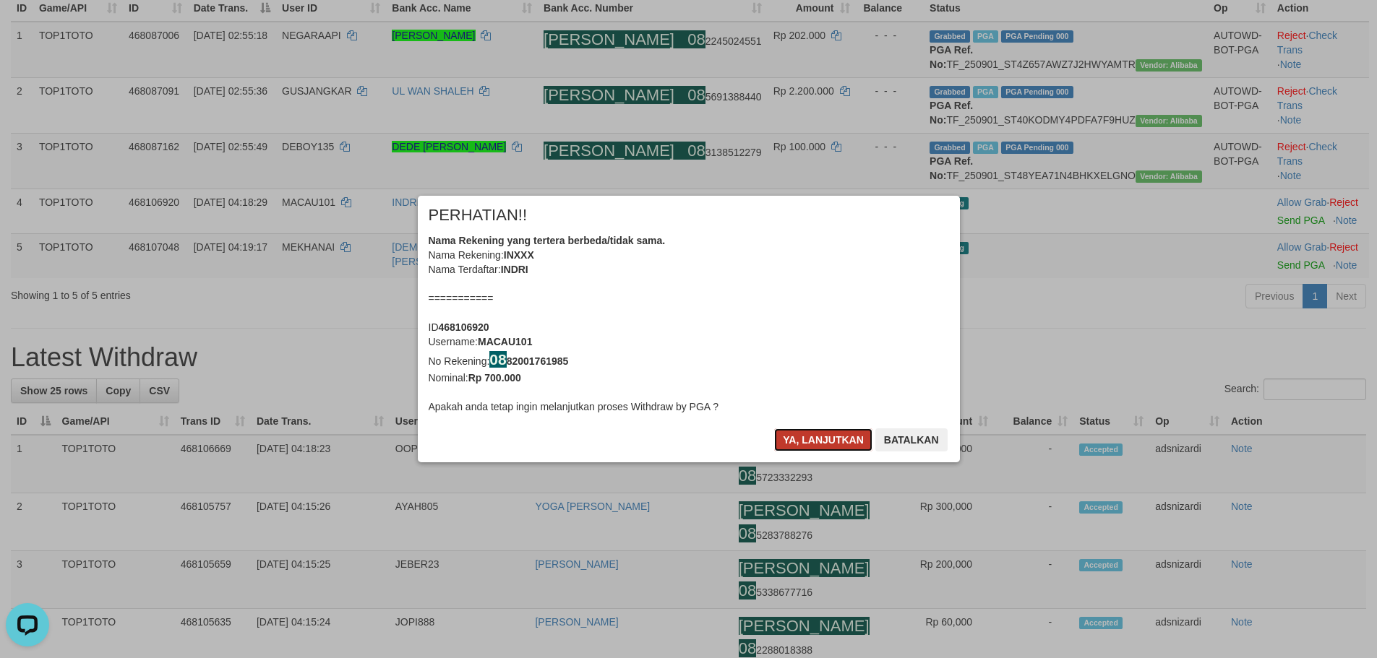
click at [812, 438] on button "Ya, lanjutkan" at bounding box center [823, 440] width 98 height 23
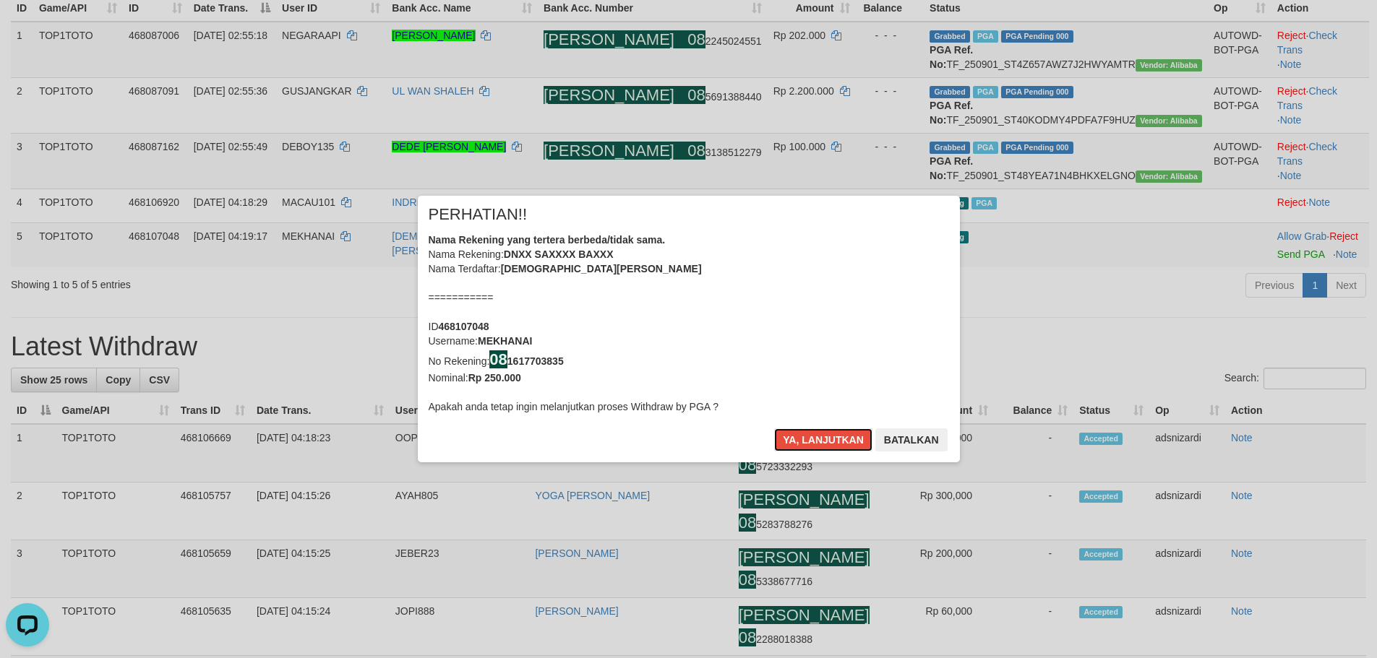
click at [812, 438] on button "Ya, lanjutkan" at bounding box center [823, 440] width 98 height 23
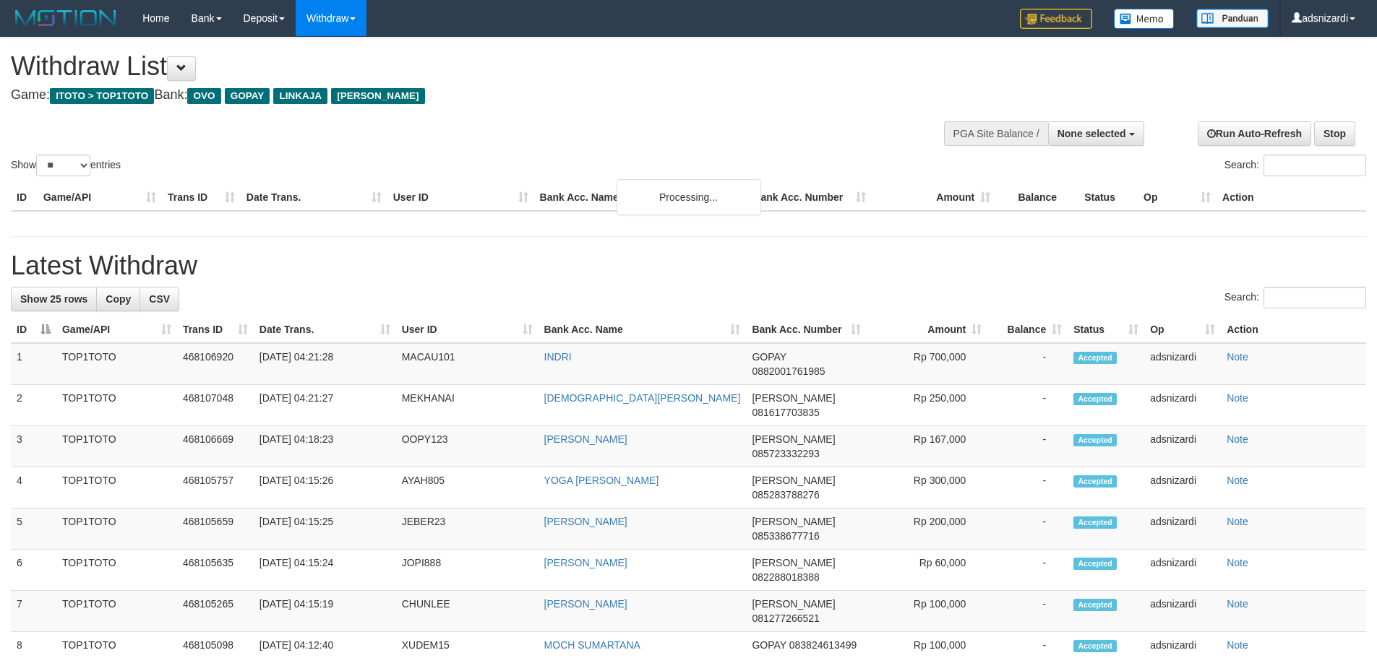
select select
select select "**"
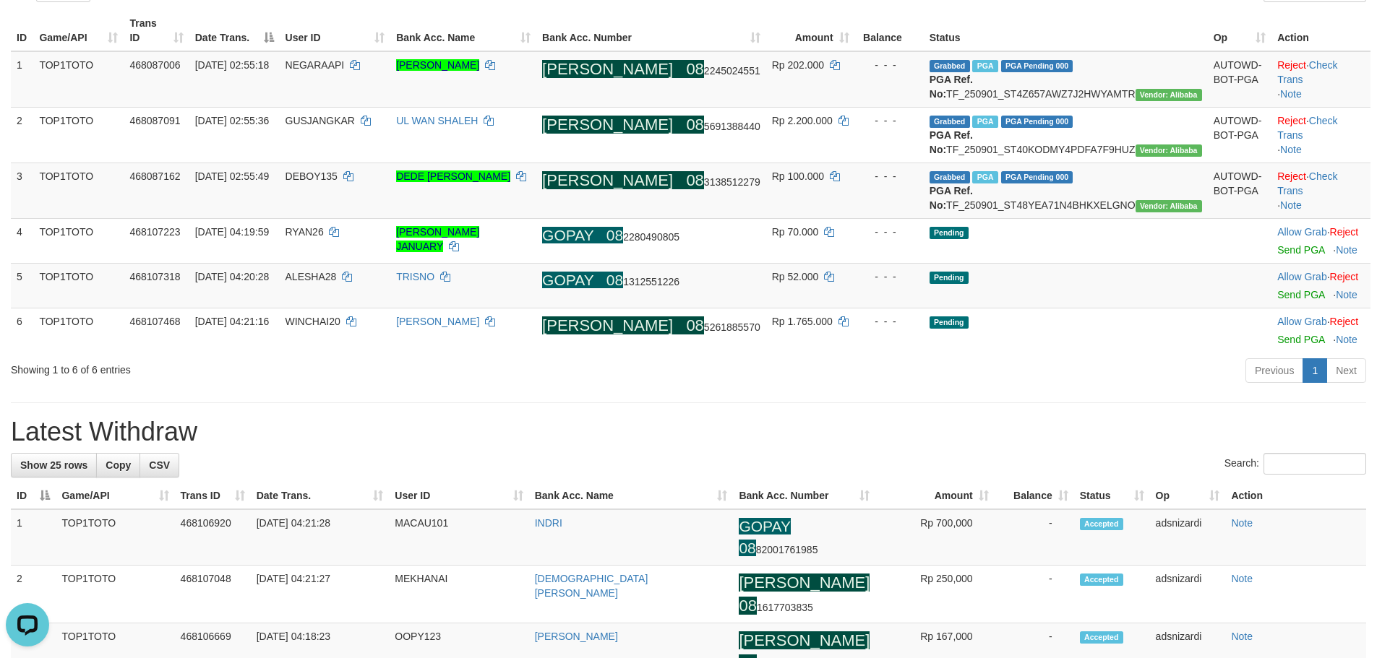
click at [722, 388] on div "Previous 1 Next" at bounding box center [975, 372] width 781 height 31
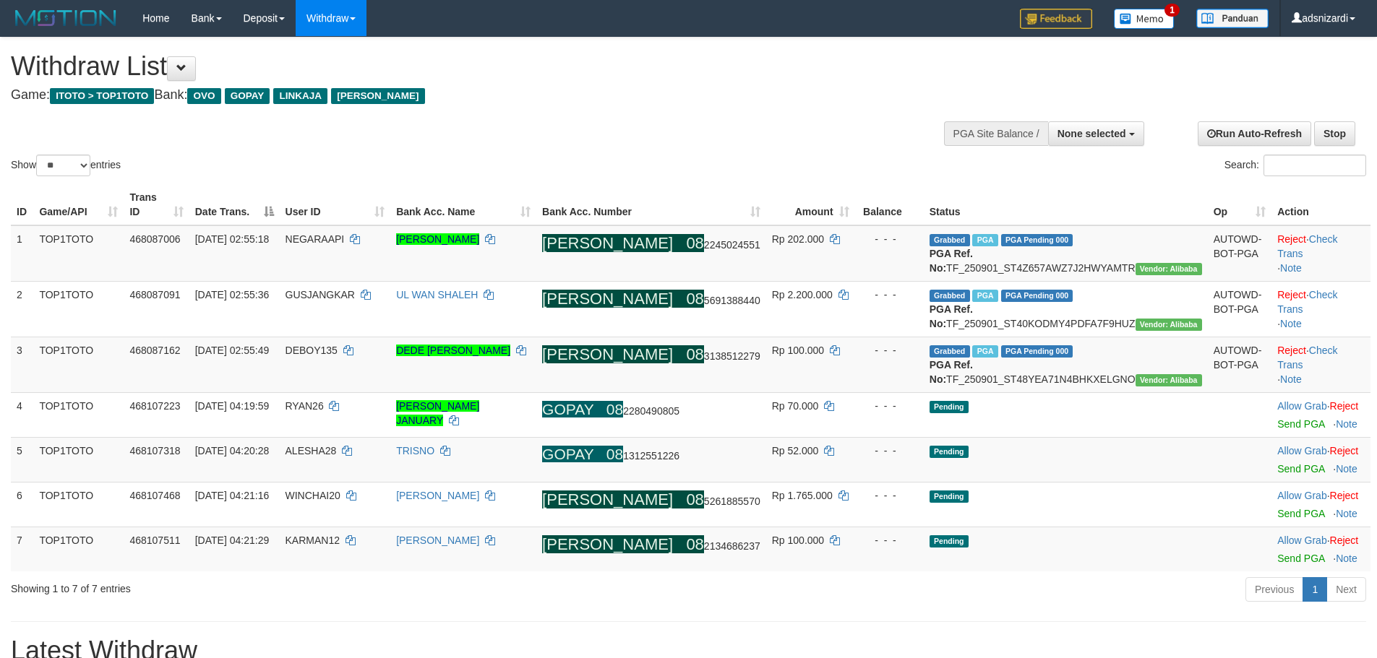
select select
select select "**"
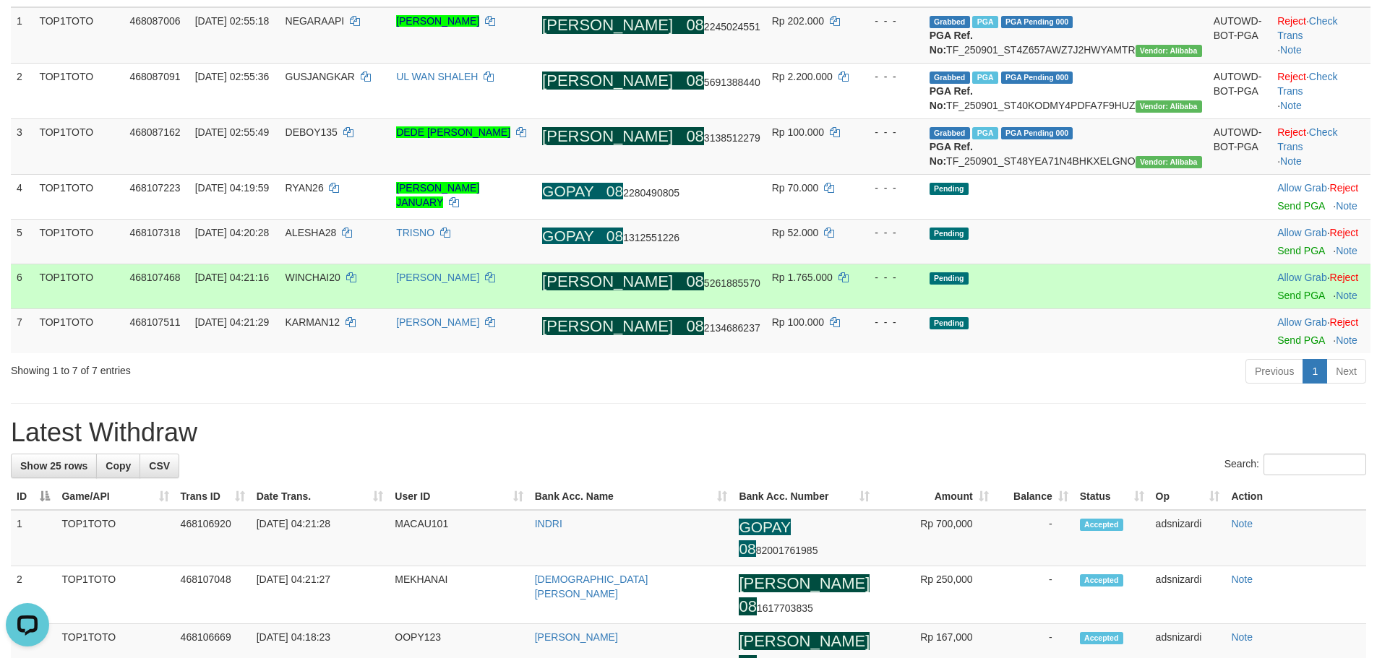
click at [360, 309] on td "WINCHAI20" at bounding box center [335, 286] width 111 height 45
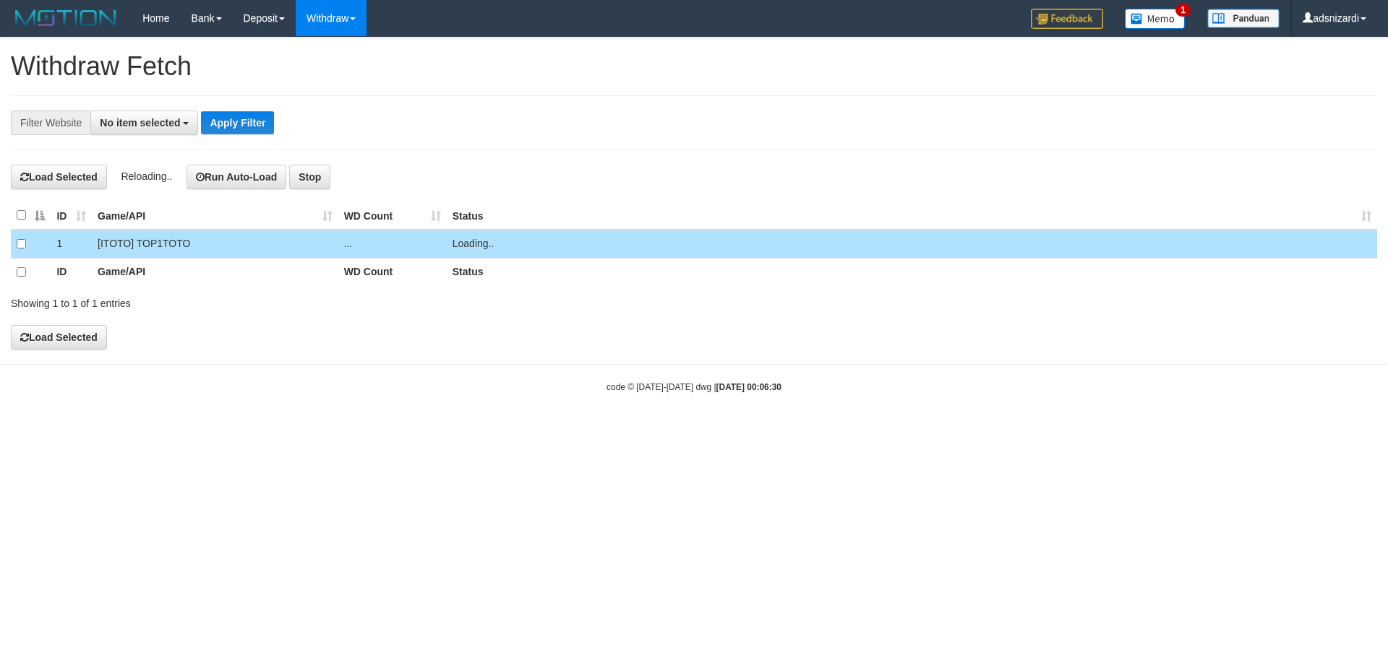
select select
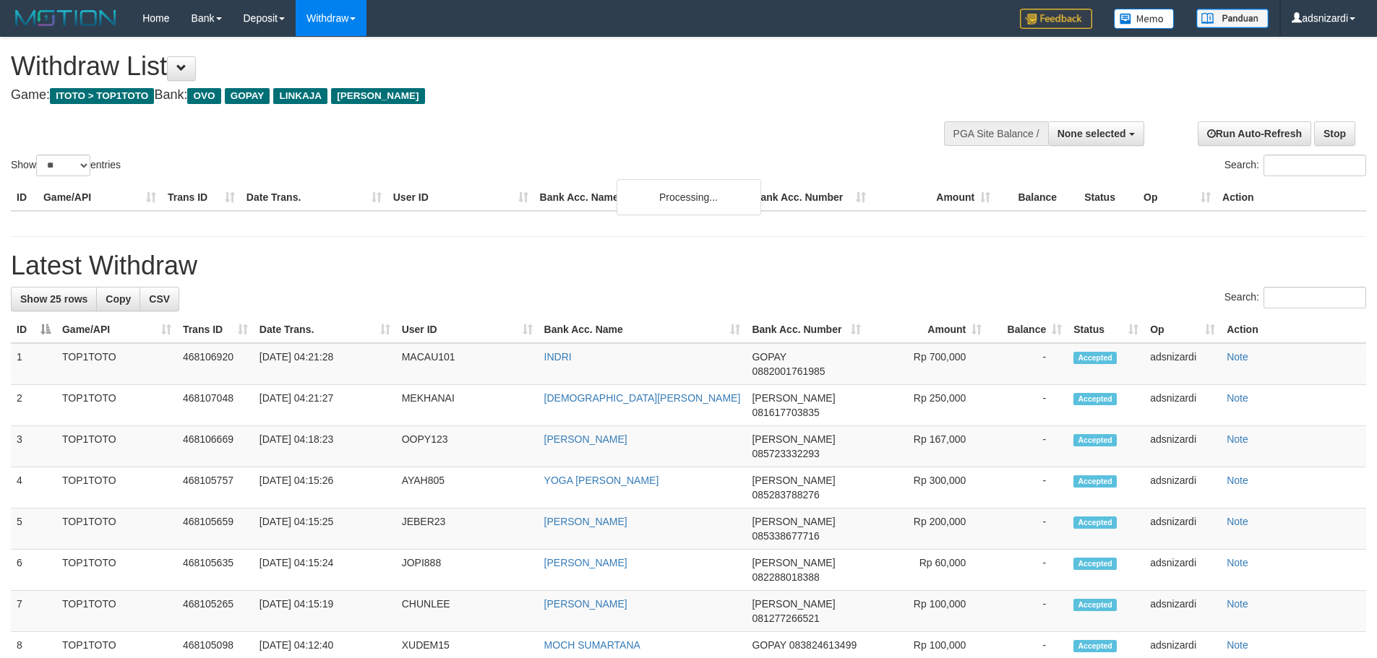
select select
select select "**"
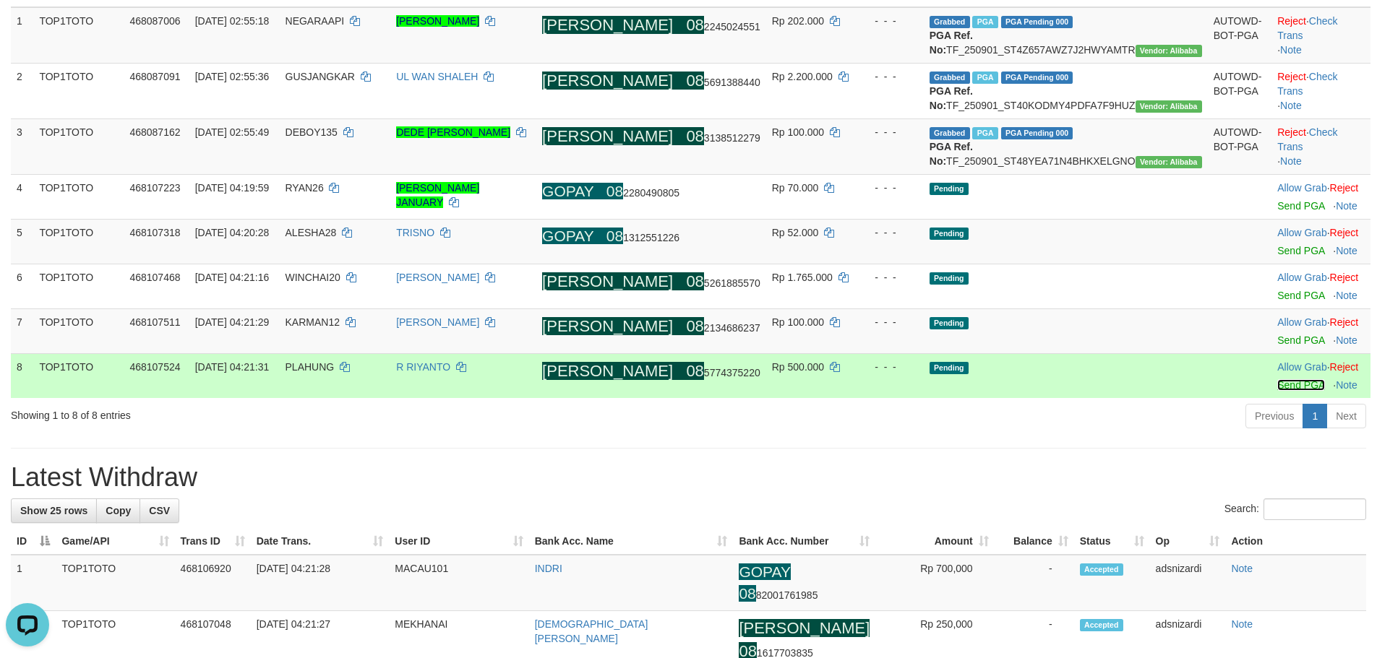
click at [1277, 391] on link "Send PGA" at bounding box center [1300, 385] width 47 height 12
click at [1277, 346] on link "Send PGA" at bounding box center [1300, 341] width 47 height 12
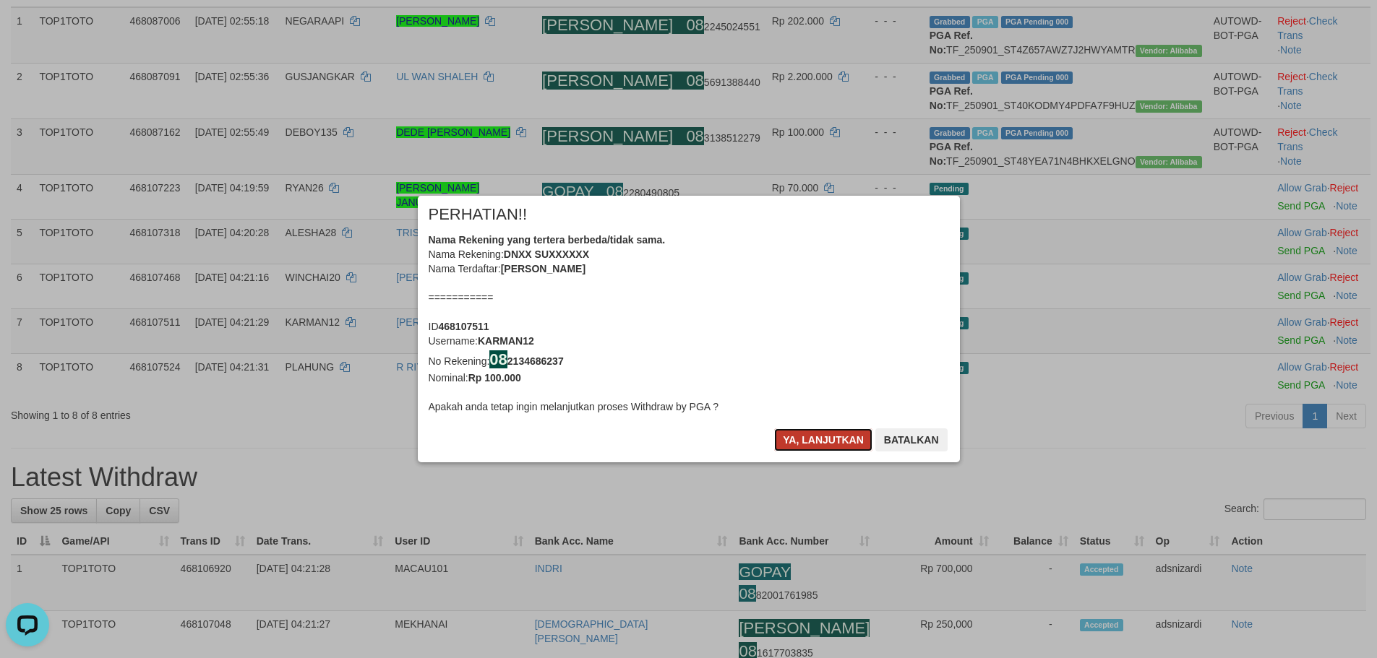
click at [787, 434] on button "Ya, lanjutkan" at bounding box center [823, 440] width 98 height 23
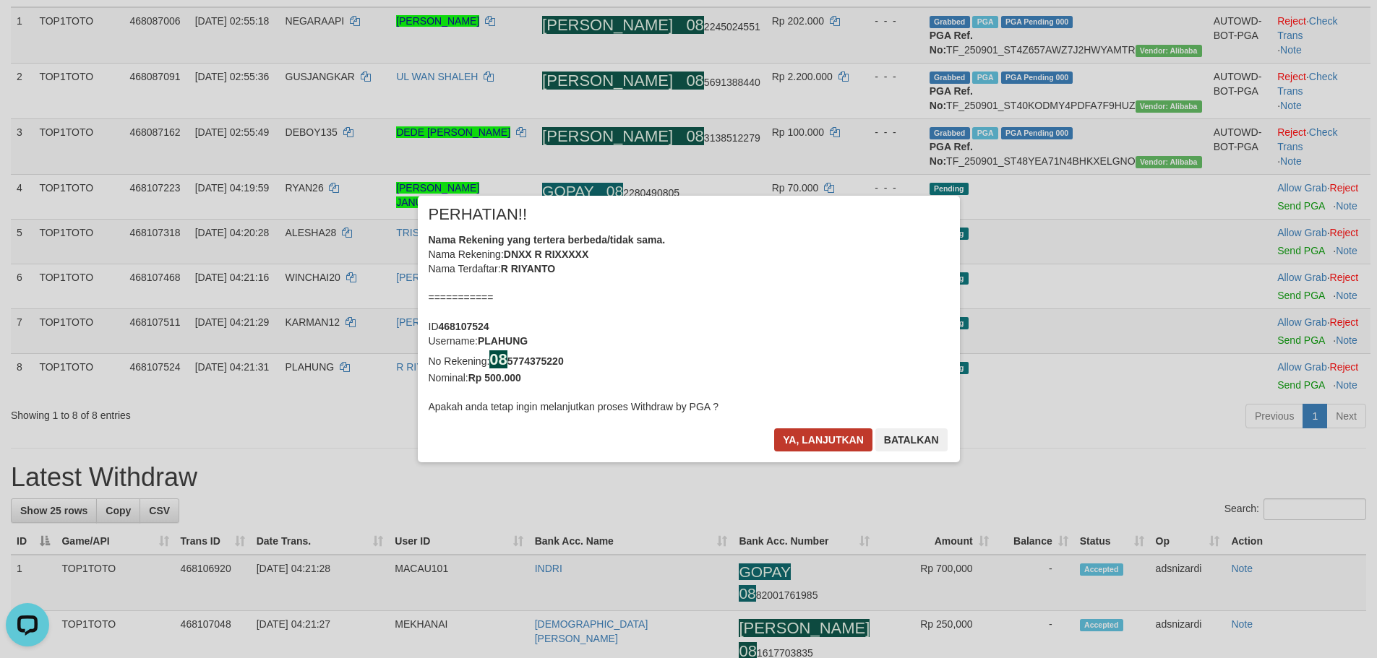
scroll to position [209, 0]
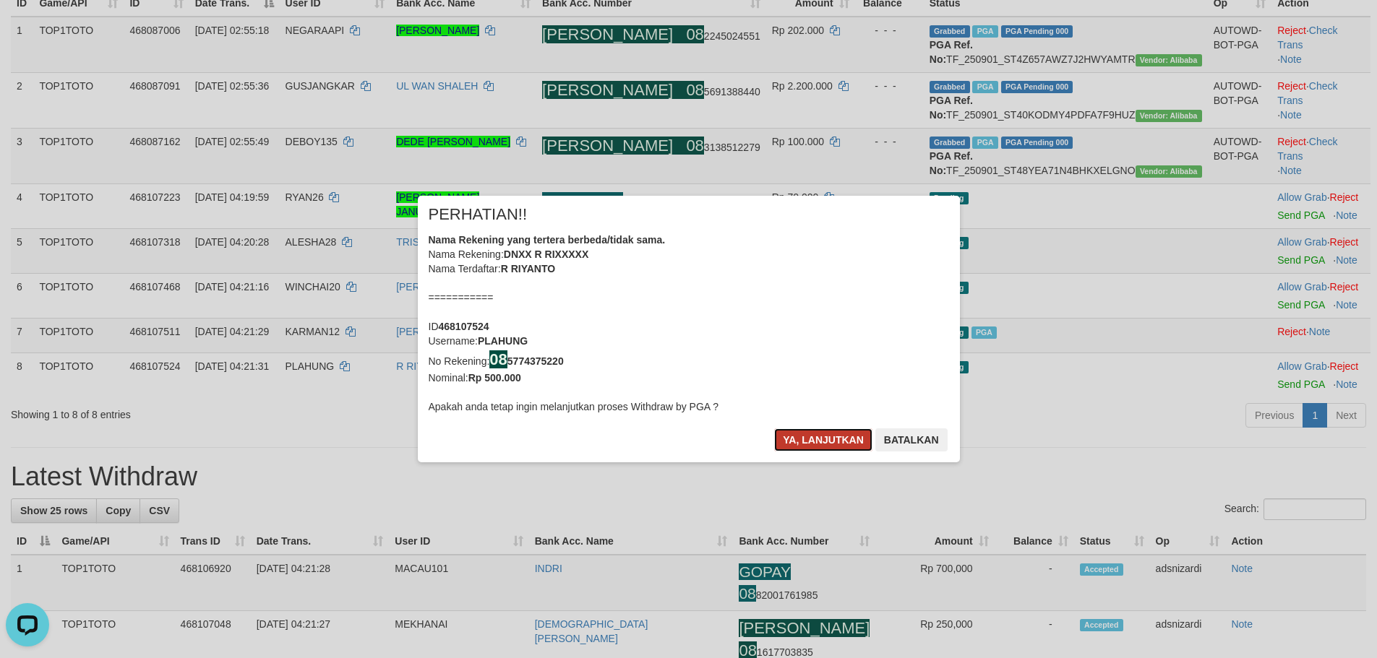
click at [804, 431] on button "Ya, lanjutkan" at bounding box center [823, 440] width 98 height 23
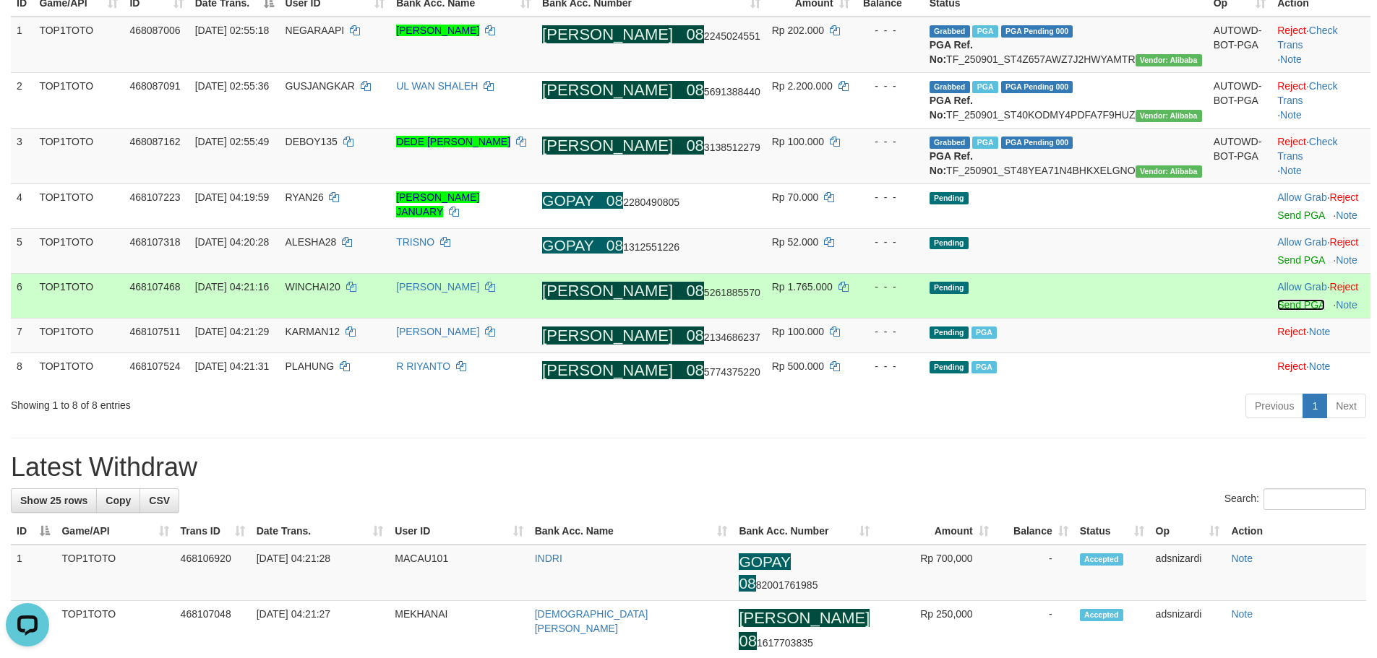
click at [1279, 311] on link "Send PGA" at bounding box center [1300, 305] width 47 height 12
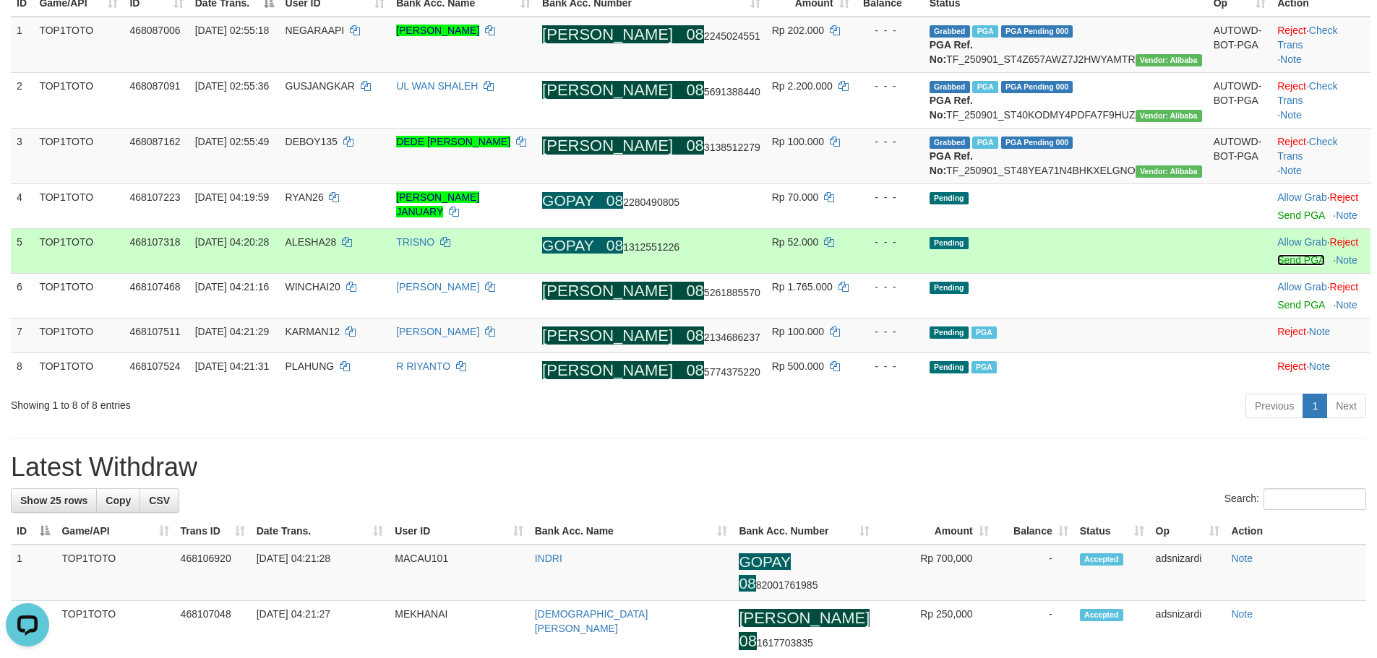
click at [1277, 266] on link "Send PGA" at bounding box center [1300, 260] width 47 height 12
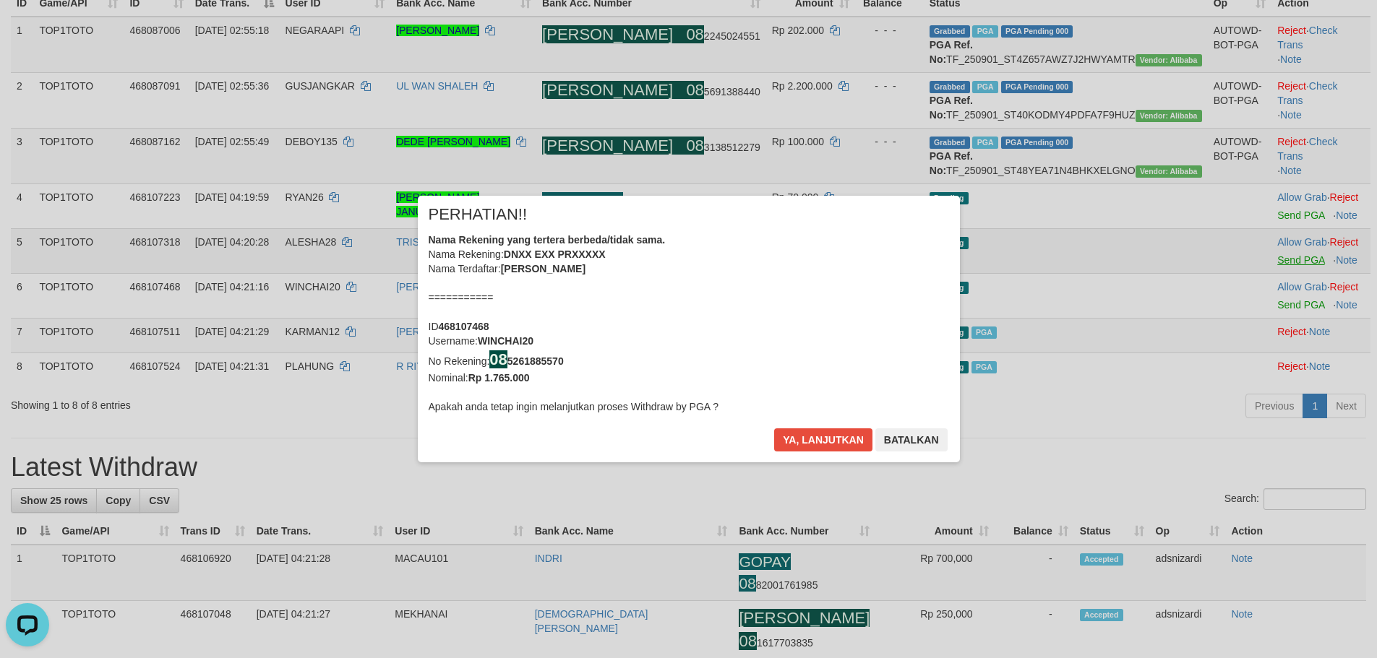
click at [1268, 249] on div "× PERHATIAN!! Nama Rekening yang tertera berbeda/tidak sama. Nama Rekening: DNX…" at bounding box center [688, 329] width 1377 height 325
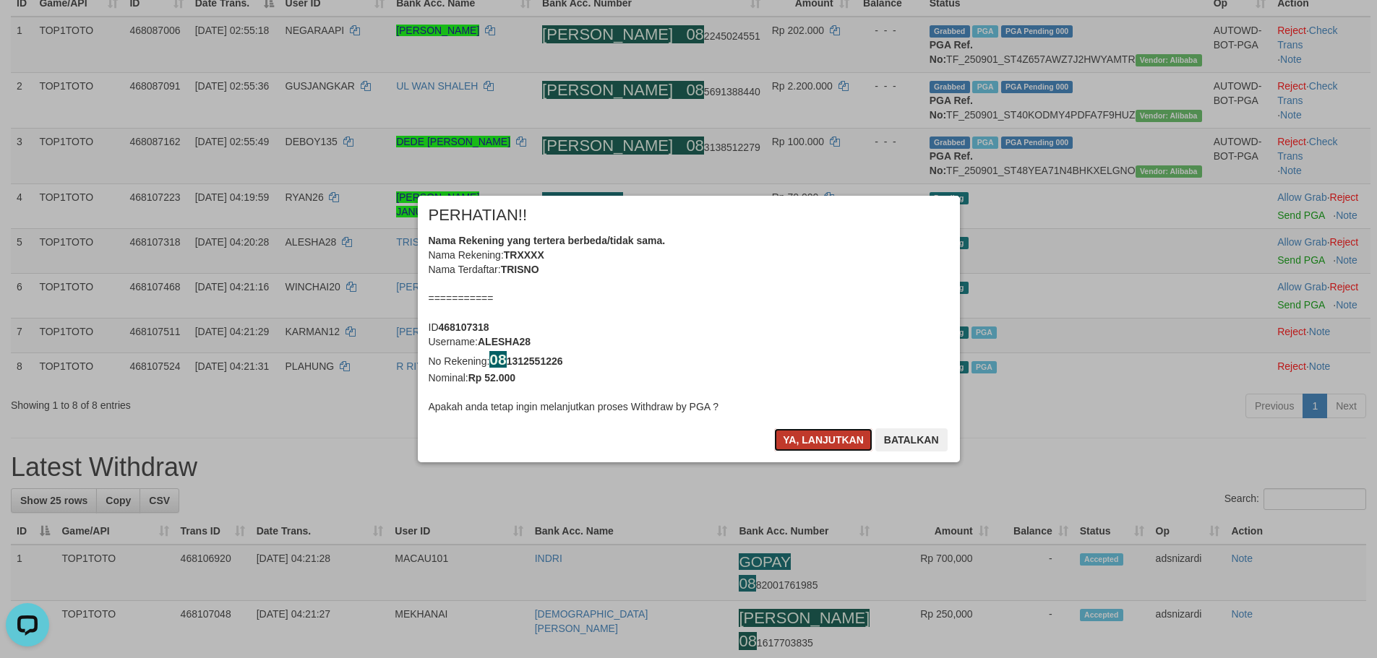
click at [811, 433] on button "Ya, lanjutkan" at bounding box center [823, 440] width 98 height 23
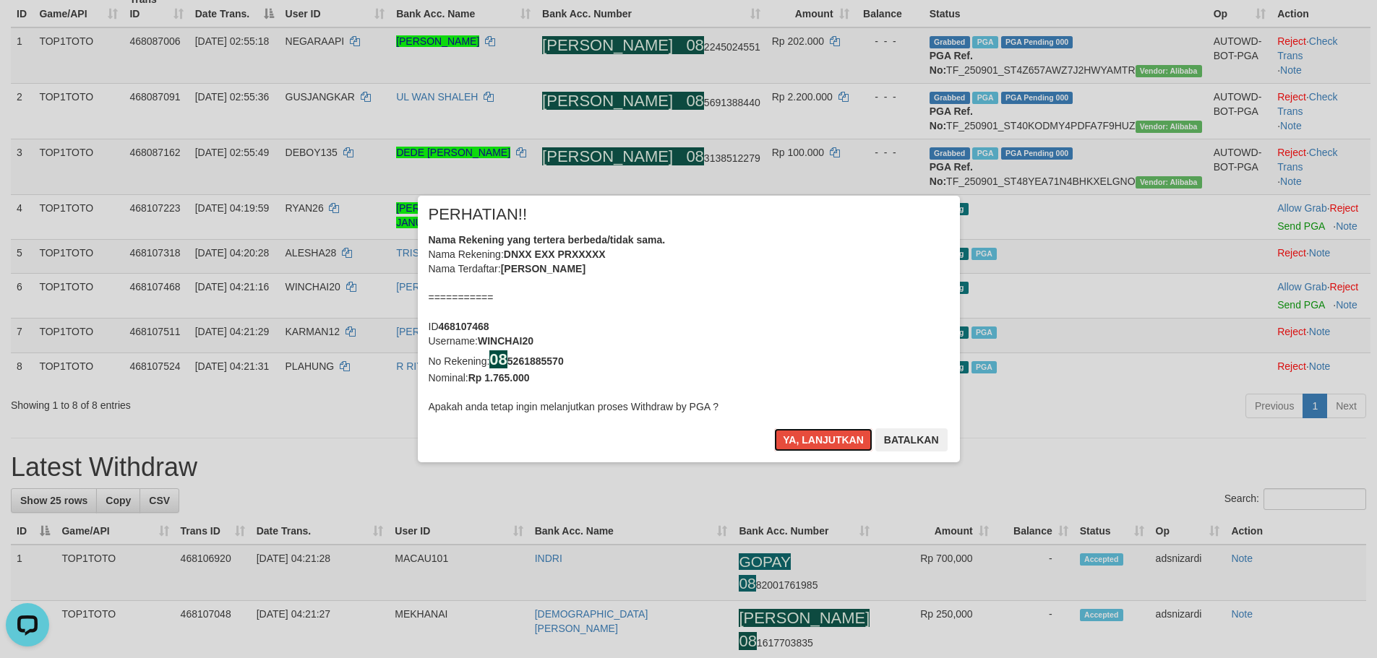
click at [811, 433] on button "Ya, lanjutkan" at bounding box center [823, 440] width 98 height 23
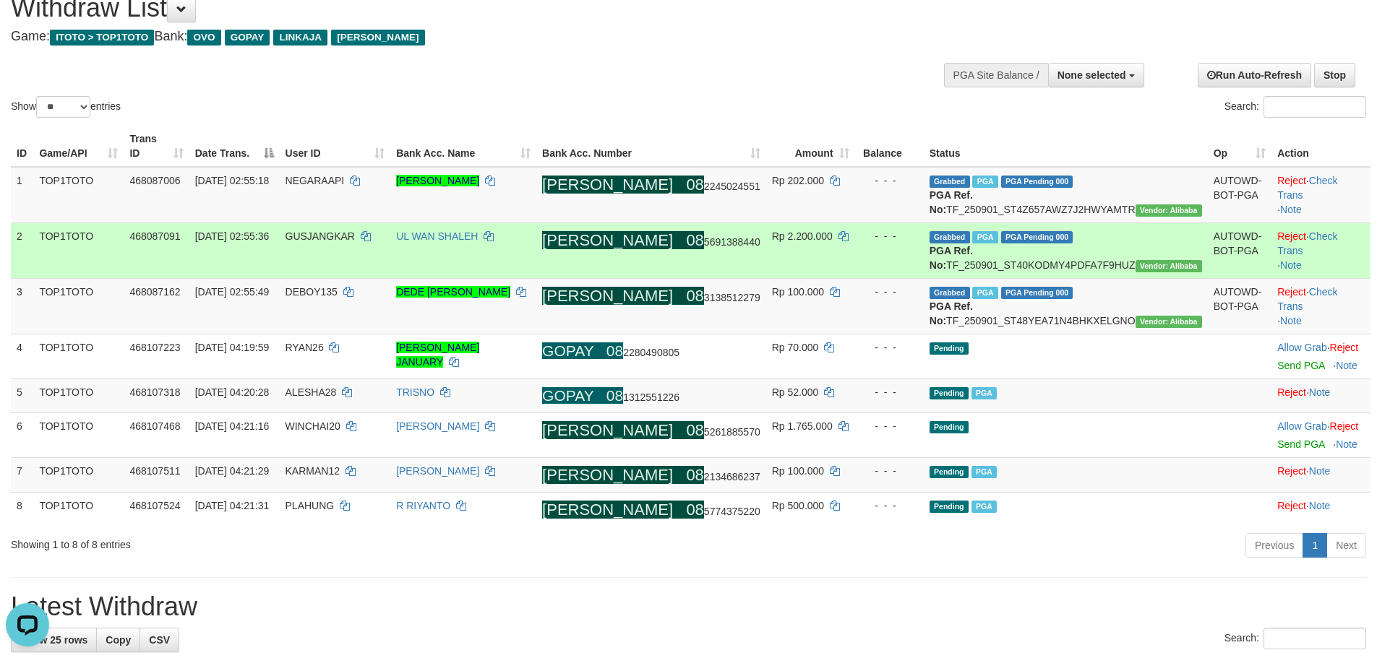
scroll to position [0, 0]
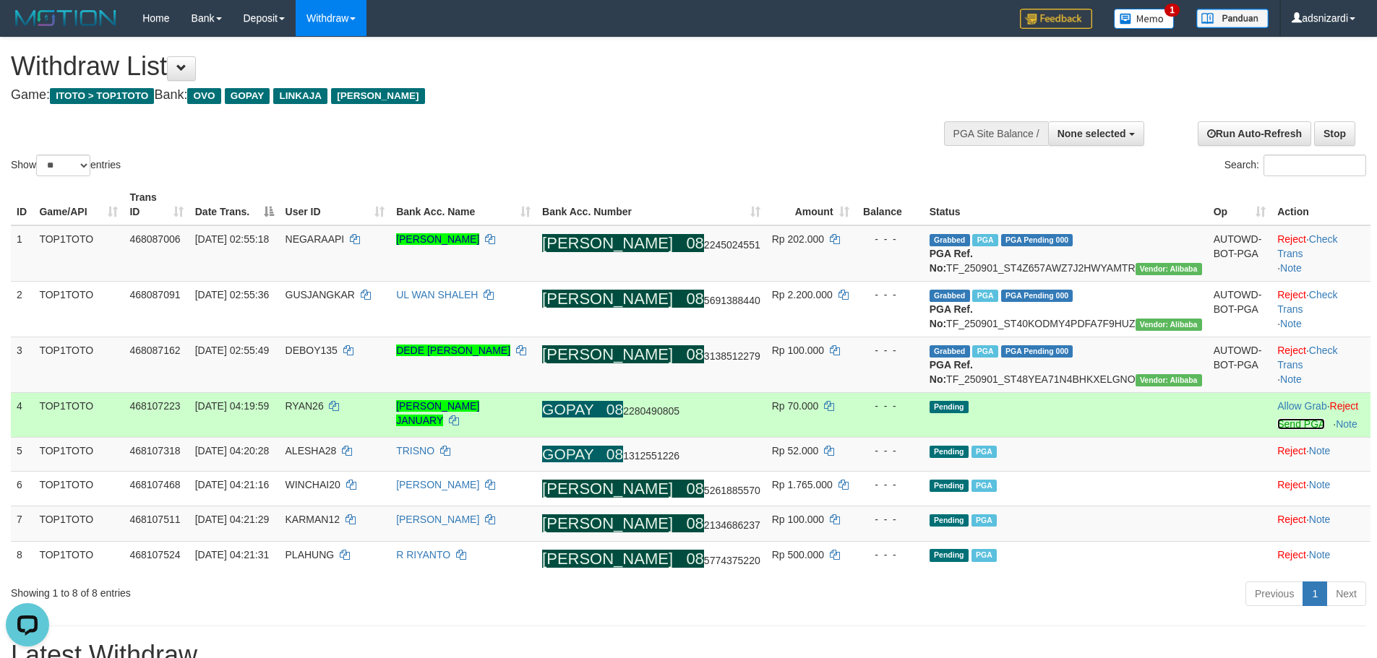
click at [1277, 430] on link "Send PGA" at bounding box center [1300, 424] width 47 height 12
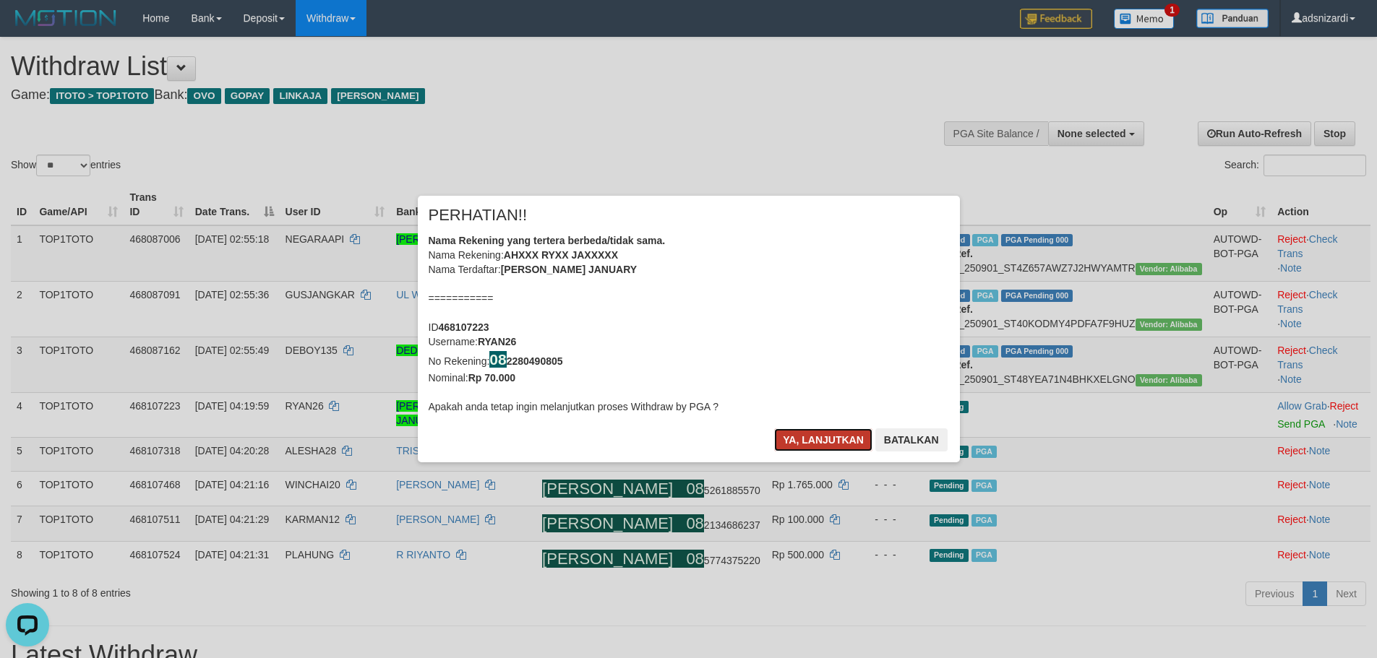
click at [810, 435] on button "Ya, lanjutkan" at bounding box center [823, 440] width 98 height 23
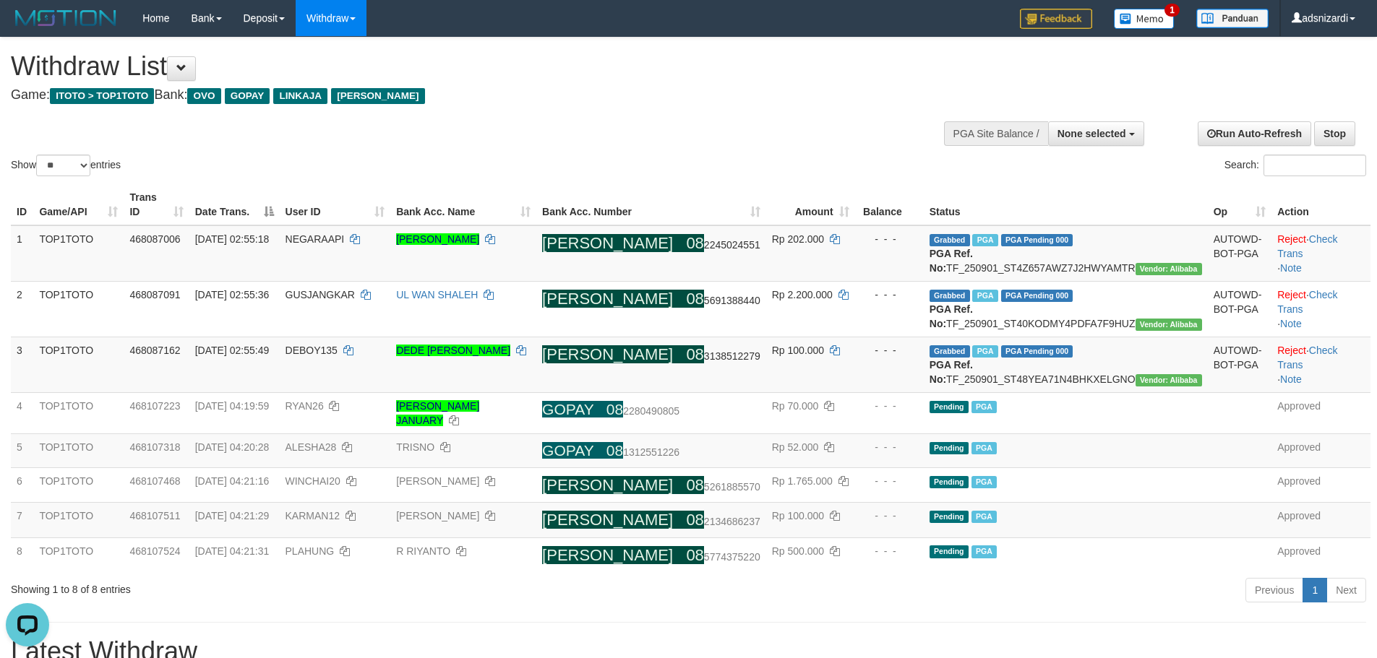
click at [845, 608] on div "Previous 1 Next" at bounding box center [975, 592] width 781 height 31
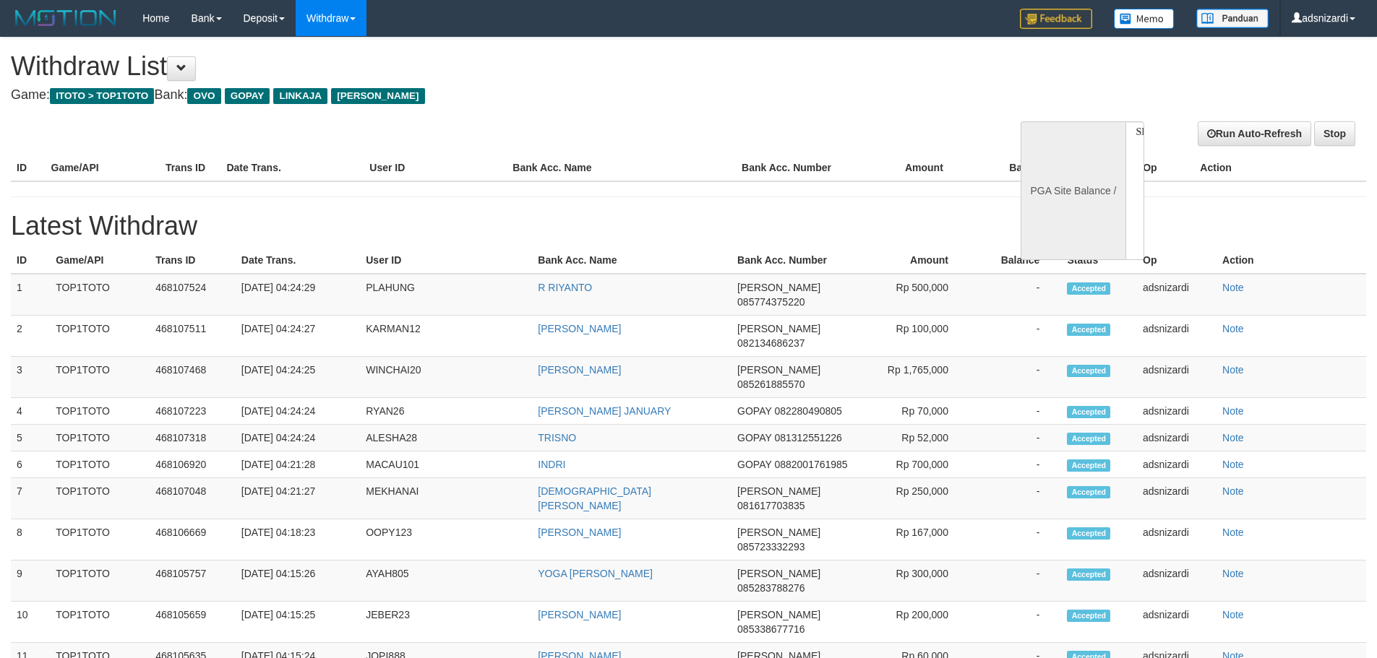
select select
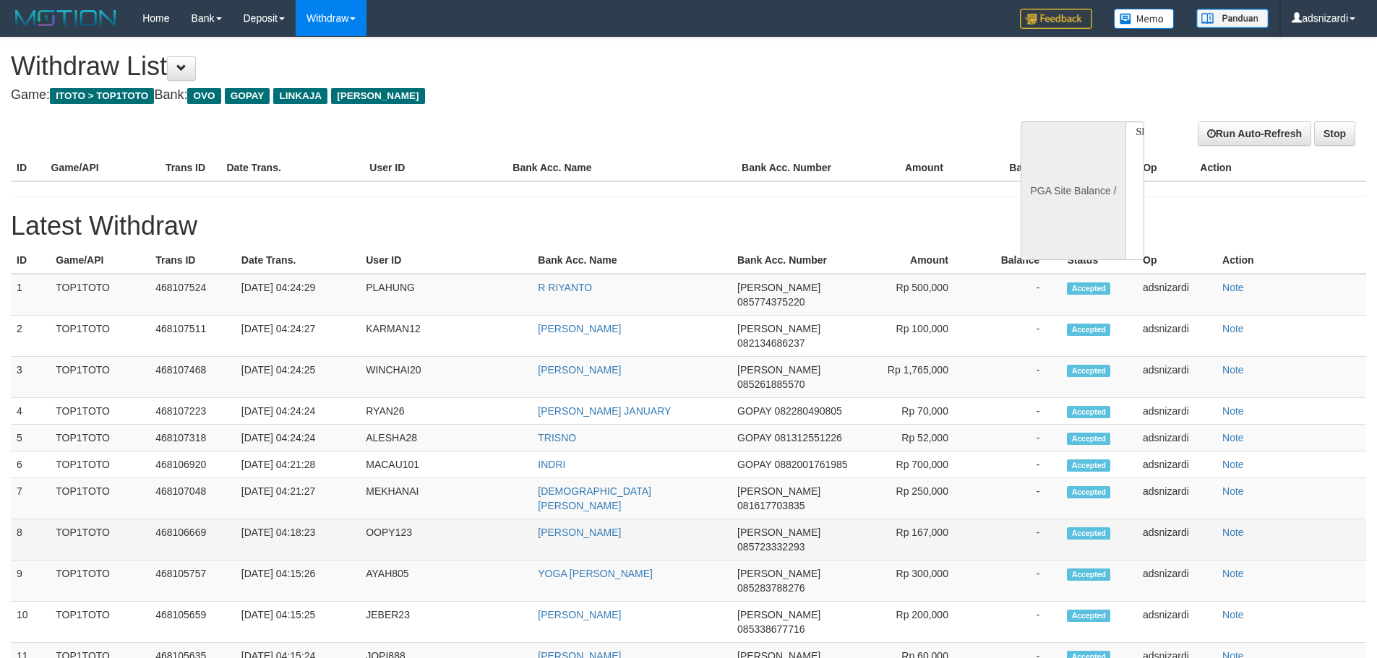
select select "**"
select select
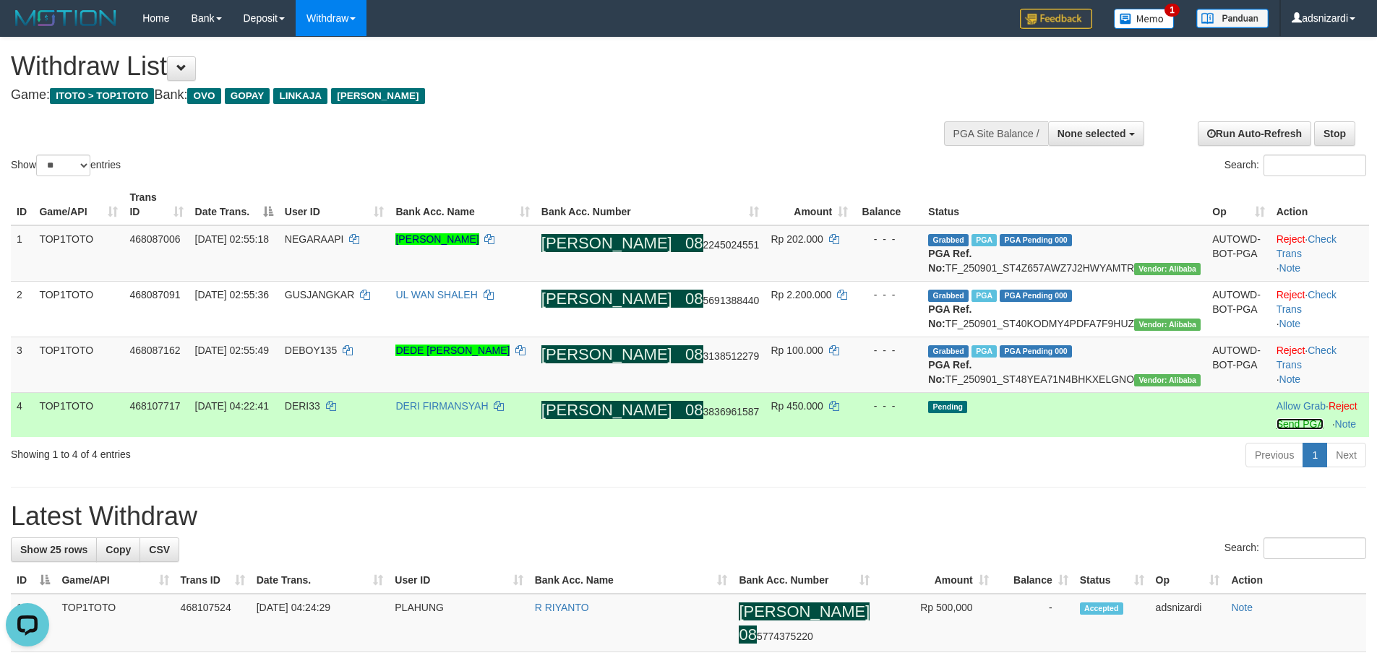
click at [1276, 430] on link "Send PGA" at bounding box center [1299, 424] width 47 height 12
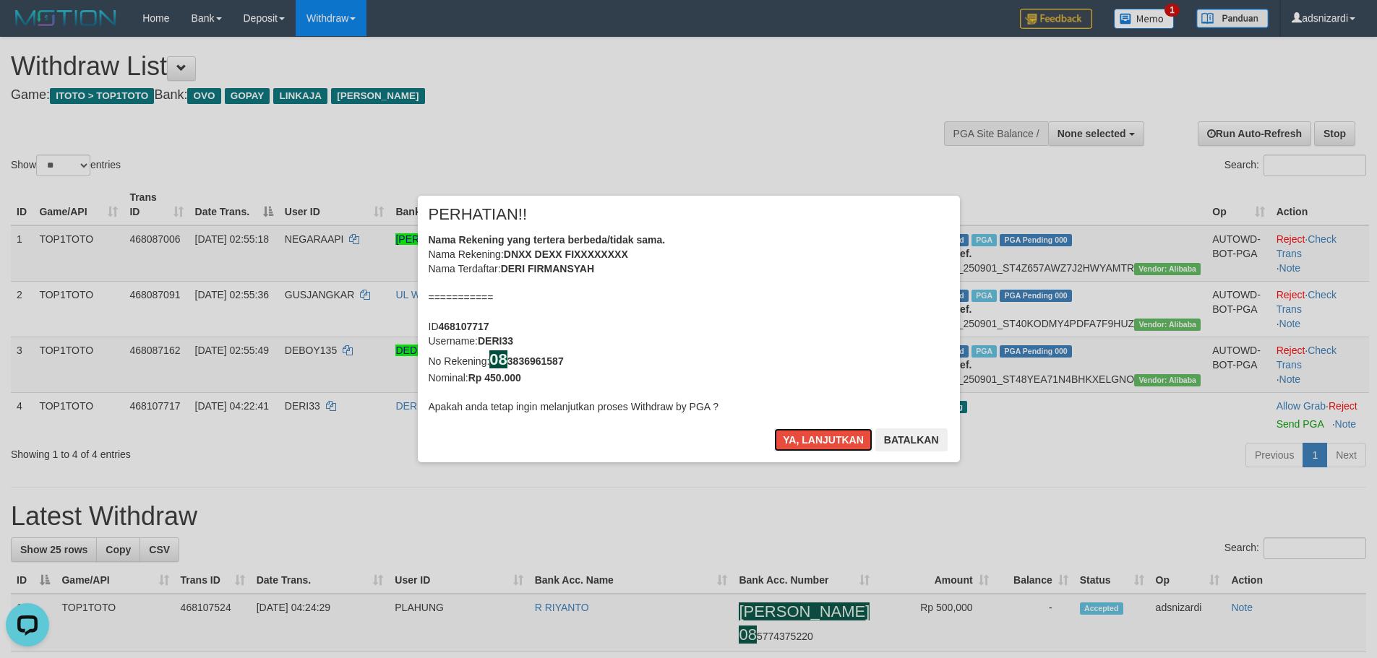
click at [774, 429] on button "Ya, lanjutkan" at bounding box center [823, 440] width 98 height 23
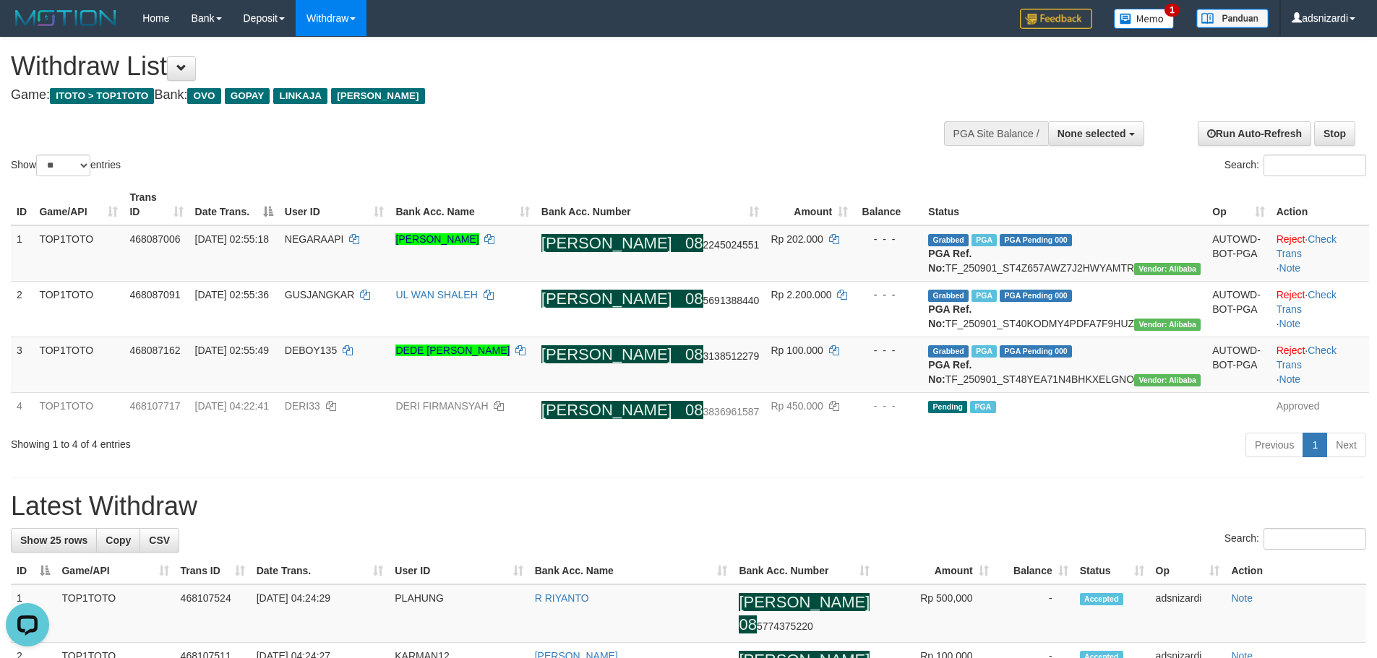
click at [809, 463] on div "Previous 1 Next" at bounding box center [975, 447] width 781 height 31
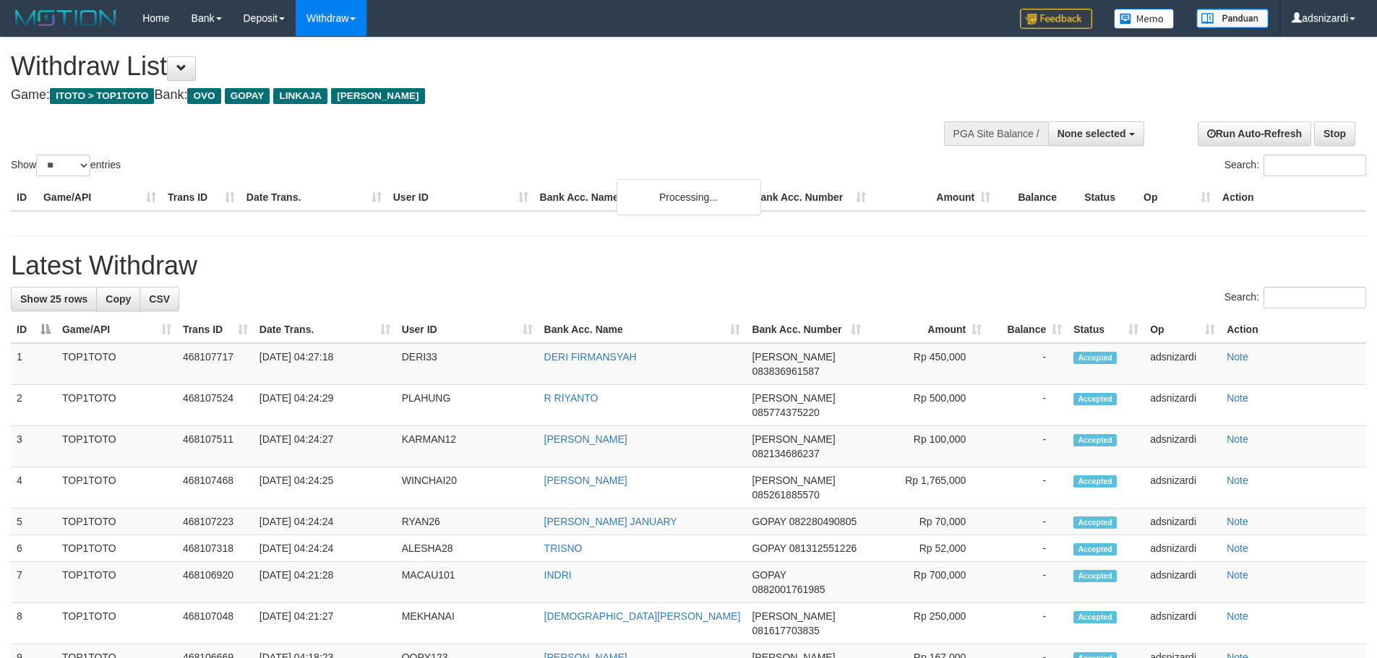
select select
select select "**"
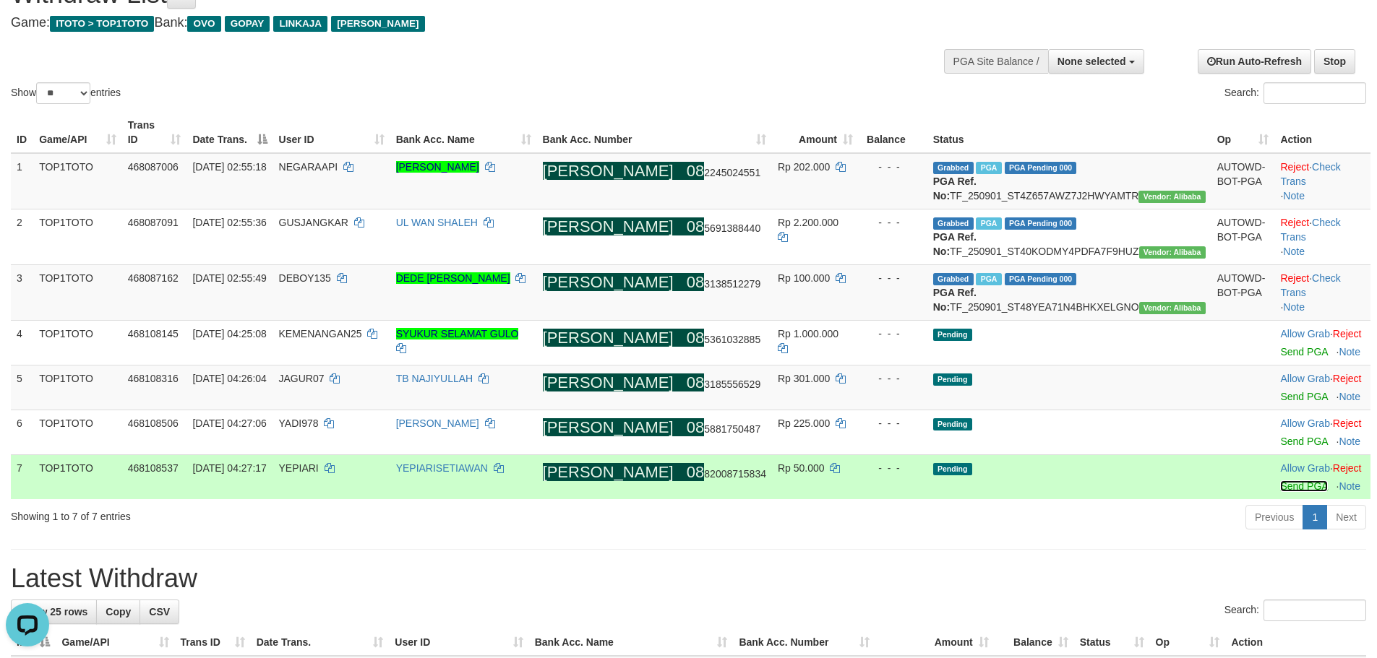
click at [1280, 492] on link "Send PGA" at bounding box center [1303, 487] width 47 height 12
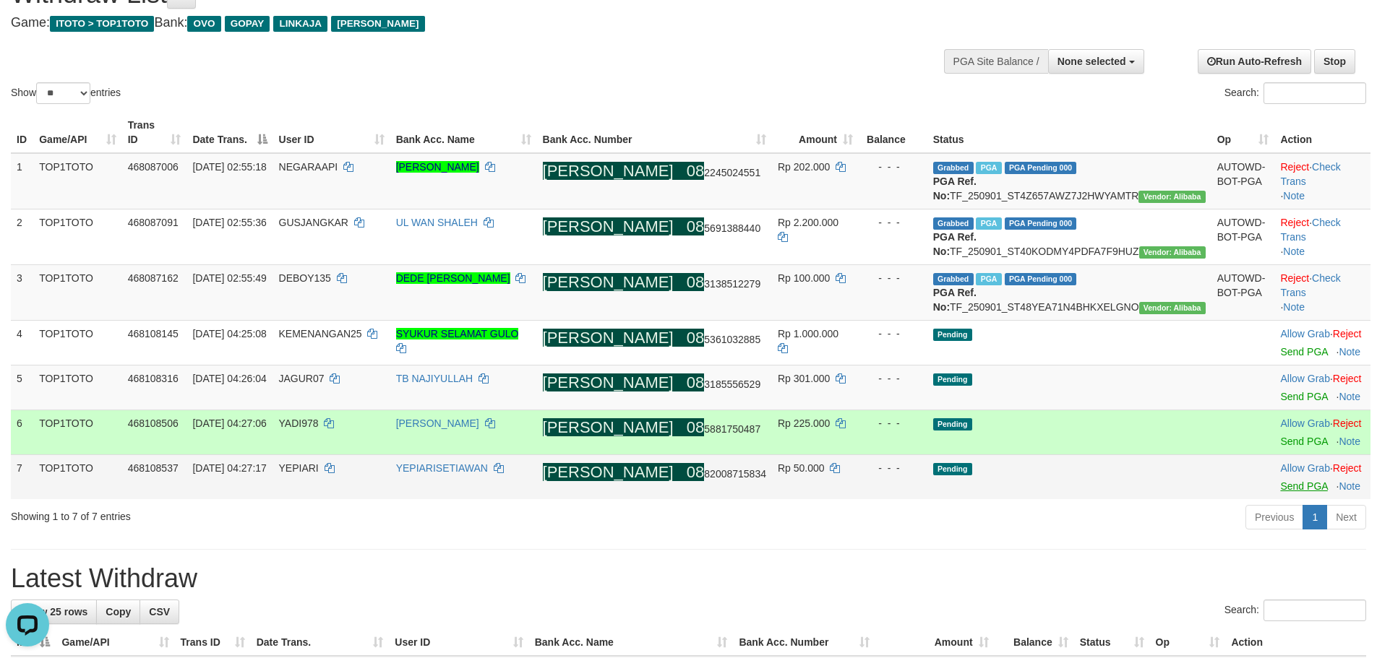
click at [1274, 455] on td "Allow Grab · Reject Send PGA · Note" at bounding box center [1322, 432] width 96 height 45
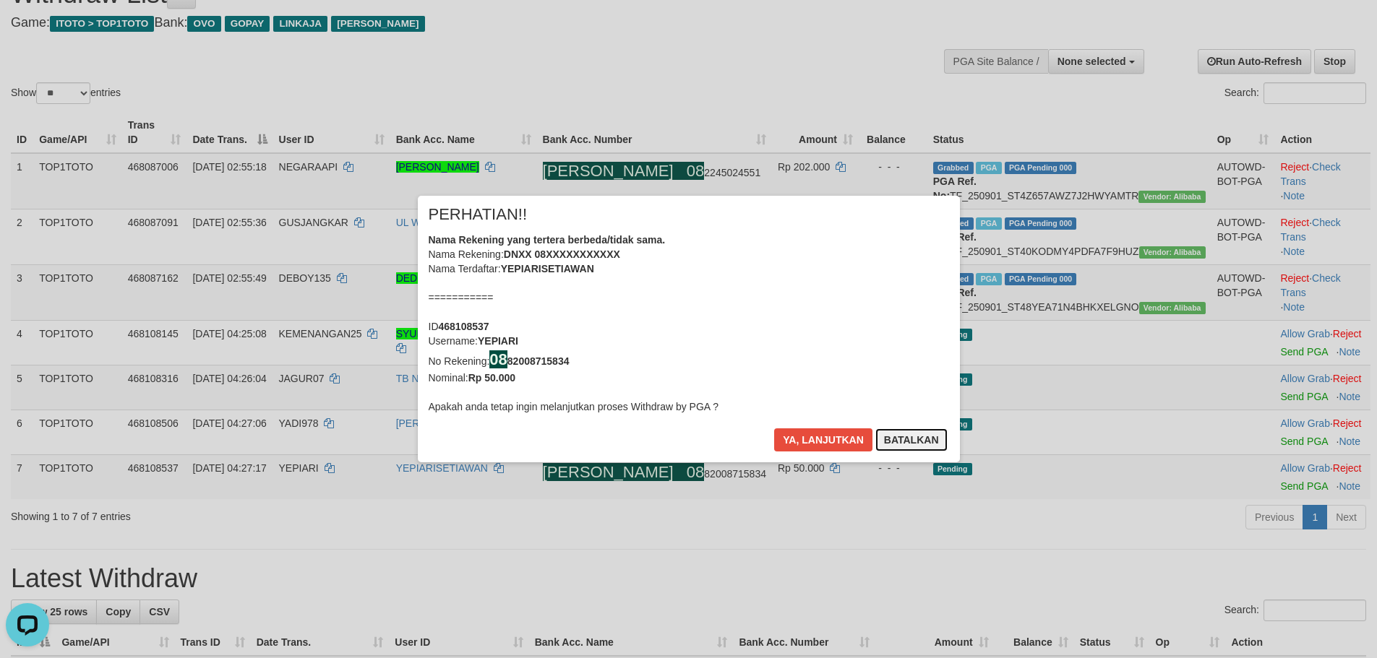
click at [906, 440] on button "Batalkan" at bounding box center [911, 440] width 72 height 23
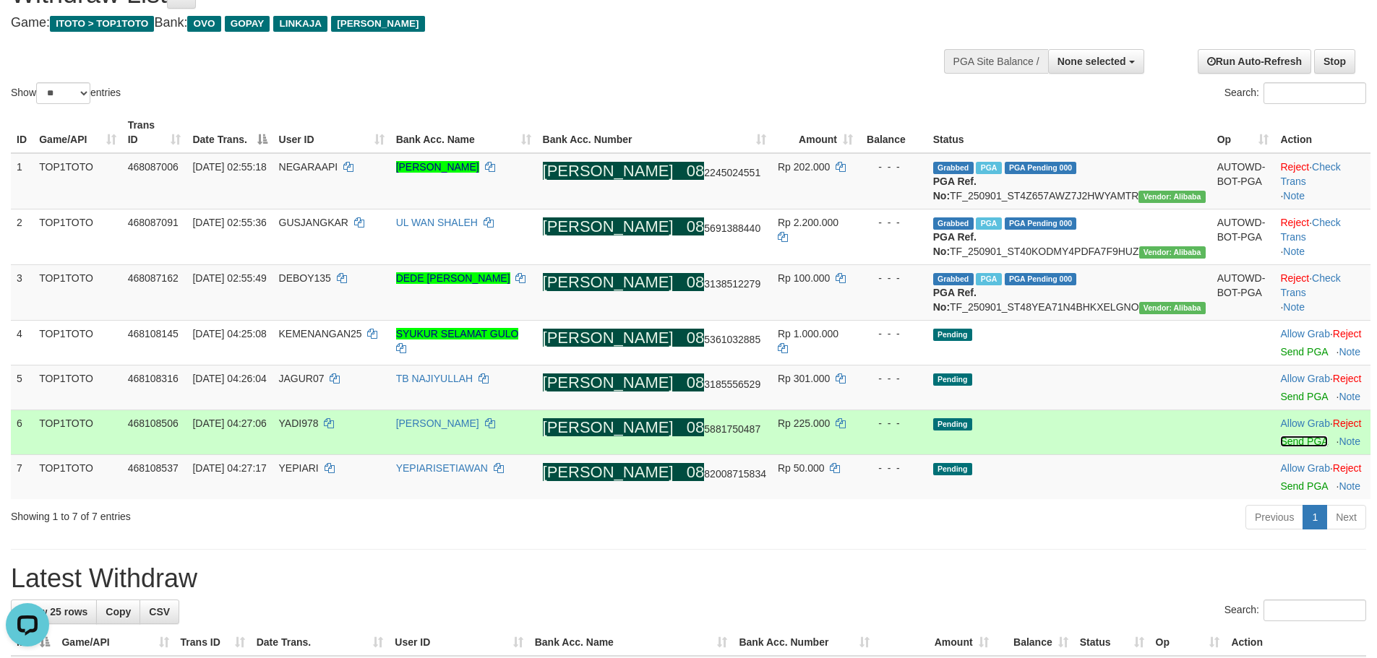
click at [1280, 447] on link "Send PGA" at bounding box center [1303, 442] width 47 height 12
click at [1280, 403] on link "Send PGA" at bounding box center [1303, 397] width 47 height 12
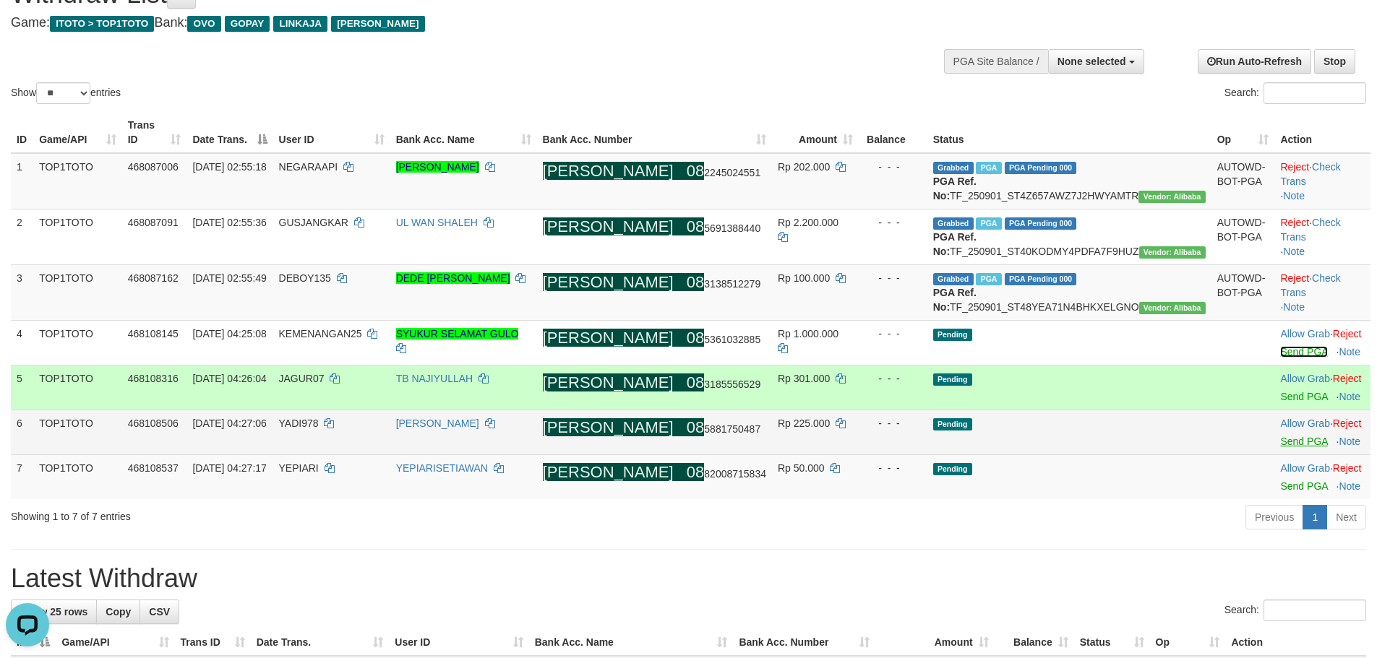
click at [1280, 358] on link "Send PGA" at bounding box center [1303, 352] width 47 height 12
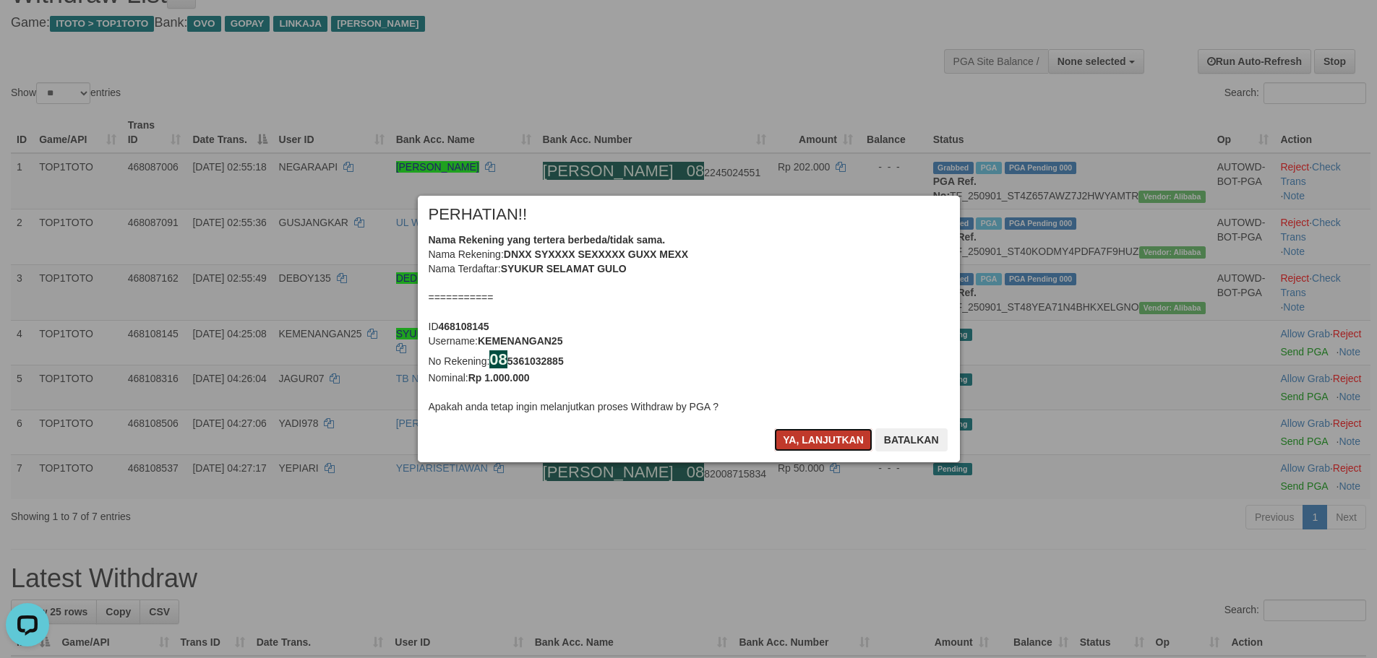
click at [815, 434] on button "Ya, lanjutkan" at bounding box center [823, 440] width 98 height 23
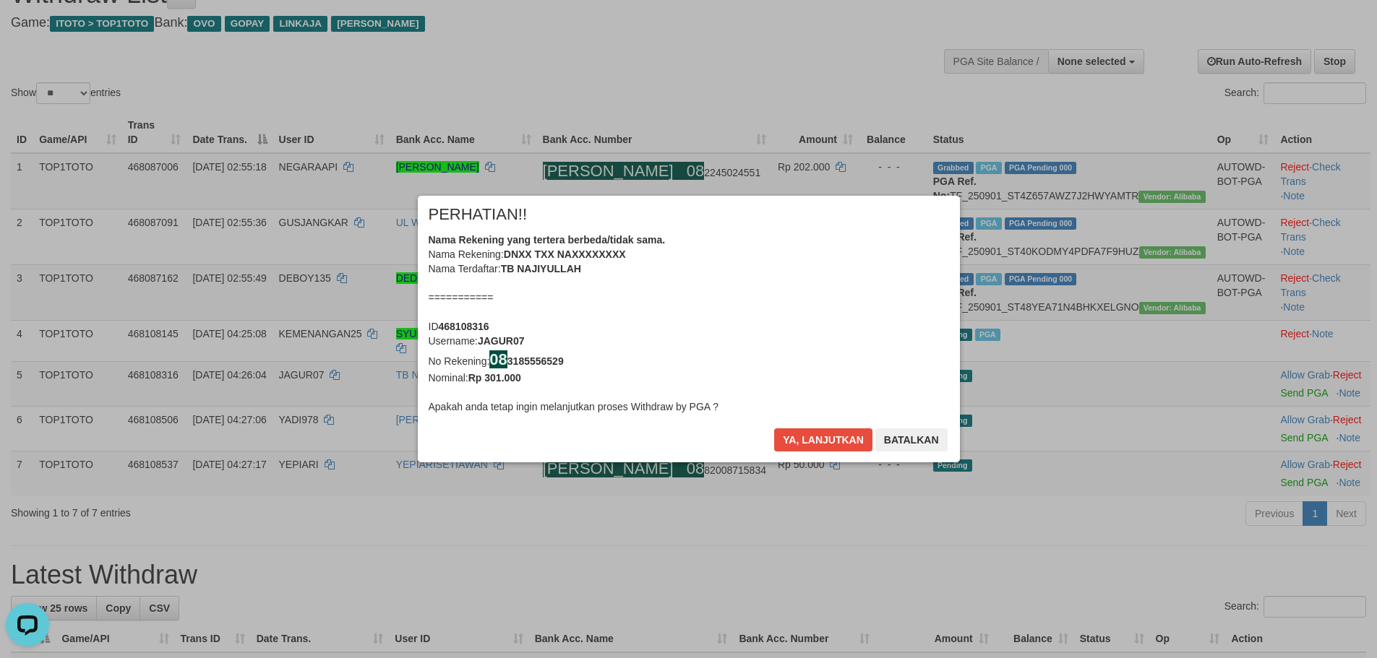
scroll to position [63, 0]
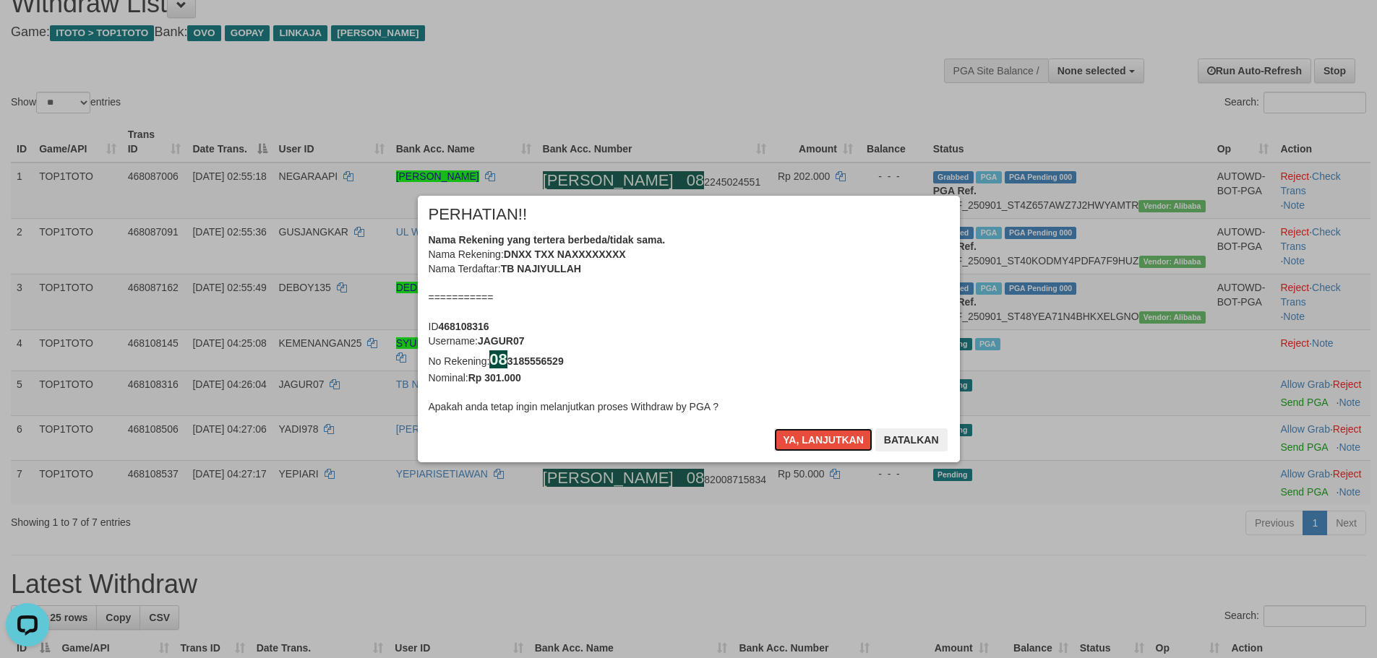
click at [815, 434] on button "Ya, lanjutkan" at bounding box center [823, 440] width 98 height 23
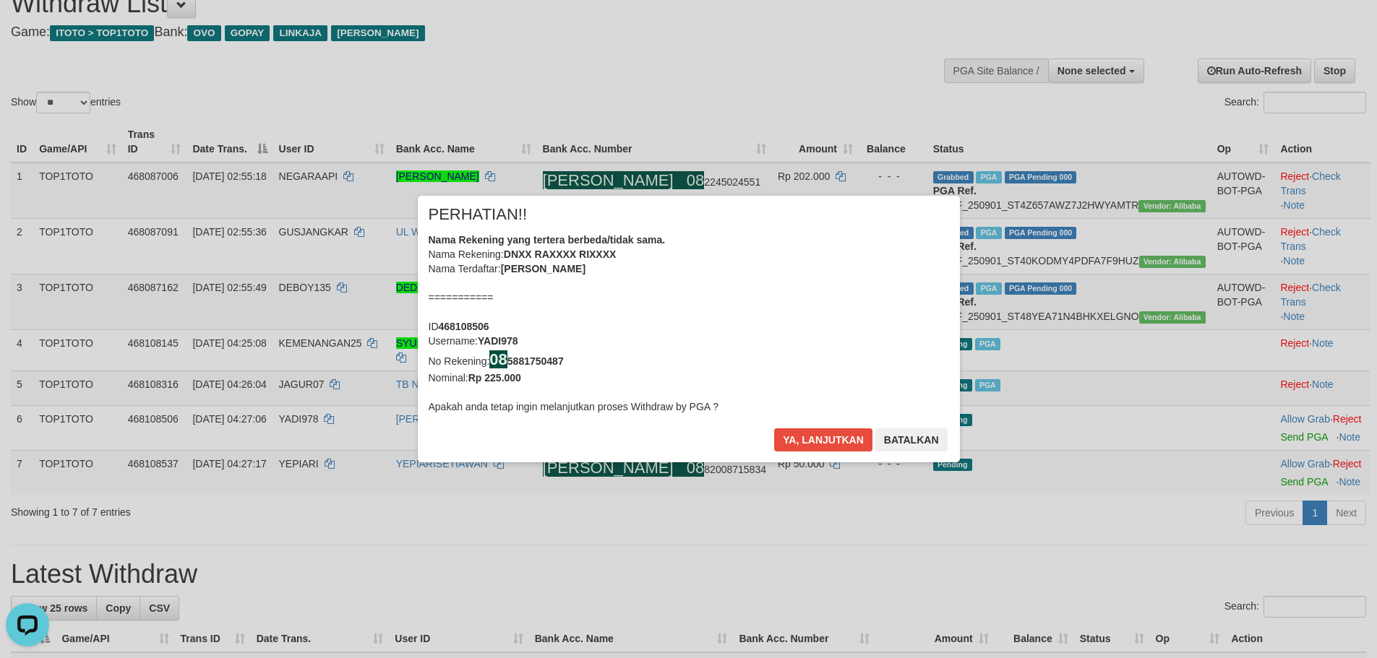
scroll to position [53, 0]
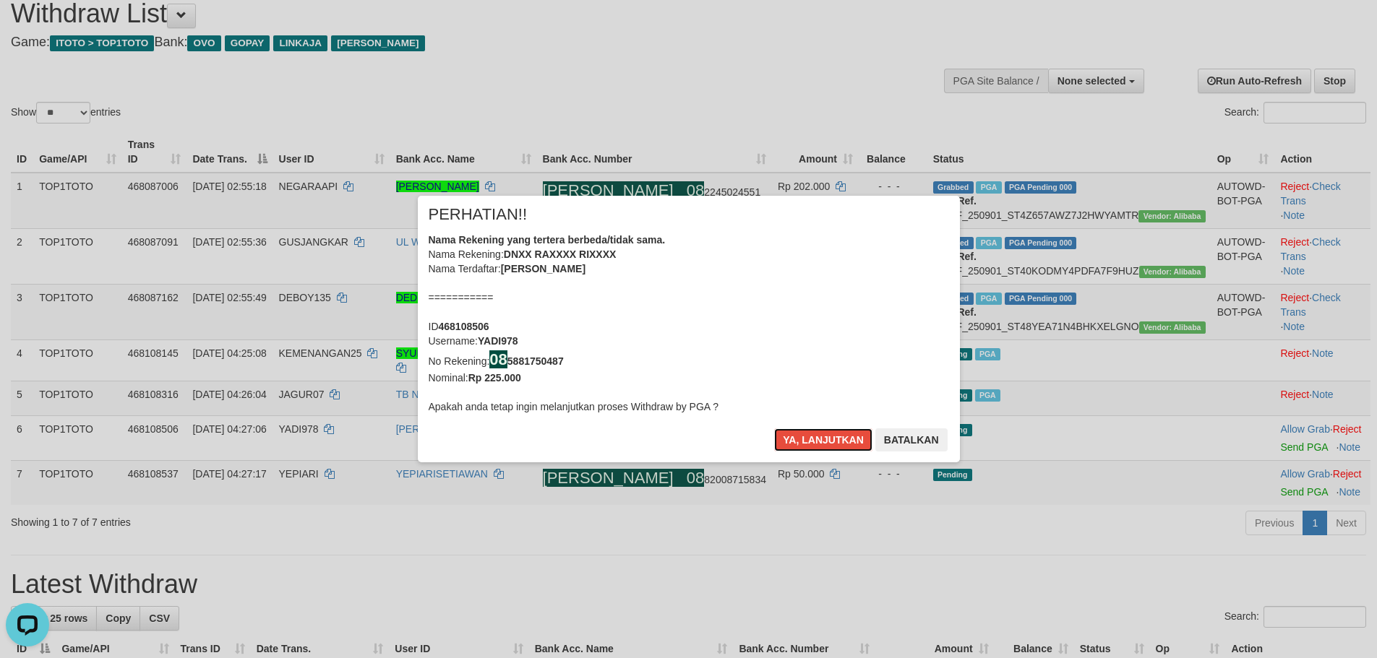
click at [815, 434] on button "Ya, lanjutkan" at bounding box center [823, 440] width 98 height 23
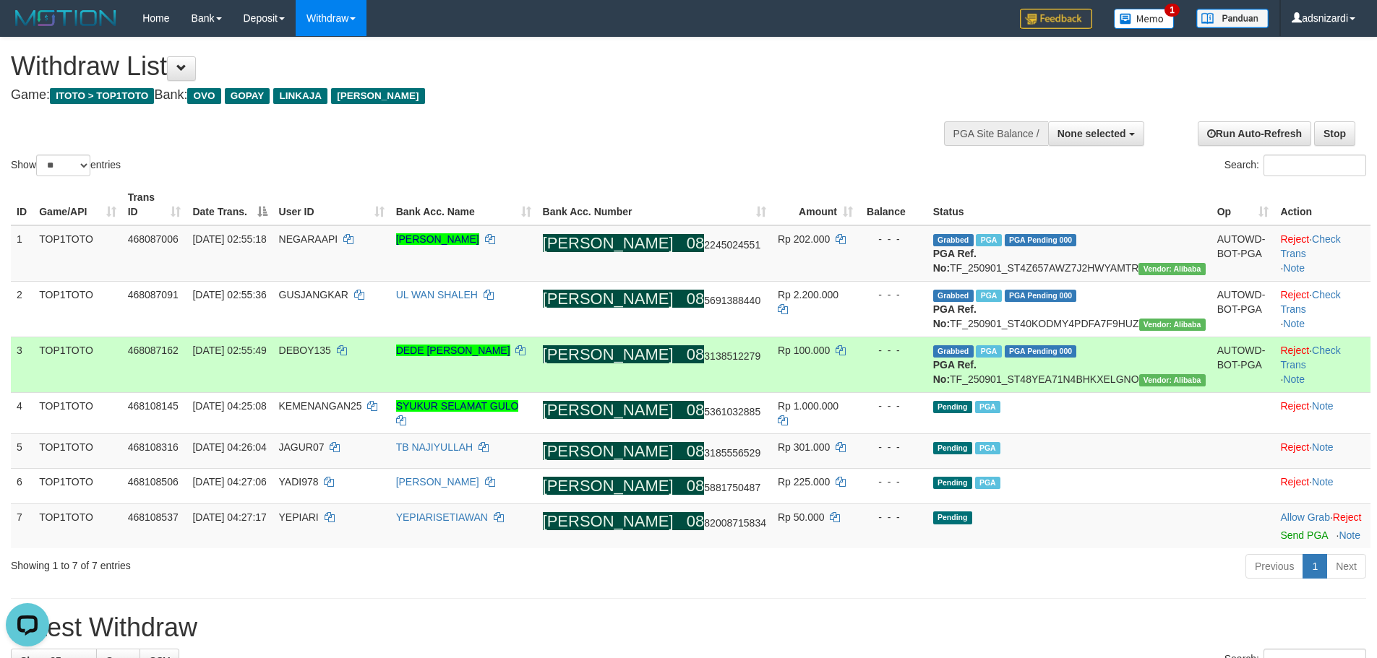
scroll to position [145, 0]
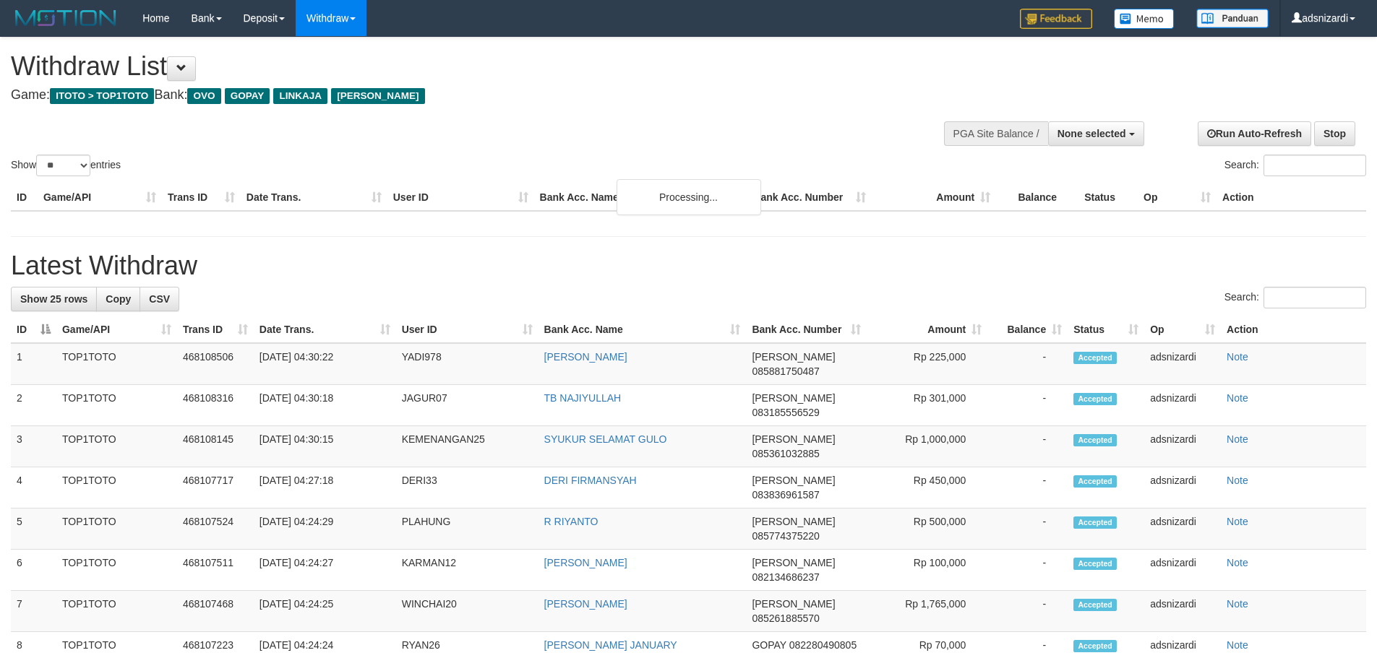
select select
select select "**"
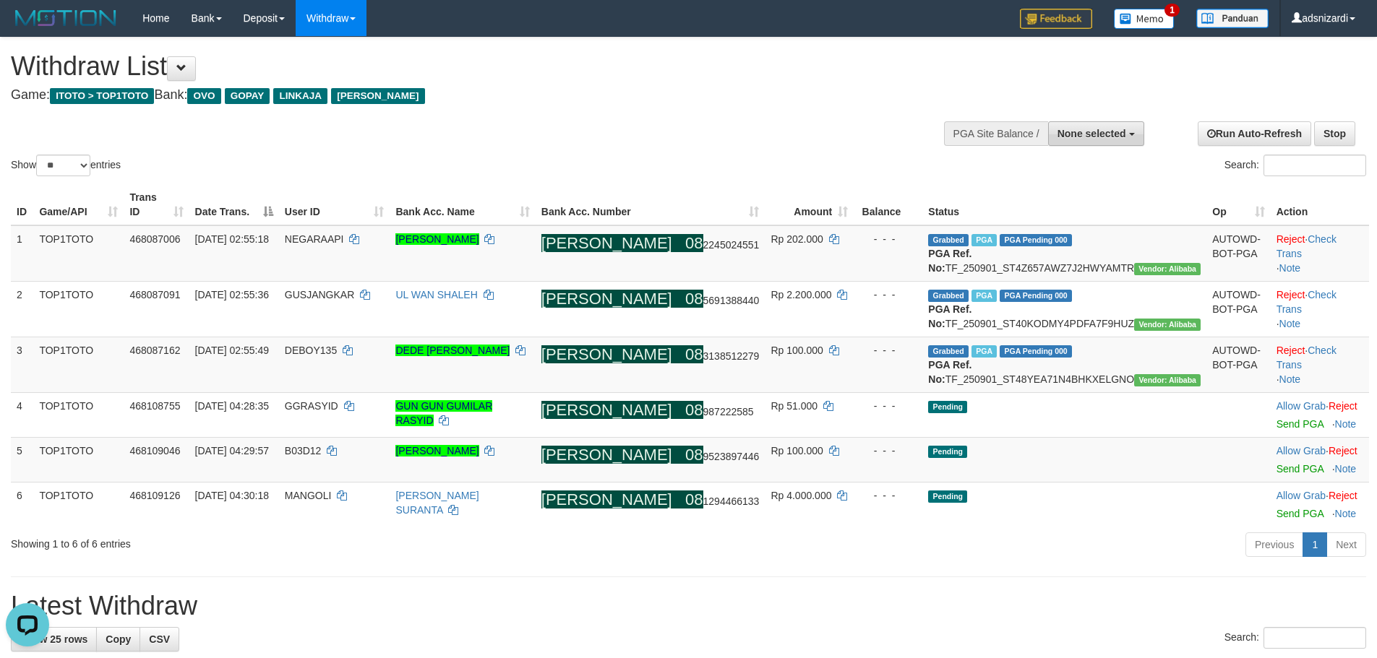
click at [1093, 132] on span "None selected" at bounding box center [1091, 134] width 69 height 12
click at [1060, 206] on label "[ITOTO] TOP1TOTO" at bounding box center [1075, 206] width 136 height 19
select select "***"
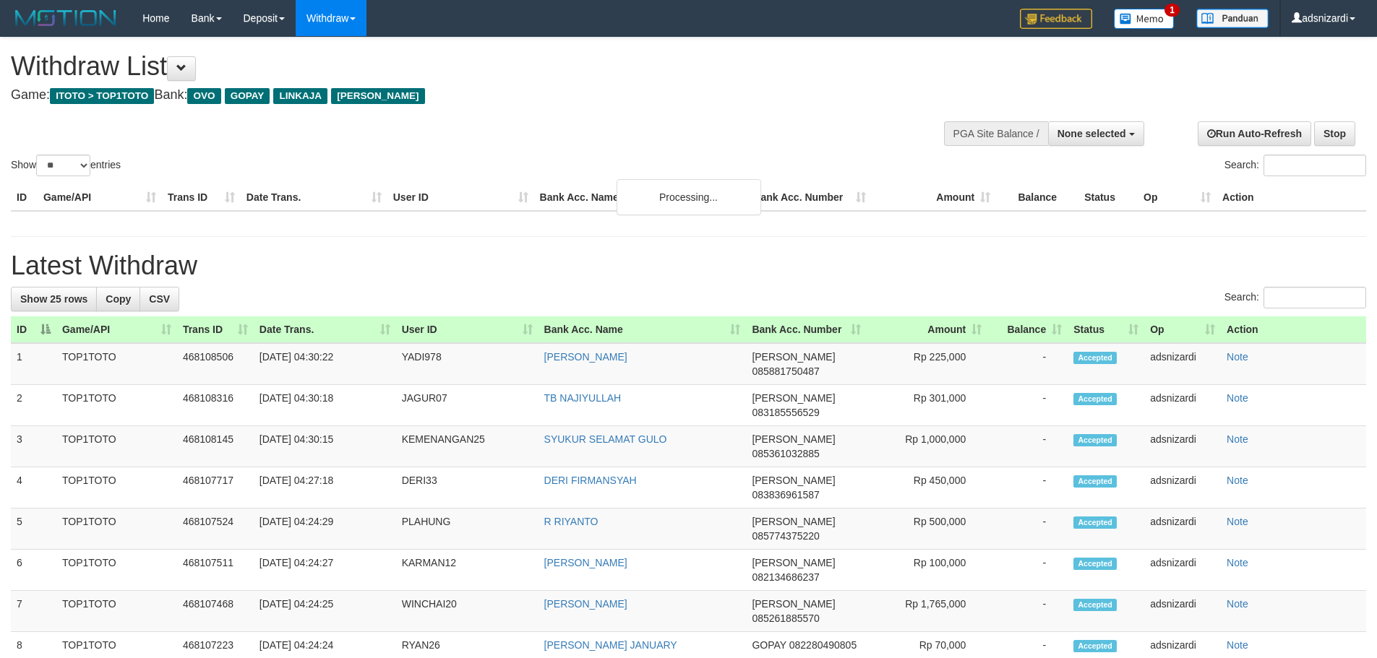
select select
select select "**"
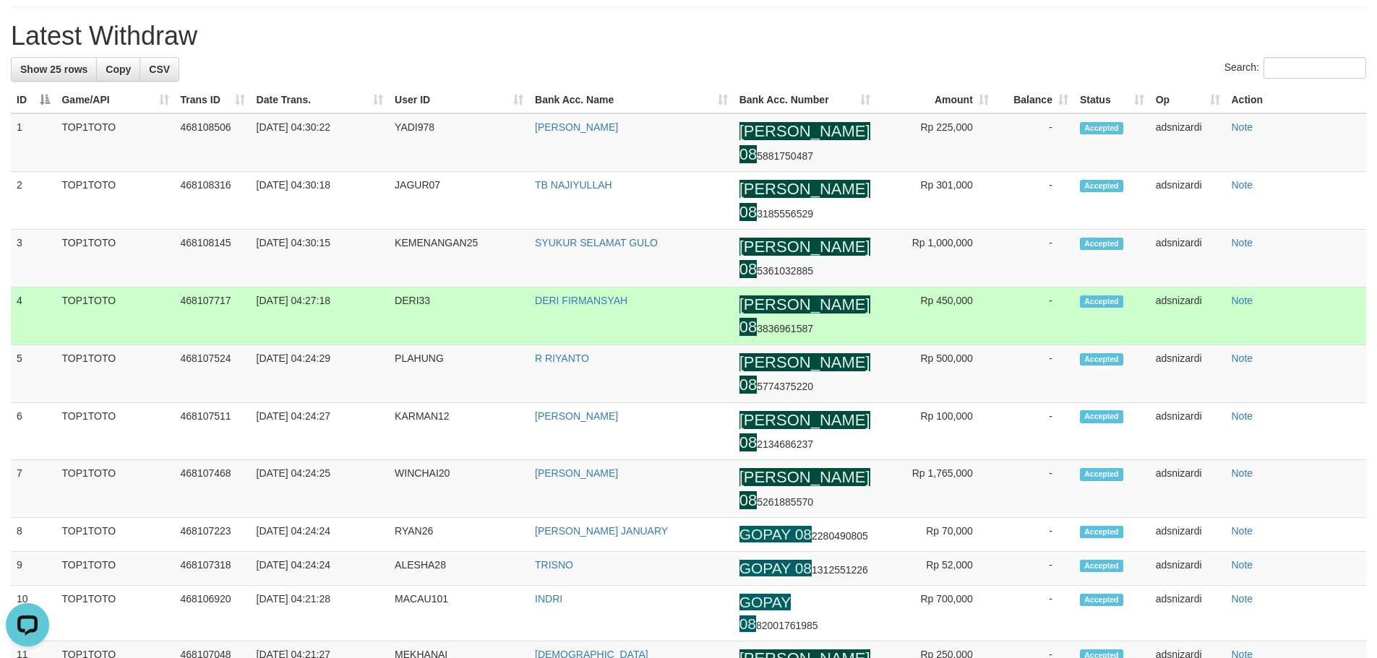
scroll to position [106, 0]
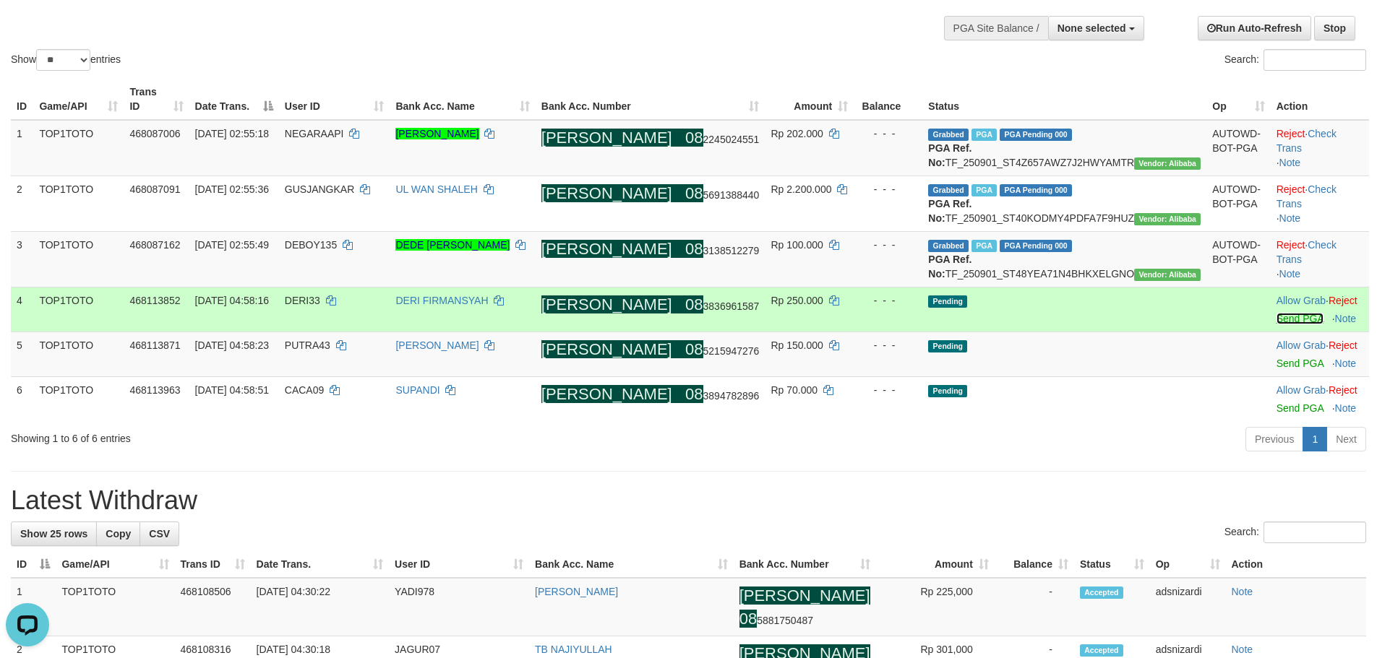
click at [1276, 325] on link "Send PGA" at bounding box center [1299, 319] width 47 height 12
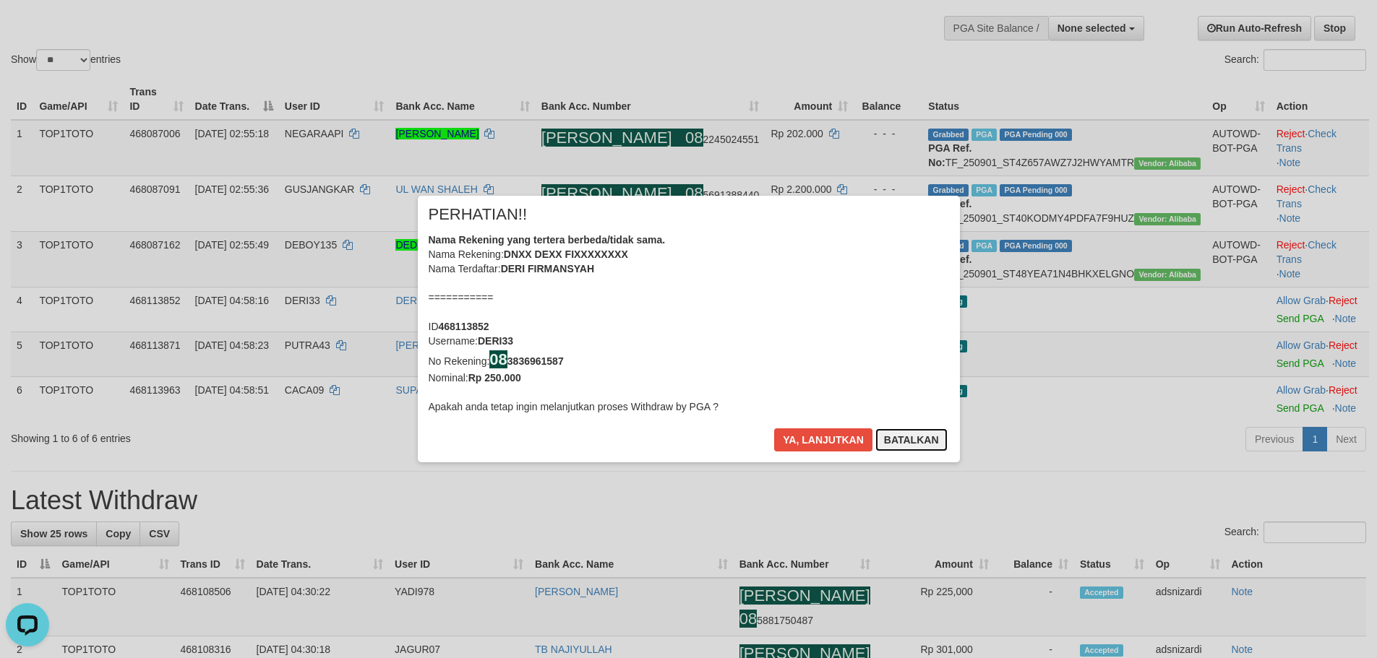
click at [910, 438] on button "Batalkan" at bounding box center [911, 440] width 72 height 23
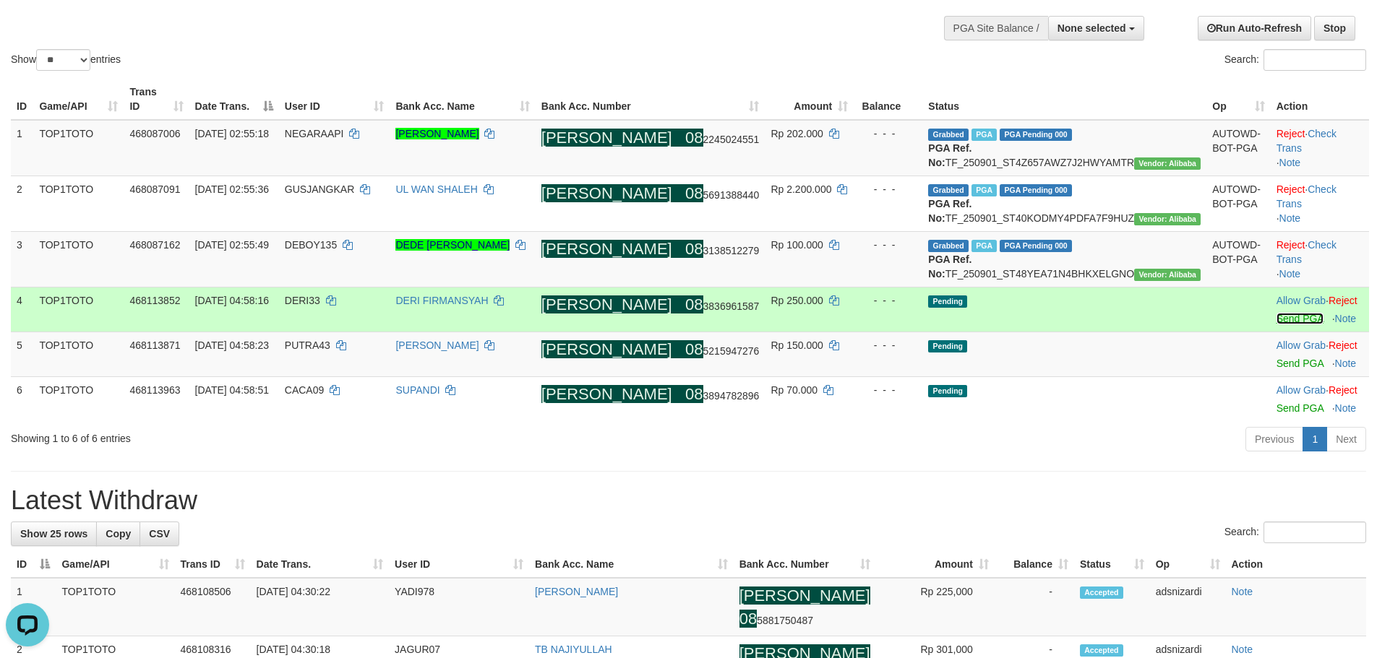
click at [1276, 325] on link "Send PGA" at bounding box center [1299, 319] width 47 height 12
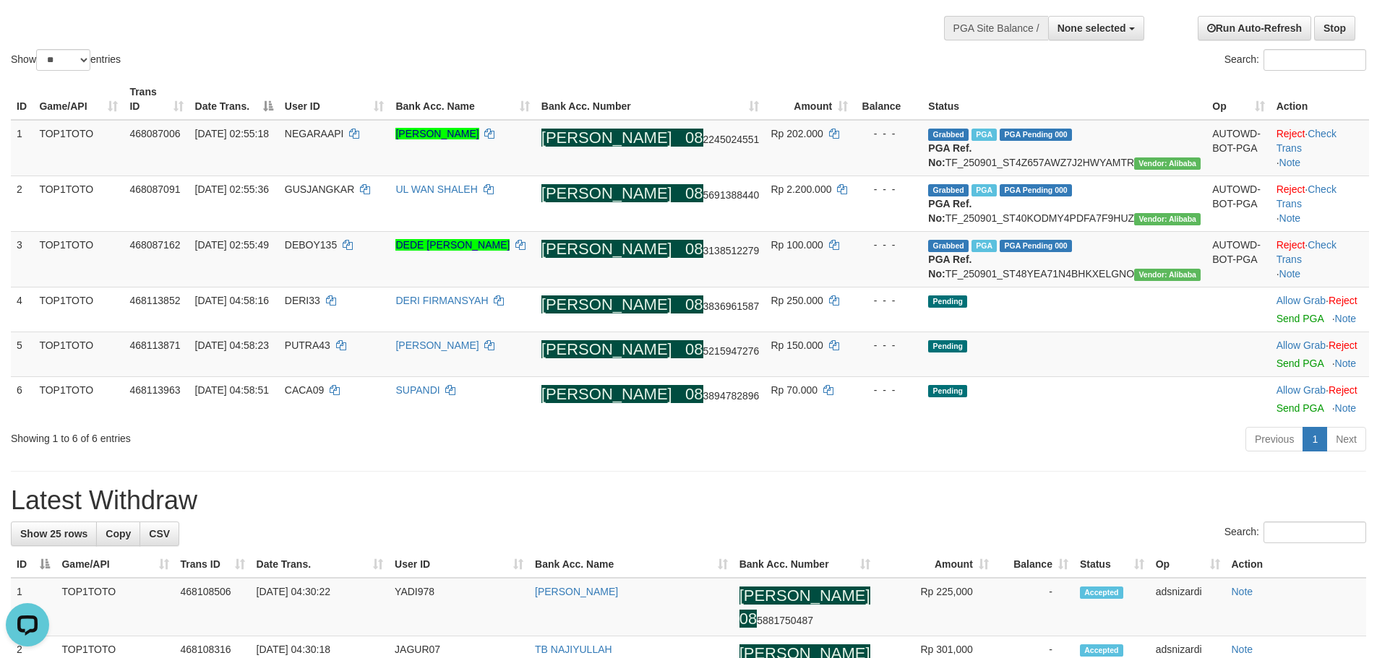
click at [1069, 457] on div "Previous 1 Next" at bounding box center [975, 441] width 781 height 31
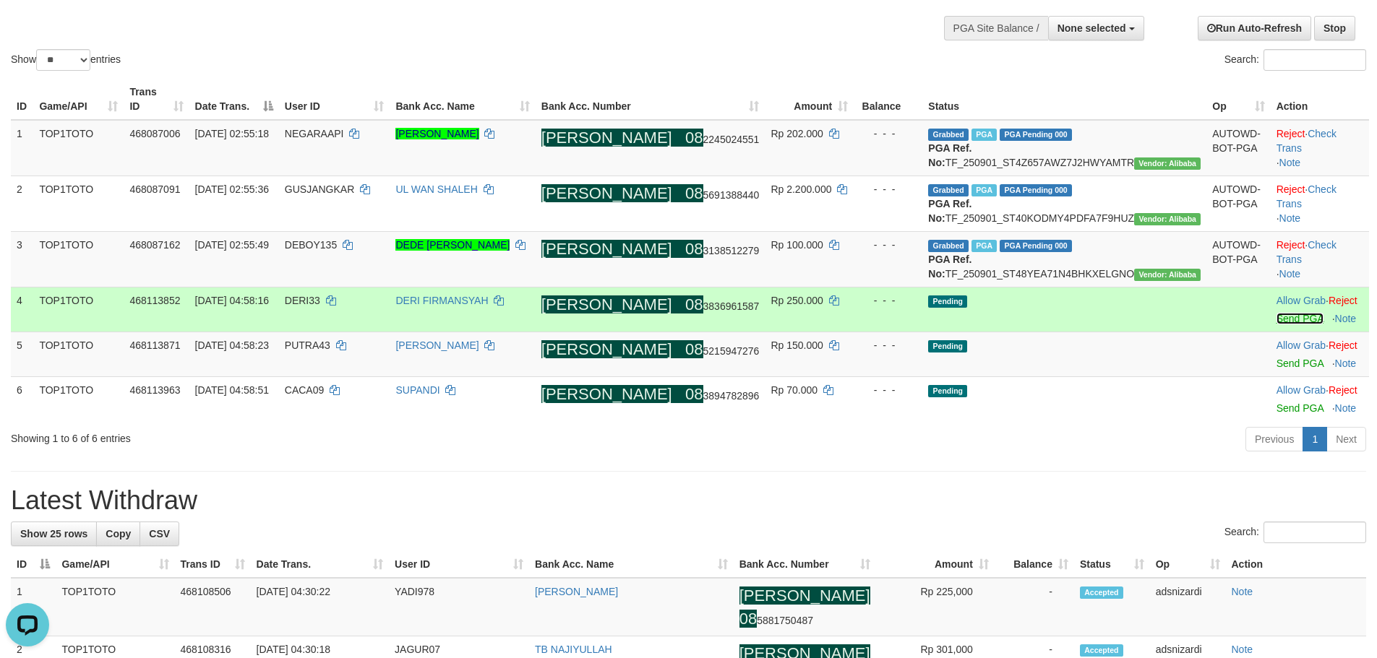
click at [1276, 325] on link "Send PGA" at bounding box center [1299, 319] width 47 height 12
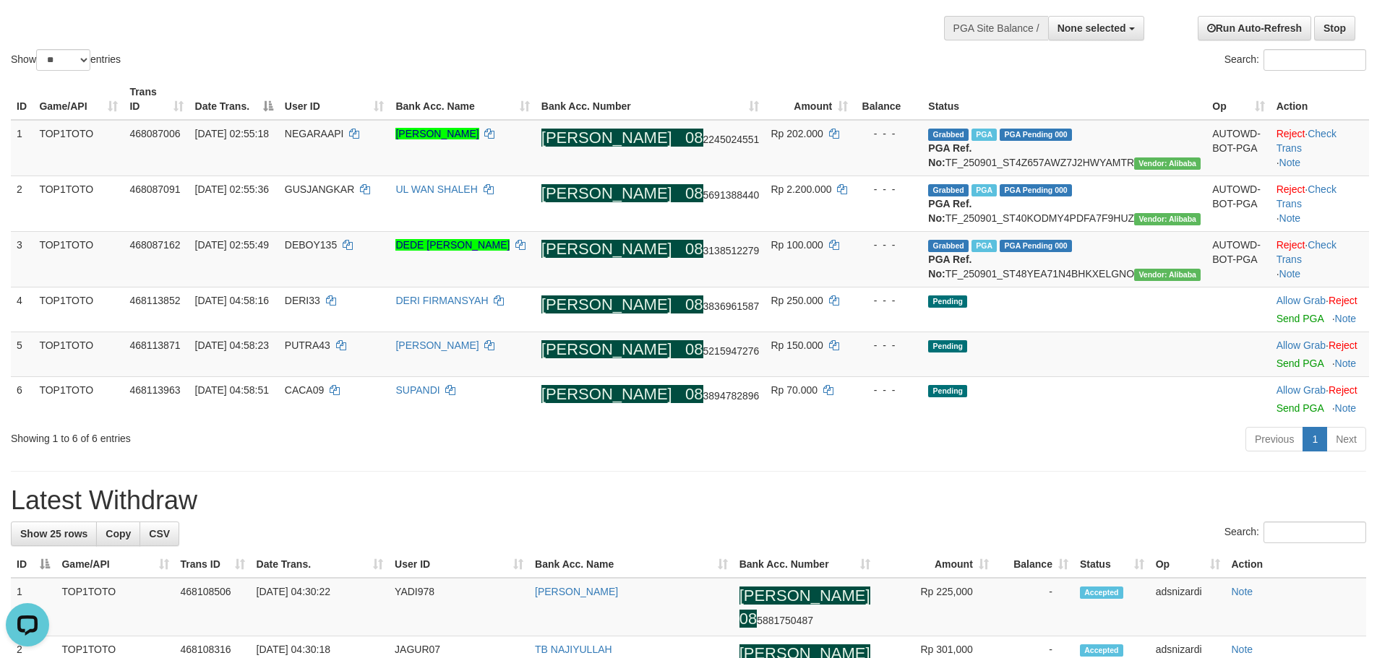
click at [722, 457] on div "Previous 1 Next" at bounding box center [975, 441] width 781 height 31
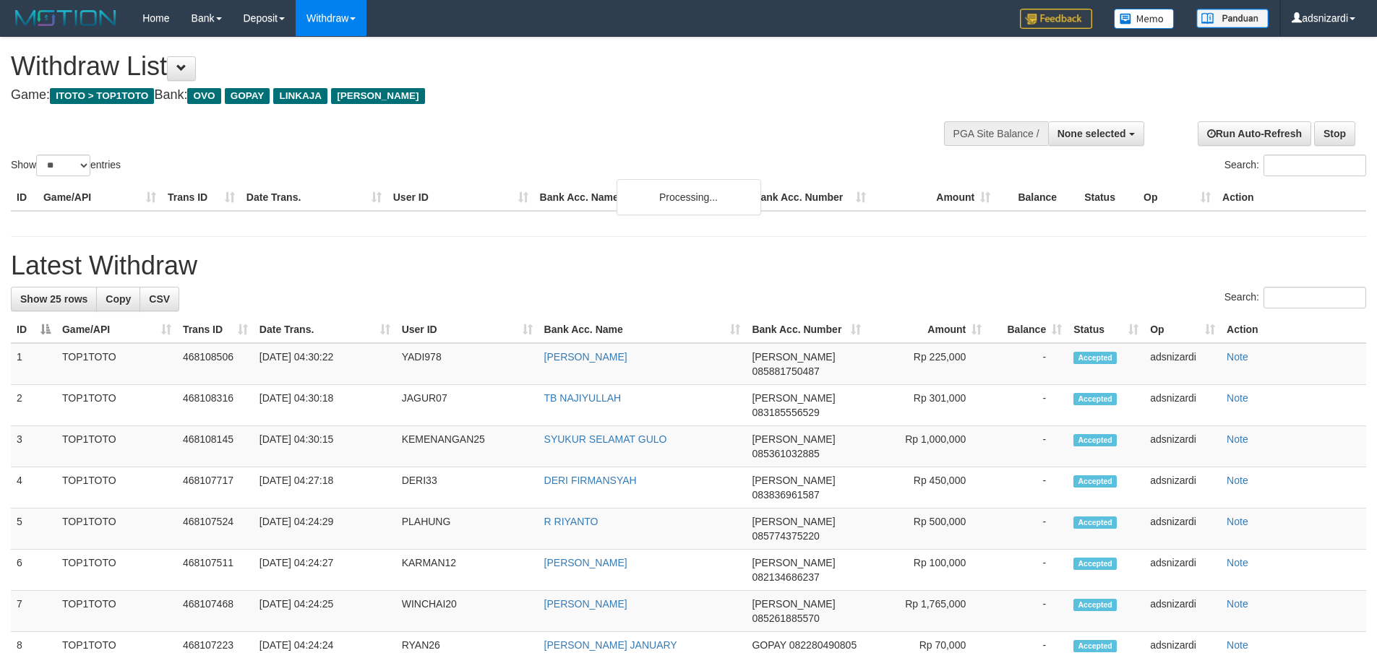
select select
select select "**"
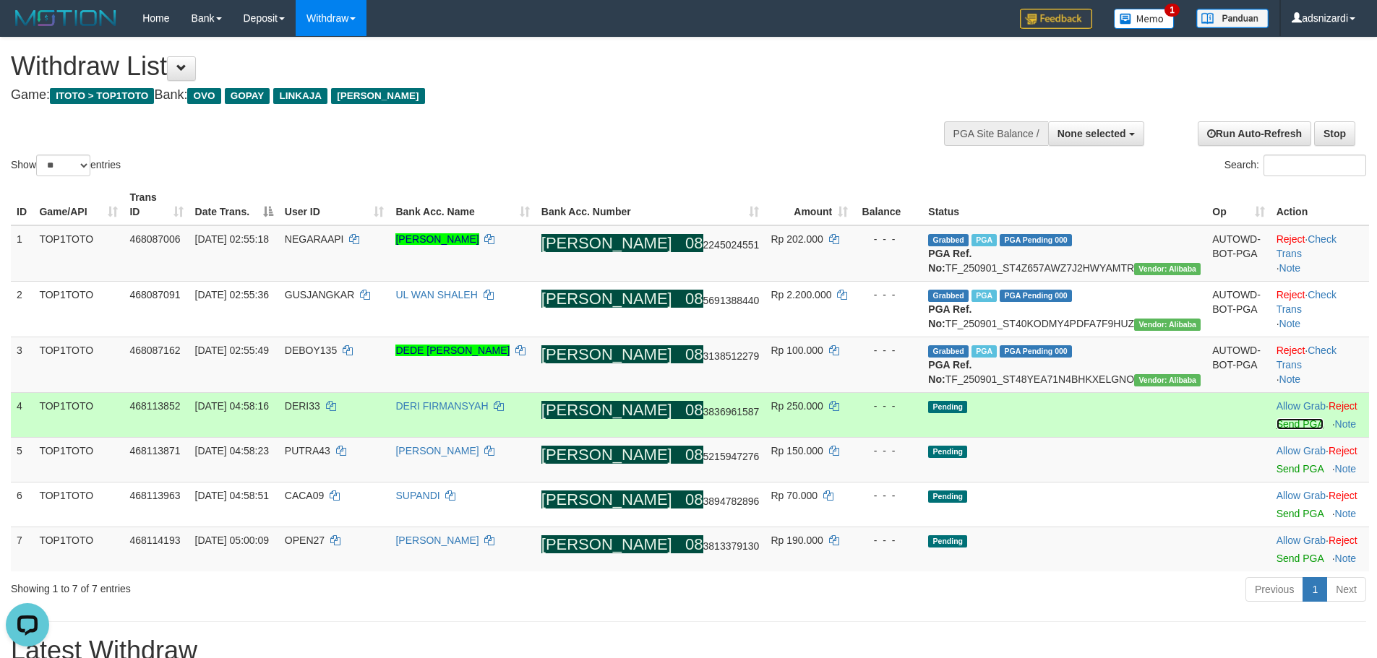
click at [1276, 430] on link "Send PGA" at bounding box center [1299, 424] width 47 height 12
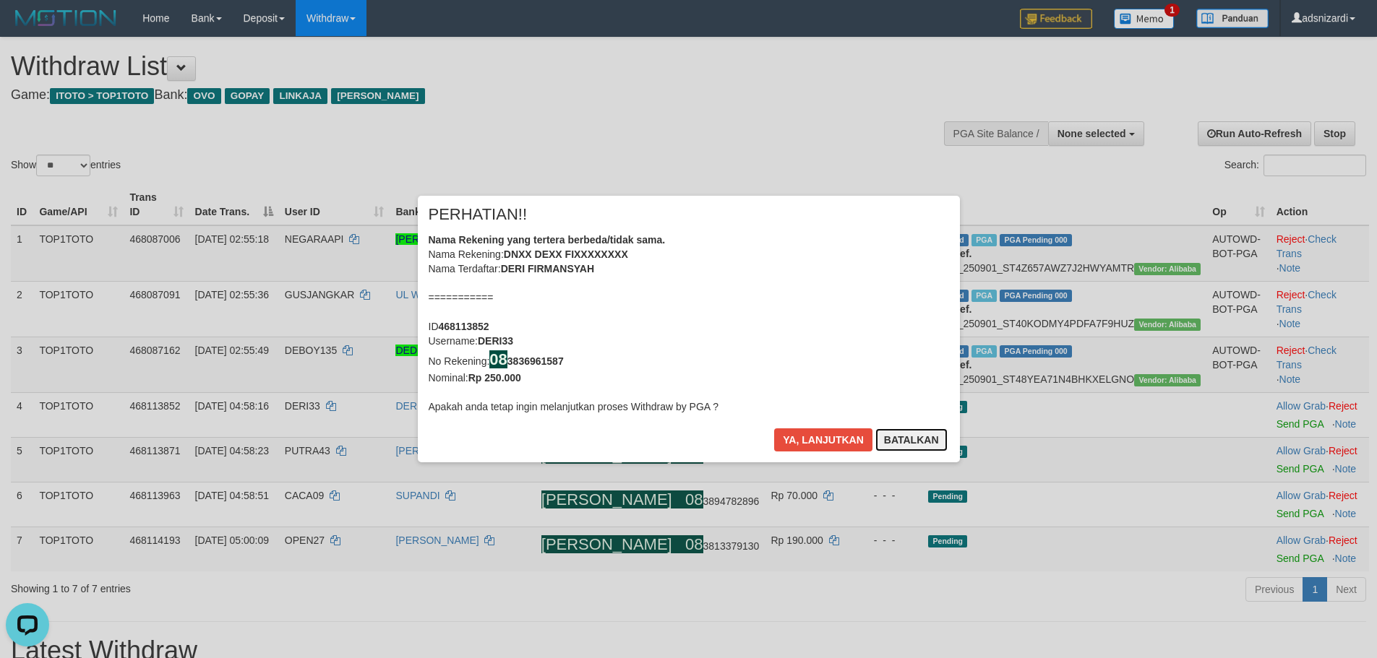
click at [901, 439] on button "Batalkan" at bounding box center [911, 440] width 72 height 23
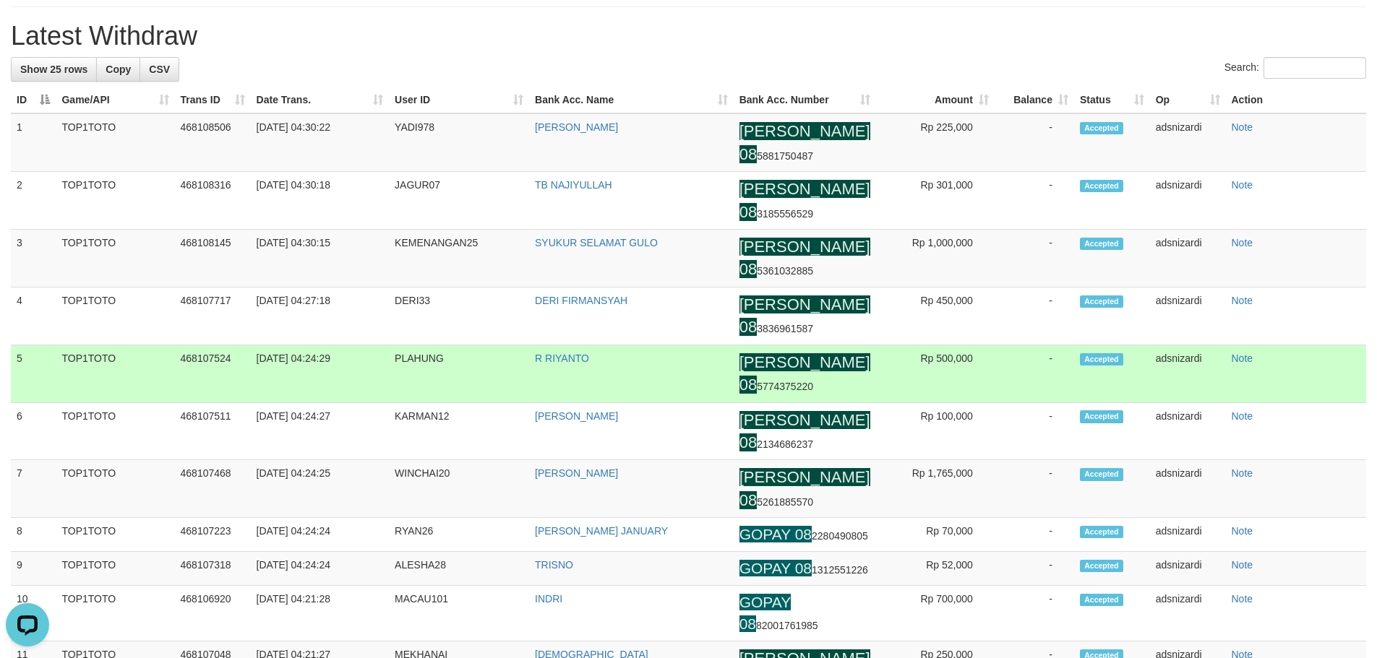
scroll to position [106, 0]
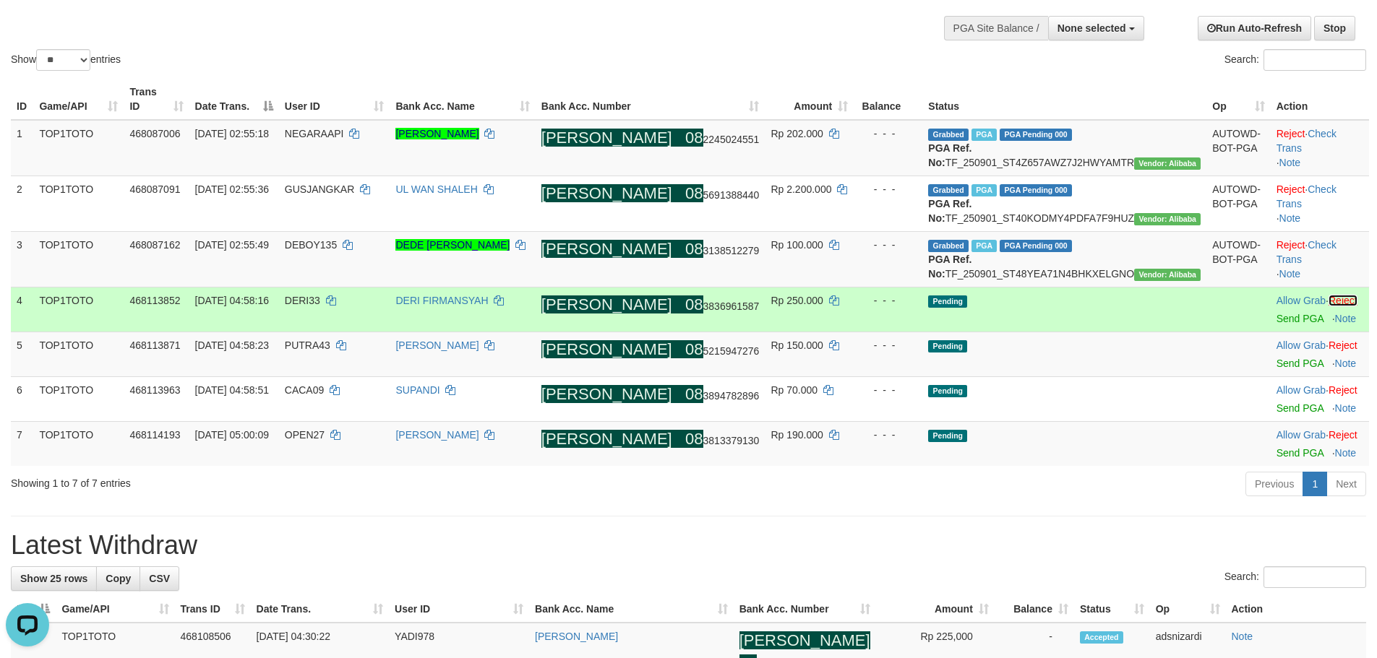
click at [1332, 306] on link "Reject" at bounding box center [1342, 301] width 29 height 12
